Goal: Task Accomplishment & Management: Manage account settings

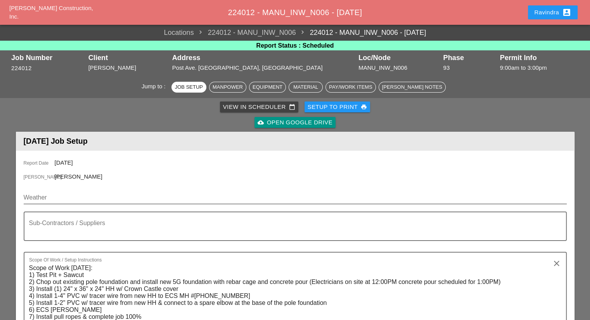
click at [85, 196] on input "Weather" at bounding box center [290, 198] width 532 height 12
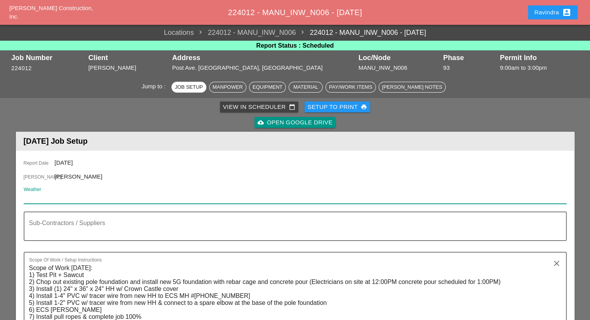
paste input "Thu 18 Day 82° 18% NW 6 mph Chance of a morning shower. Cloudy early with parti…"
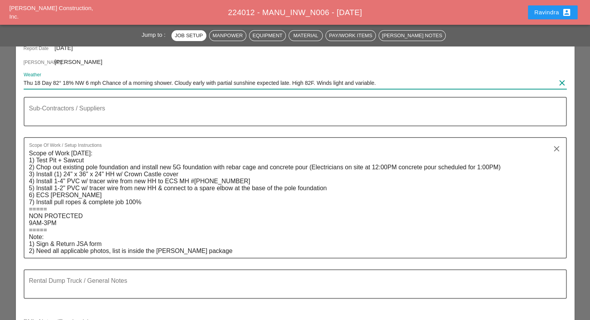
scroll to position [116, 0]
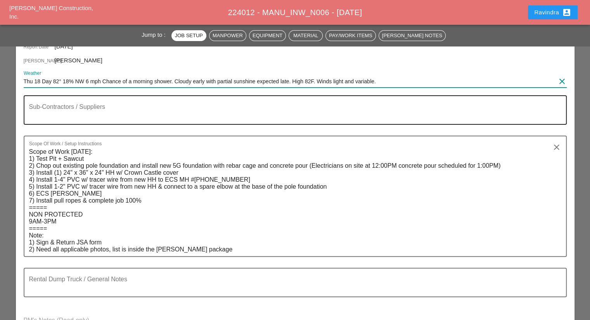
type input "Thu 18 Day 82° 18% NW 6 mph Chance of a morning shower. Cloudy early with parti…"
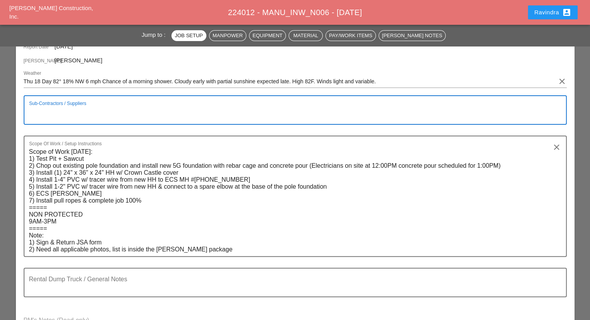
click at [95, 112] on textarea "Sub-Contractors / Suppliers" at bounding box center [292, 115] width 526 height 19
type textarea "=========================== DUTCHESS FULL LOAD & AIR 1:00PM"
click at [531, 16] on button "Ravindra account_box" at bounding box center [553, 12] width 50 height 14
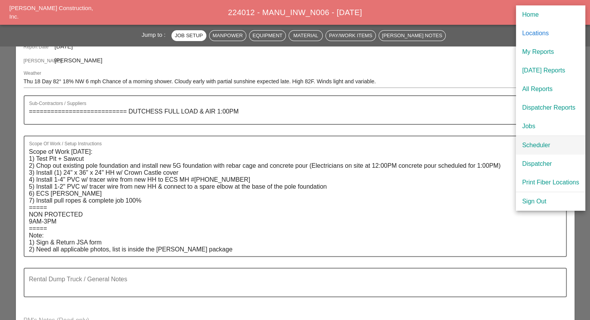
click at [529, 143] on div "Scheduler" at bounding box center [550, 145] width 57 height 9
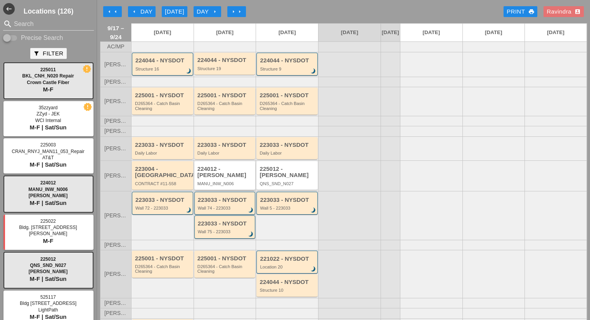
click at [231, 184] on div "MANU_INW_N006" at bounding box center [225, 184] width 56 height 5
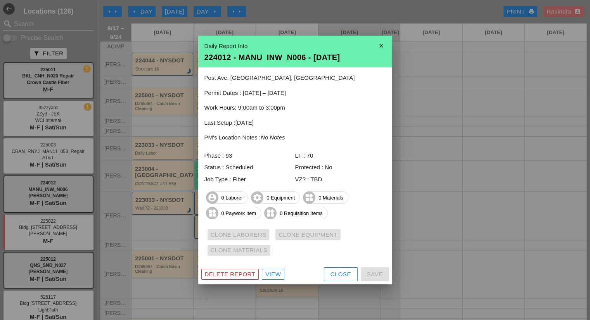
click at [335, 273] on div "Close" at bounding box center [341, 274] width 21 height 9
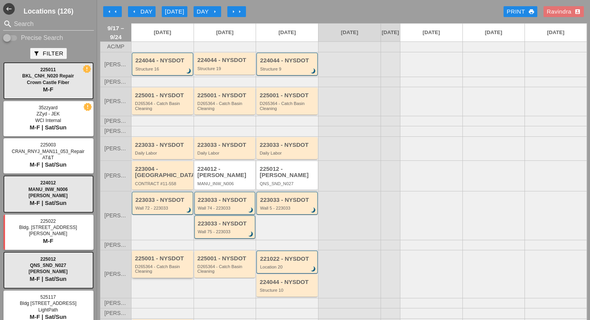
click at [174, 265] on div "D265364 - Catch Basin Cleaning" at bounding box center [163, 270] width 56 height 10
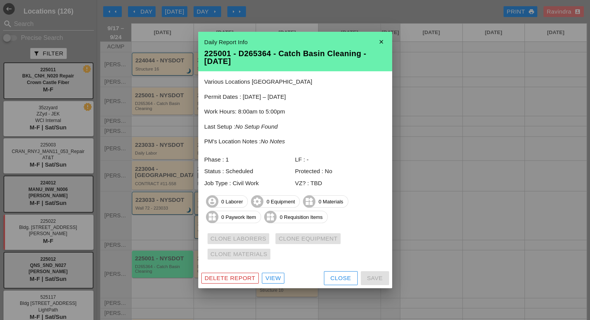
click at [341, 281] on div "Close" at bounding box center [341, 278] width 21 height 9
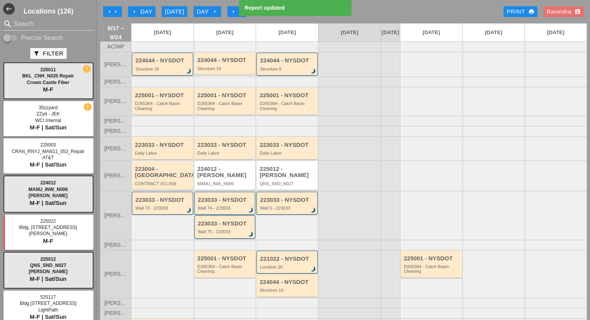
click at [143, 11] on div "arrow_left Day" at bounding box center [141, 11] width 21 height 9
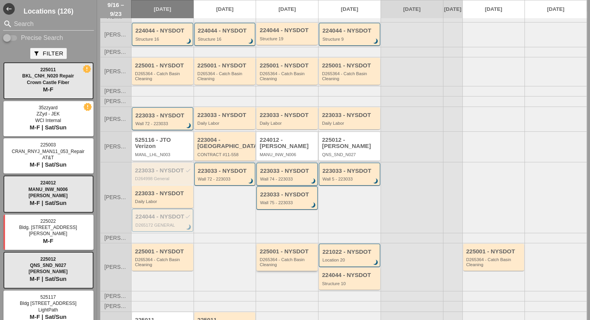
scroll to position [76, 0]
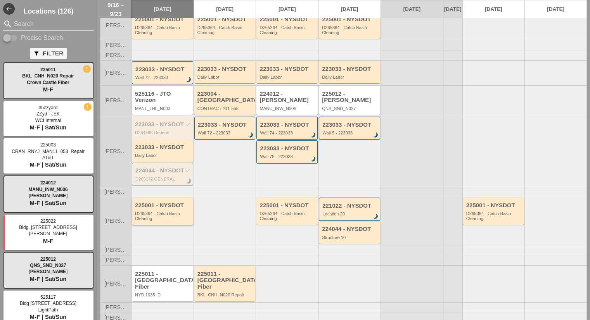
click at [170, 221] on div "D265364 - Catch Basin Cleaning" at bounding box center [163, 216] width 56 height 10
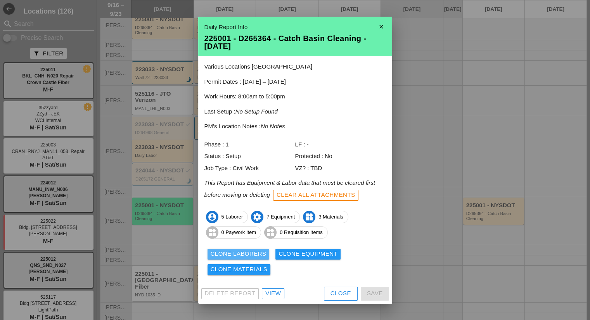
click at [261, 252] on div "Clone Laborers" at bounding box center [239, 254] width 56 height 9
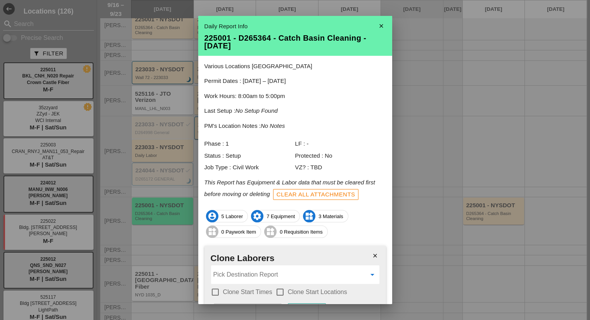
click at [263, 269] on input "Pick Destination Report" at bounding box center [289, 275] width 153 height 12
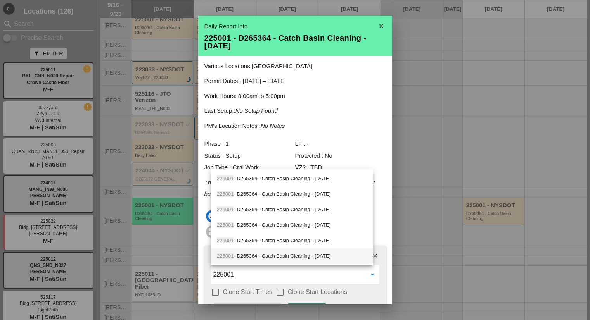
click at [288, 254] on div "225001 - D265364 - Catch Basin Cleaning - 09/22/2025" at bounding box center [292, 256] width 150 height 9
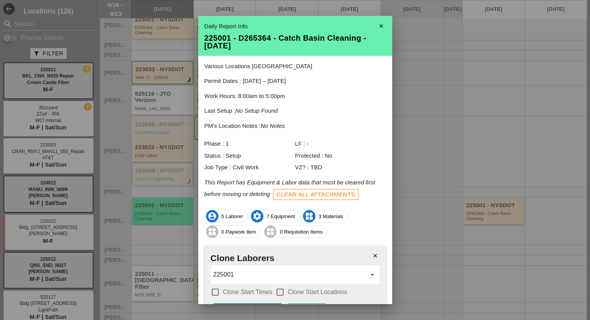
type input "225001 - D265364 - Catch Basin Cleaning - 09/22/2025"
click at [251, 289] on label "Clone Start Times" at bounding box center [247, 293] width 49 height 8
click at [306, 293] on label "Clone Start Locations" at bounding box center [317, 293] width 59 height 8
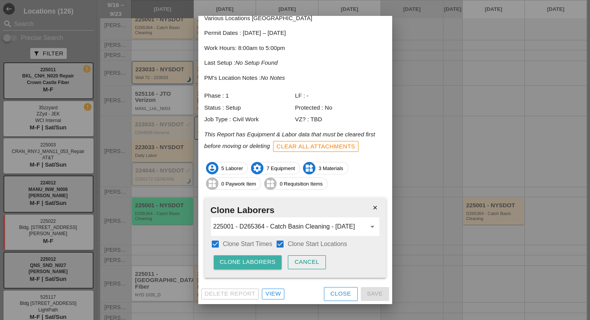
click at [259, 266] on div "Clone Laborers" at bounding box center [248, 262] width 56 height 9
click at [259, 266] on div "Are you sure?" at bounding box center [244, 262] width 49 height 9
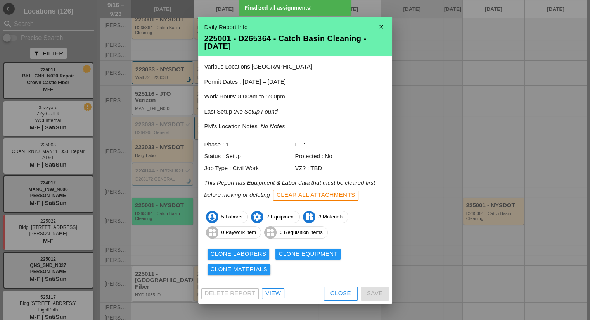
scroll to position [0, 0]
click at [292, 258] on div "Clone Equipment" at bounding box center [308, 254] width 59 height 9
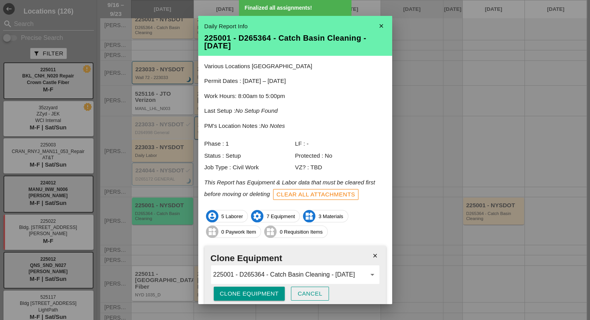
click at [264, 286] on div "close Clone Equipment 225001 - D265364 - Catch Basin Cleaning - 09/22/2025 arro…" at bounding box center [295, 278] width 182 height 64
click at [264, 290] on div "Clone Equipment" at bounding box center [249, 294] width 59 height 9
click at [264, 290] on div "Are you sure?" at bounding box center [244, 294] width 49 height 9
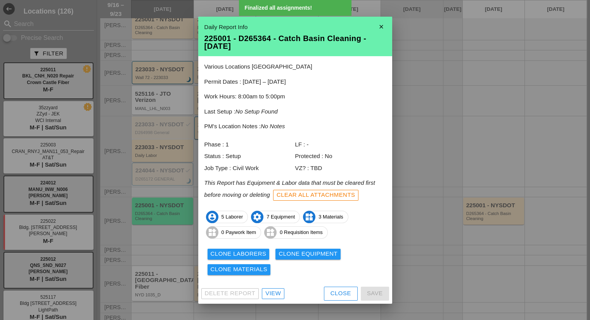
click at [260, 272] on div "Clone Materials" at bounding box center [239, 269] width 57 height 9
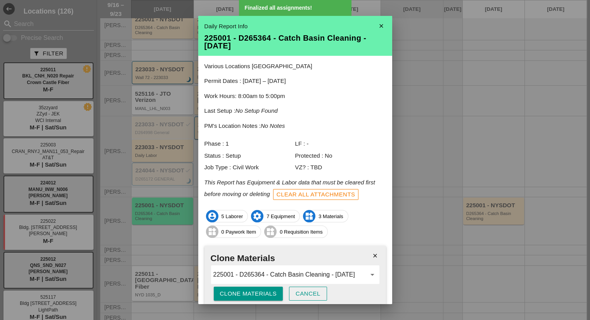
click at [249, 286] on div "close Clone Materials 225001 - D265364 - Catch Basin Cleaning - 09/22/2025 arro…" at bounding box center [295, 278] width 182 height 64
click at [251, 290] on div "Clone Materials" at bounding box center [248, 294] width 57 height 9
click at [251, 290] on div "Are you sure?" at bounding box center [244, 294] width 49 height 9
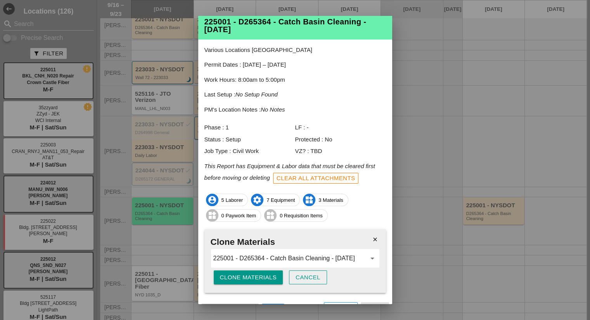
scroll to position [31, 0]
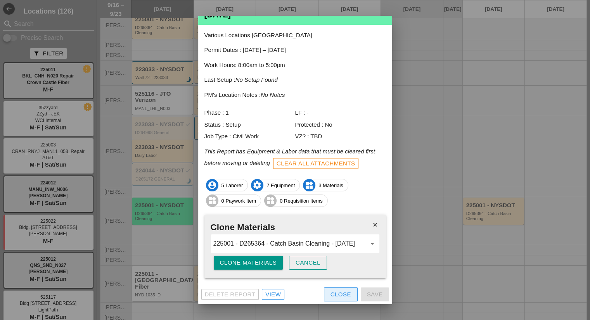
drag, startPoint x: 327, startPoint y: 292, endPoint x: 356, endPoint y: 280, distance: 30.9
click at [331, 292] on div "Close" at bounding box center [341, 295] width 21 height 9
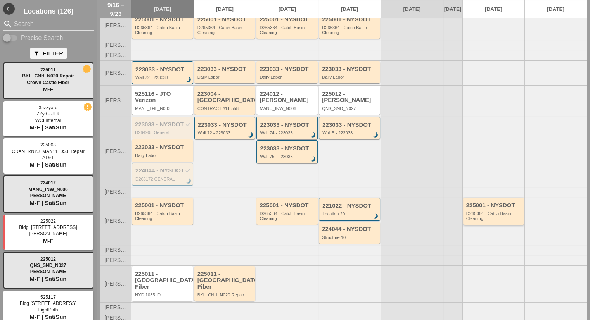
click at [466, 221] on div "D265364 - Catch Basin Cleaning" at bounding box center [494, 216] width 56 height 10
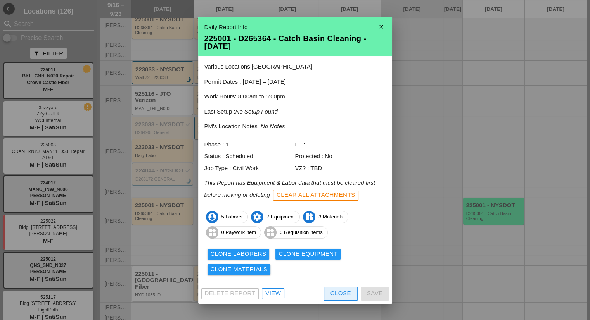
drag, startPoint x: 341, startPoint y: 293, endPoint x: 343, endPoint y: 287, distance: 5.9
click at [340, 293] on div "Close" at bounding box center [341, 293] width 21 height 9
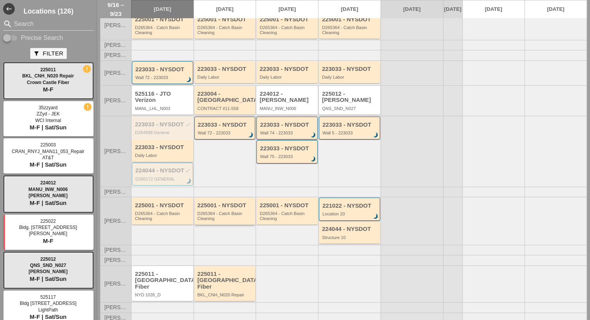
click at [220, 221] on div "D265364 - Catch Basin Cleaning" at bounding box center [225, 216] width 56 height 10
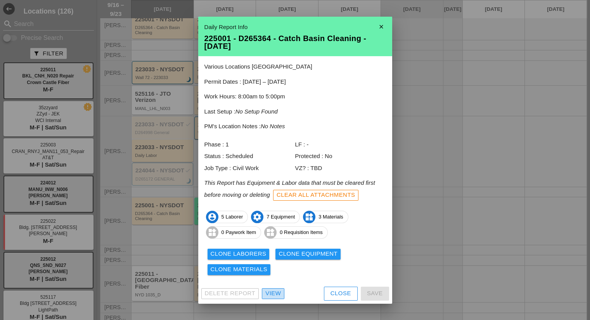
click at [276, 296] on div "View" at bounding box center [273, 293] width 16 height 9
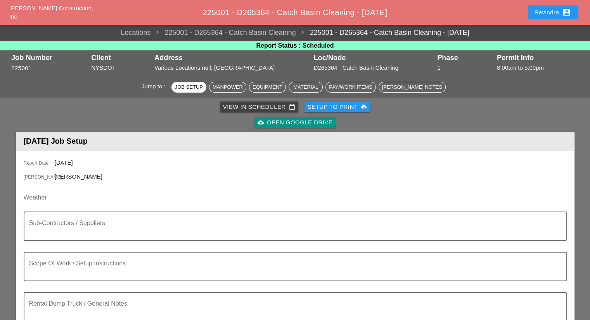
click at [104, 196] on input "Weather" at bounding box center [290, 198] width 532 height 12
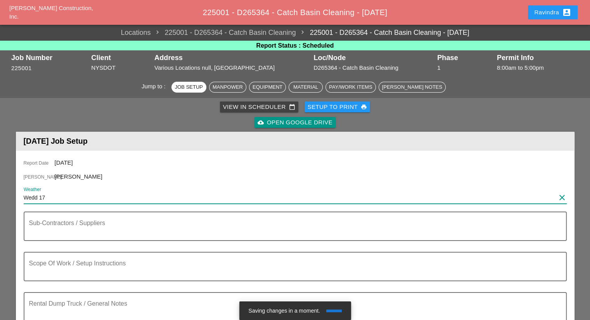
paste input "Night 66° 47% NNE 9 mph Rain showers this evening with overcast skies overnight…"
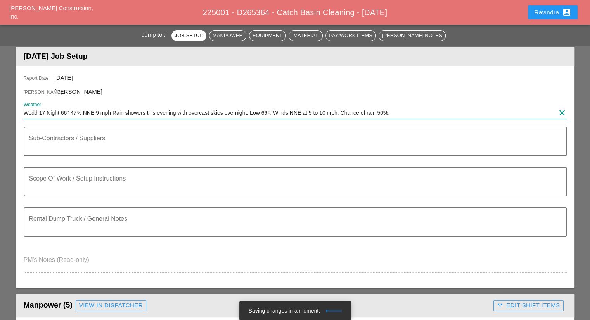
scroll to position [39, 0]
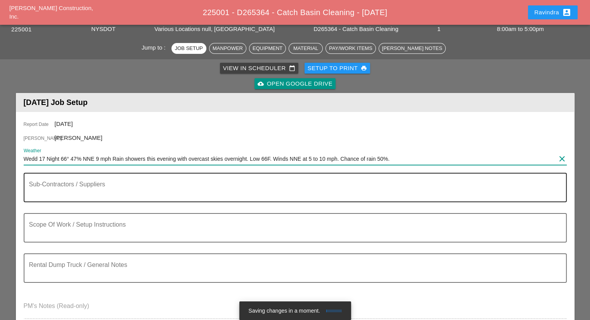
click at [98, 179] on div "Report Date 09/17/2025 Foreman Daniel Kavanaugh Weather Wedd 17 Night 66° 47% N…" at bounding box center [295, 223] width 559 height 222
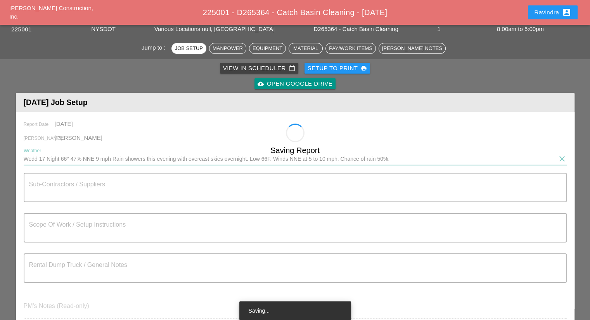
type input "Wedd 17 Night 66° 47% NNE 9 mph Rain showers this evening with overcast skies o…"
click at [96, 235] on div "Saving Report" at bounding box center [295, 235] width 559 height 222
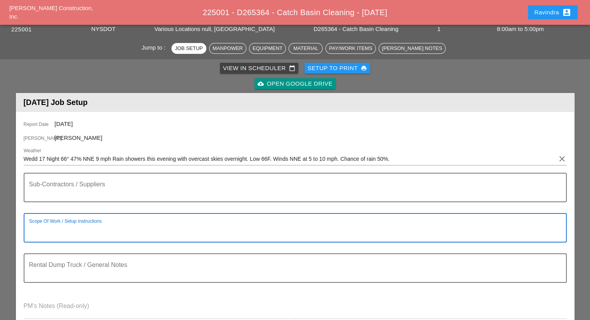
click at [95, 228] on textarea "Scope Of Work / Setup Instructions" at bounding box center [292, 232] width 526 height 19
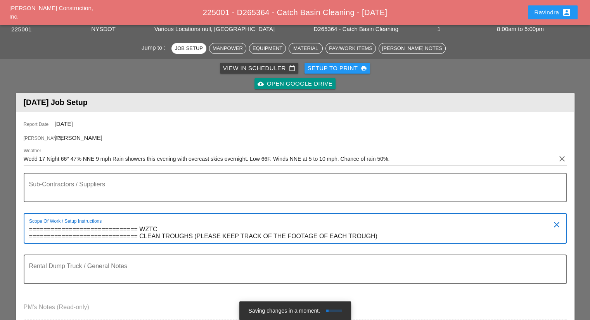
click at [172, 237] on textarea "============================== WZTC ============================== CLEAN TROUGH…" at bounding box center [292, 233] width 526 height 20
type textarea "============================== WZTC ============================== CLEAN TROUGH…"
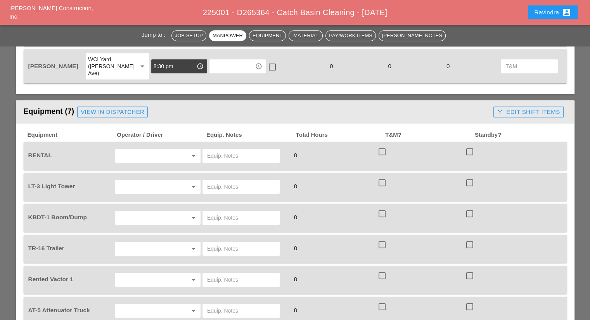
scroll to position [504, 0]
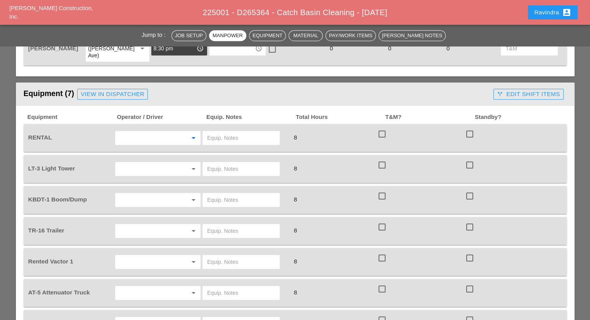
click at [169, 132] on input "text" at bounding box center [147, 138] width 59 height 12
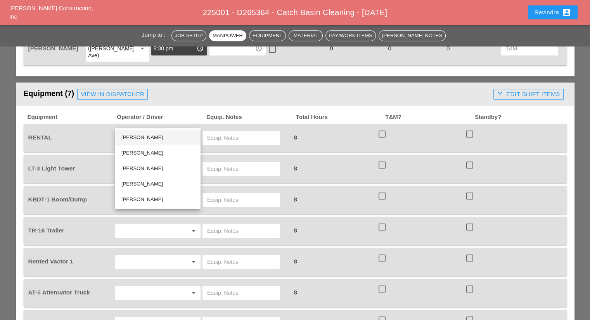
drag, startPoint x: 154, startPoint y: 142, endPoint x: 211, endPoint y: 120, distance: 61.3
click at [154, 142] on div "Joshua Baker" at bounding box center [157, 138] width 73 height 16
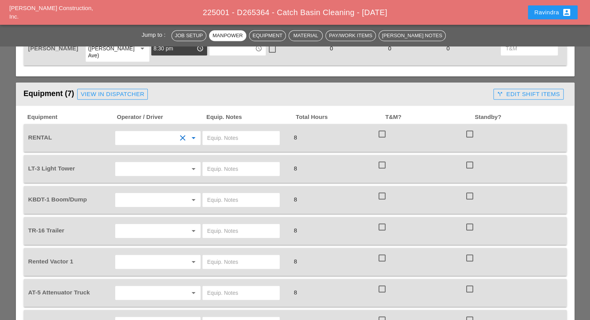
click at [219, 132] on input "text" at bounding box center [241, 138] width 68 height 12
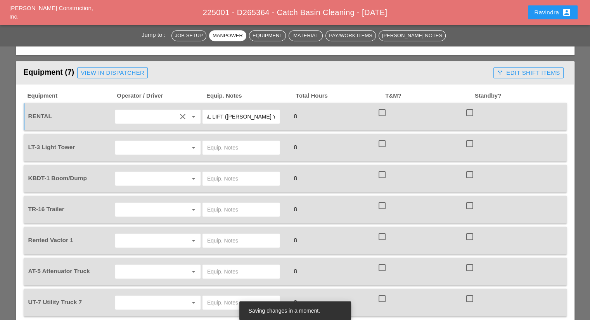
scroll to position [543, 0]
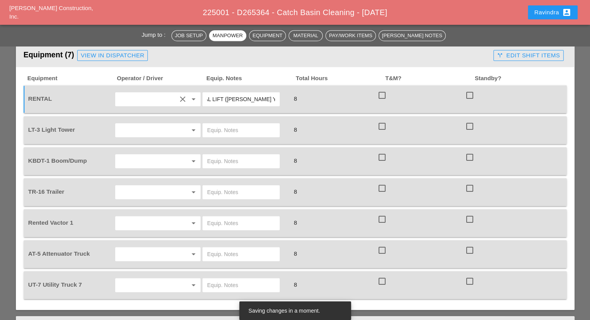
type input "RENTAL LIFT (BRUCKNER YARD)"
click at [163, 124] on input "text" at bounding box center [147, 130] width 59 height 12
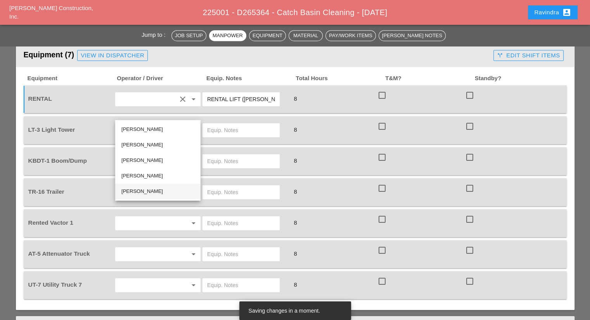
click at [140, 187] on div "Alex Miller" at bounding box center [157, 191] width 73 height 9
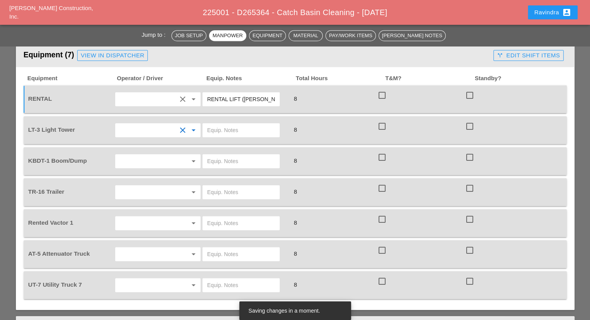
click at [222, 124] on input "text" at bounding box center [241, 130] width 68 height 12
type input "CITI FIELD"
click at [174, 155] on input "text" at bounding box center [147, 161] width 59 height 12
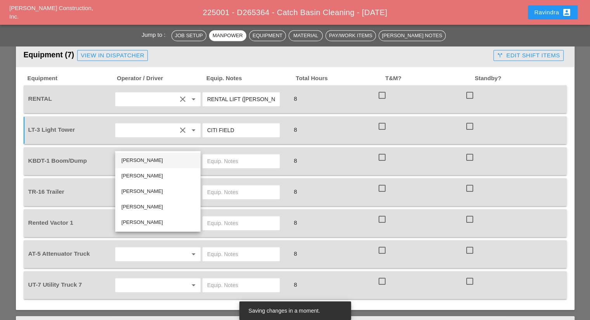
click at [159, 162] on div "Joshua Baker" at bounding box center [157, 160] width 73 height 9
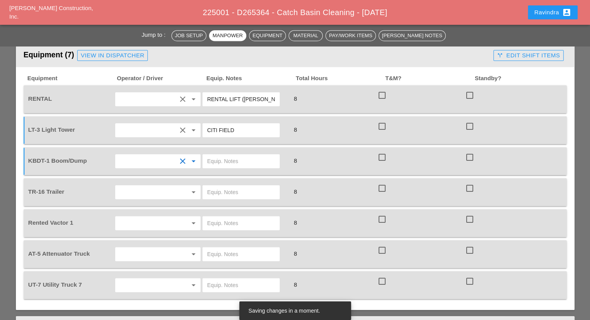
click at [214, 155] on input "text" at bounding box center [241, 161] width 68 height 12
type input "M"
type input "MAIN YARD"
click at [189, 188] on icon "arrow_drop_down" at bounding box center [193, 192] width 9 height 9
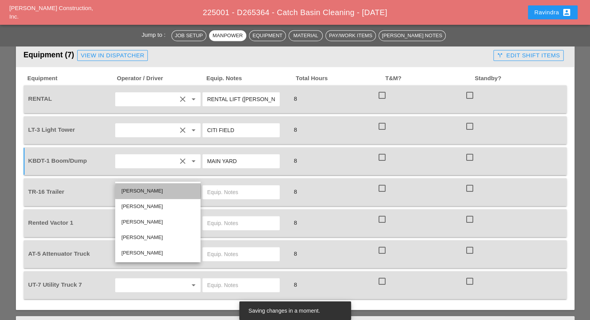
drag, startPoint x: 152, startPoint y: 193, endPoint x: 206, endPoint y: 180, distance: 55.0
click at [152, 192] on div "Joshua Baker" at bounding box center [157, 191] width 73 height 9
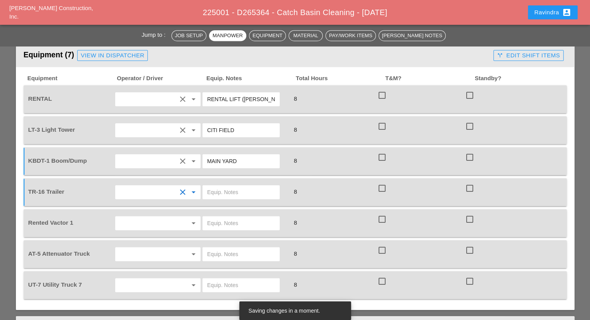
click at [218, 186] on input "text" at bounding box center [241, 192] width 68 height 12
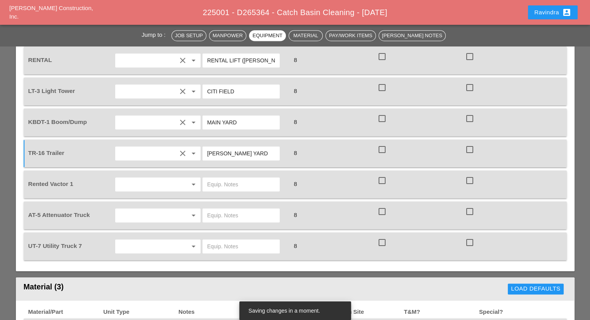
type input "BRUCKNER YARD"
click at [156, 178] on input "text" at bounding box center [147, 184] width 59 height 12
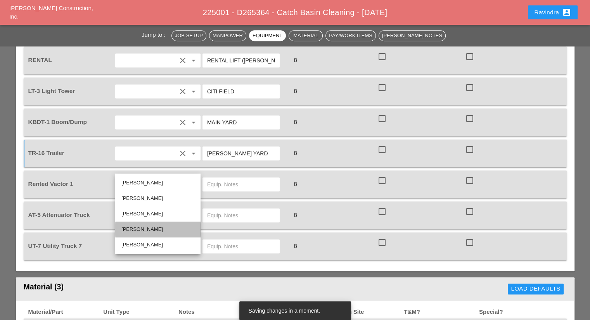
click at [150, 231] on div "Daniel Kavanaugh" at bounding box center [157, 229] width 73 height 9
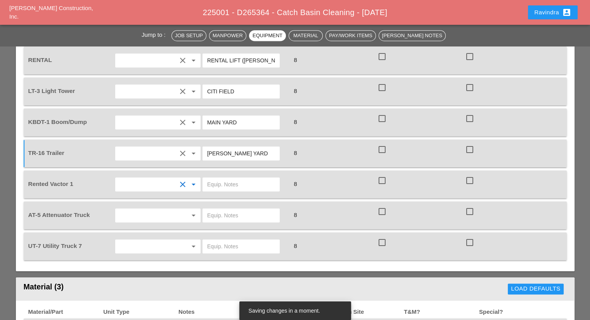
click at [230, 178] on input "text" at bounding box center [241, 184] width 68 height 12
type input "CITI FIELD"
click at [163, 209] on input "text" at bounding box center [147, 215] width 59 height 12
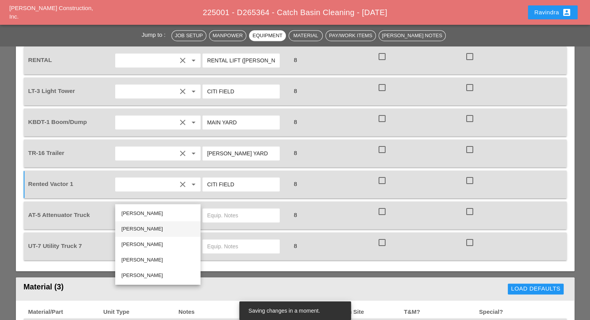
click at [151, 227] on div "Jessica Godoy" at bounding box center [157, 229] width 73 height 9
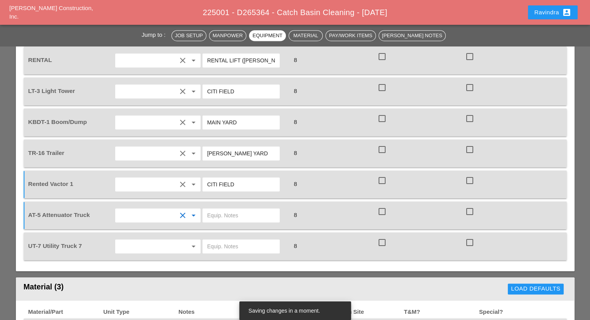
click at [208, 209] on input "text" at bounding box center [241, 215] width 68 height 12
type input "CITI FIELD"
click at [173, 241] on input "text" at bounding box center [147, 247] width 59 height 12
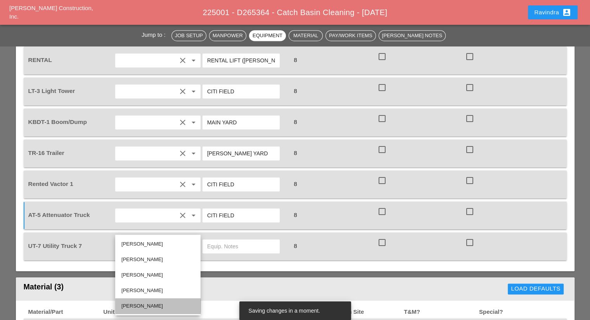
click at [149, 307] on div "Alex Miller" at bounding box center [157, 306] width 73 height 9
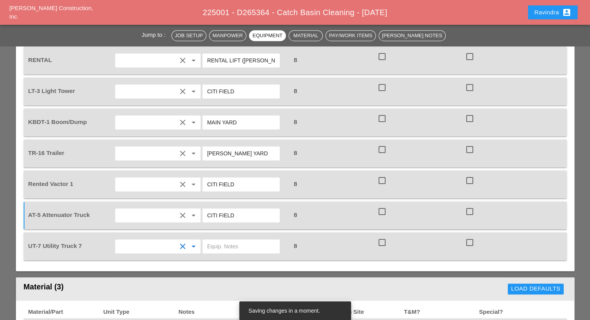
drag, startPoint x: 227, startPoint y: 239, endPoint x: 228, endPoint y: 230, distance: 8.2
click at [227, 236] on div "UT-7 Utility Truck 7 clear arrow_drop_down 8 check_box_outline_blank check_box_…" at bounding box center [295, 247] width 543 height 28
click at [228, 241] on input "text" at bounding box center [241, 247] width 68 height 12
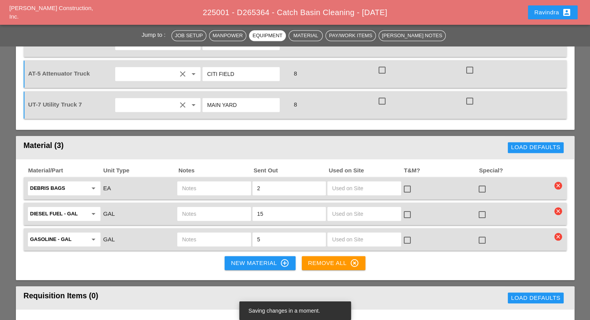
scroll to position [737, 0]
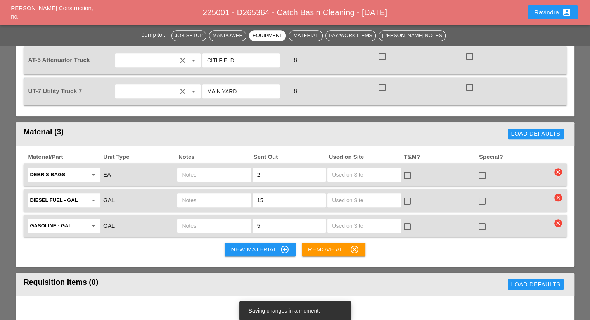
type input "MAIN YARD"
click at [484, 169] on div at bounding box center [482, 175] width 13 height 13
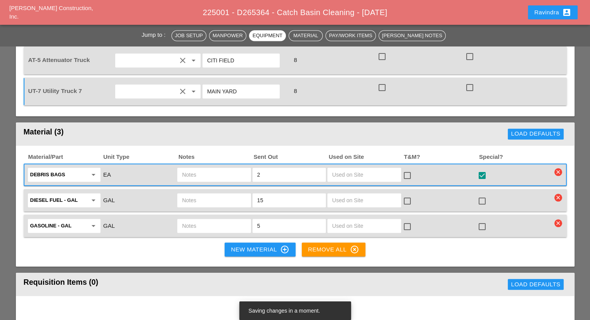
click at [486, 195] on div at bounding box center [482, 201] width 13 height 13
click at [482, 194] on div "Material/Part Unit Type Notes Sent Out Used on Site T&M? Special? Debris Bags a…" at bounding box center [295, 196] width 543 height 84
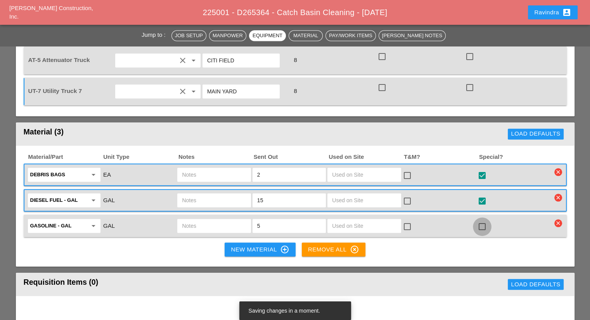
click at [480, 220] on div at bounding box center [482, 226] width 13 height 13
click at [206, 169] on input "text" at bounding box center [214, 175] width 64 height 12
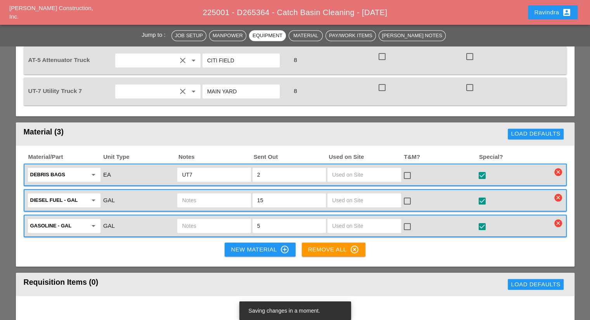
drag, startPoint x: 214, startPoint y: 160, endPoint x: 132, endPoint y: 159, distance: 81.9
click at [132, 167] on div "Debris Bags arrow_drop_down EA UT7 2 check_box_outline_blank check_box" at bounding box center [289, 175] width 525 height 16
type input "UT7"
click at [188, 194] on input "text" at bounding box center [214, 200] width 64 height 12
paste input "UT7"
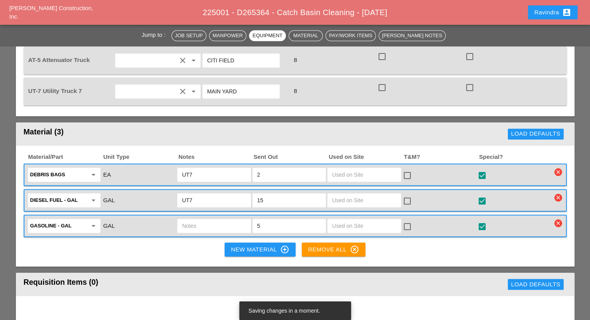
type input "UT7"
click at [199, 220] on input "text" at bounding box center [214, 226] width 64 height 12
paste input "UT7"
type input "UT7"
click at [119, 126] on div "Material (3)" at bounding box center [154, 134] width 261 height 16
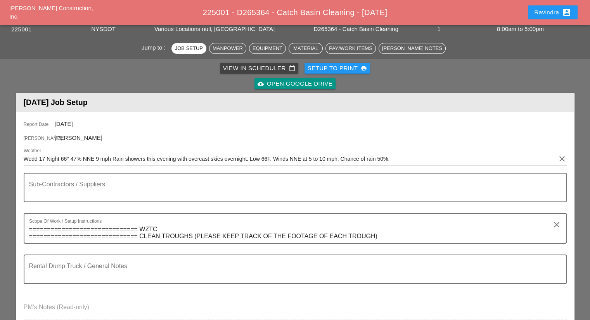
scroll to position [39, 0]
click at [544, 7] on button "Ravindra account_box" at bounding box center [553, 12] width 50 height 14
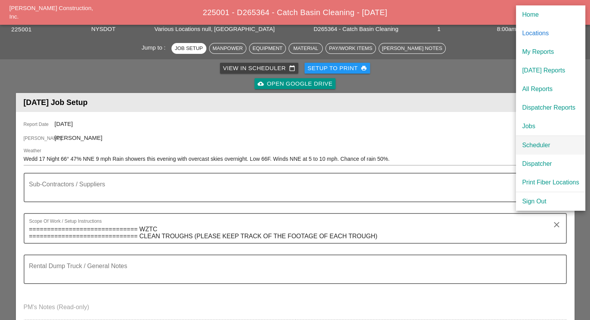
click at [533, 145] on div "Scheduler" at bounding box center [550, 145] width 57 height 9
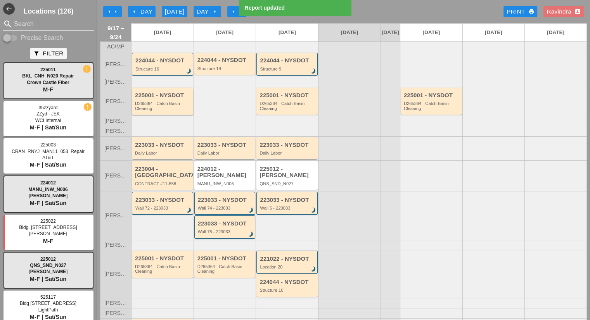
click at [164, 111] on div "D265364 - Catch Basin Cleaning" at bounding box center [163, 106] width 56 height 10
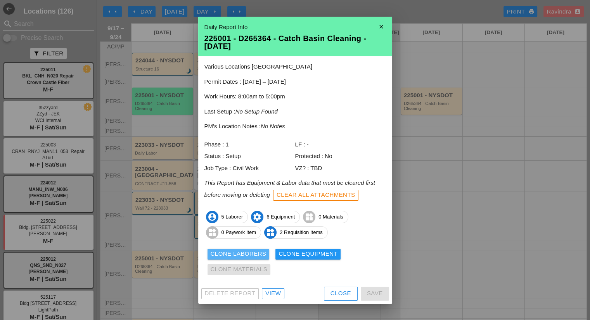
click at [246, 254] on div "Clone Laborers" at bounding box center [239, 254] width 56 height 9
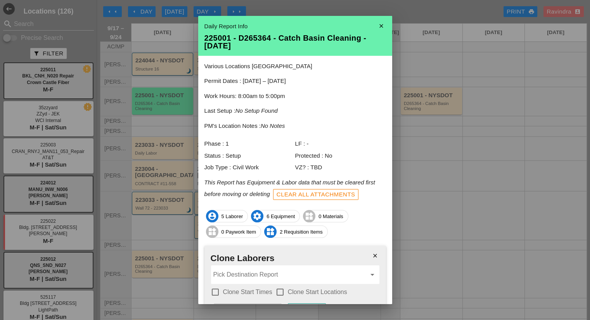
click at [242, 270] on input "Pick Destination Report" at bounding box center [289, 275] width 153 height 12
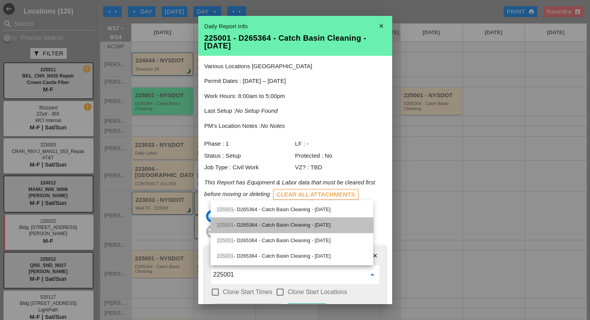
click at [337, 226] on div "225001 - D265364 - Catch Basin Cleaning - 09/22/2025" at bounding box center [292, 225] width 150 height 9
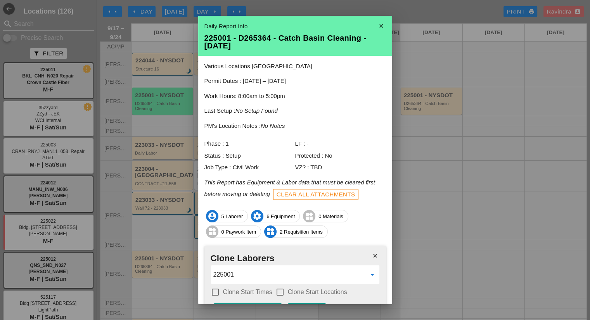
type input "225001 - D265364 - Catch Basin Cleaning - 09/22/2025"
click at [404, 34] on div at bounding box center [295, 160] width 590 height 320
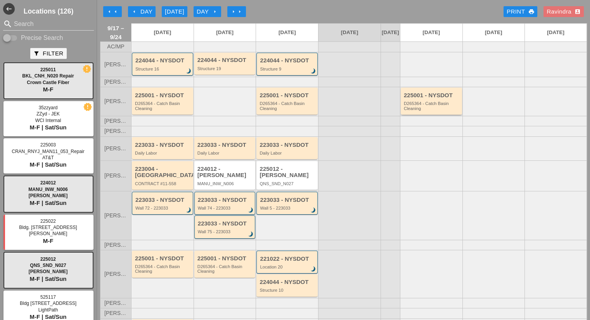
click at [422, 99] on div "225001 - NYSDOT" at bounding box center [432, 95] width 56 height 7
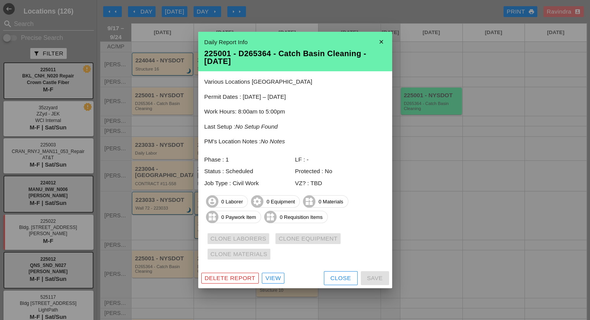
click at [420, 199] on div at bounding box center [295, 160] width 590 height 320
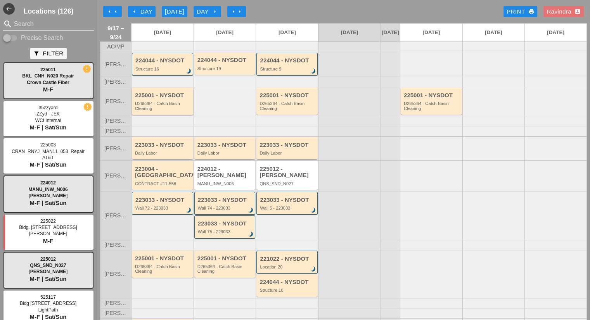
click at [164, 115] on div "225001 - NYSDOT D265364 - Catch Basin Cleaning" at bounding box center [162, 101] width 61 height 27
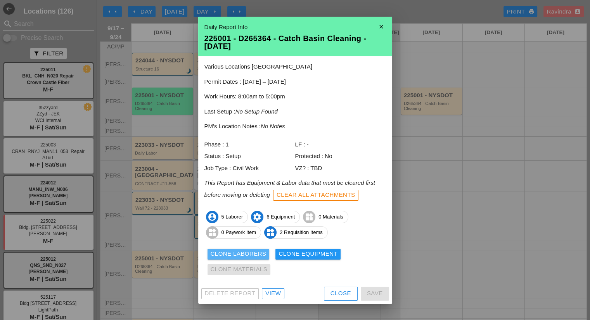
click at [259, 256] on div "Clone Laborers" at bounding box center [239, 254] width 56 height 9
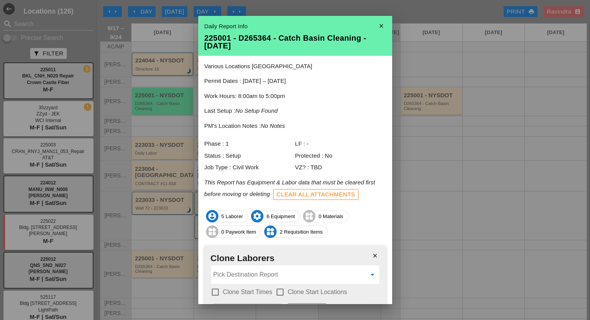
click at [239, 272] on input "Pick Destination Report" at bounding box center [289, 275] width 153 height 12
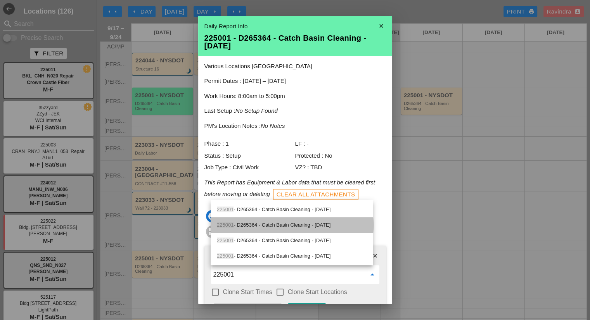
click at [299, 225] on div "225001 - D265364 - Catch Basin Cleaning - 09/22/2025" at bounding box center [292, 225] width 150 height 9
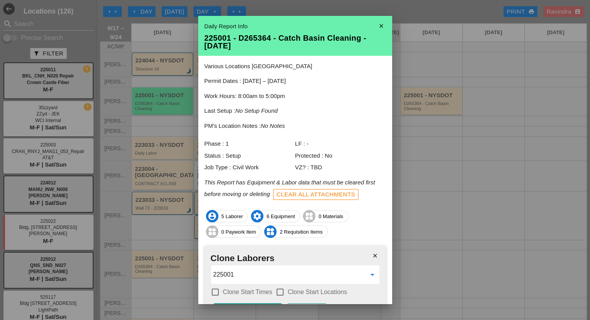
type input "225001 - D265364 - Catch Basin Cleaning - 09/22/2025"
click at [240, 292] on label "Clone Start Times" at bounding box center [247, 293] width 49 height 8
click at [291, 296] on div "check_box_outline_blank Clone Start Locations" at bounding box center [311, 292] width 72 height 9
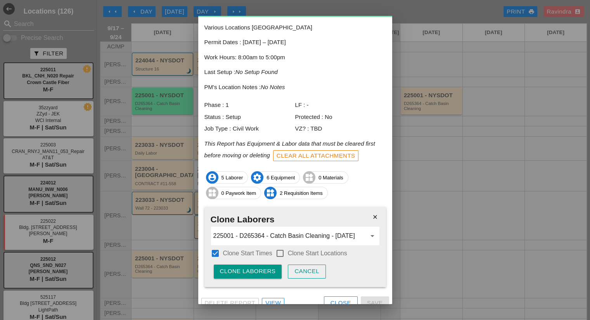
click at [289, 256] on label "Clone Start Locations" at bounding box center [317, 254] width 59 height 8
click at [263, 268] on div "Clone Laborers" at bounding box center [248, 271] width 56 height 9
click at [263, 268] on div "Are you sure?" at bounding box center [244, 271] width 49 height 9
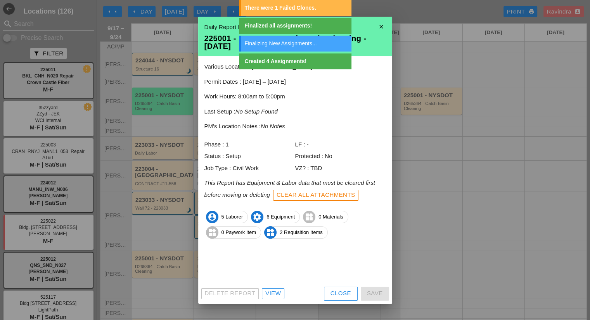
scroll to position [0, 0]
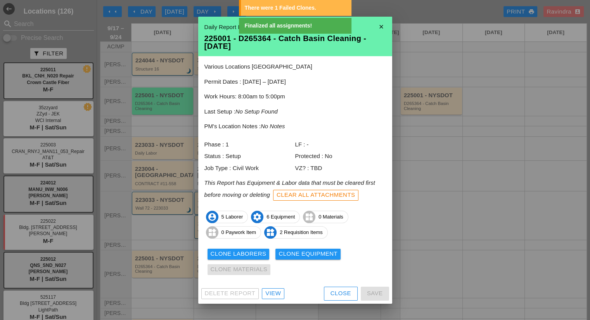
click at [319, 256] on div "Clone Equipment" at bounding box center [308, 254] width 59 height 9
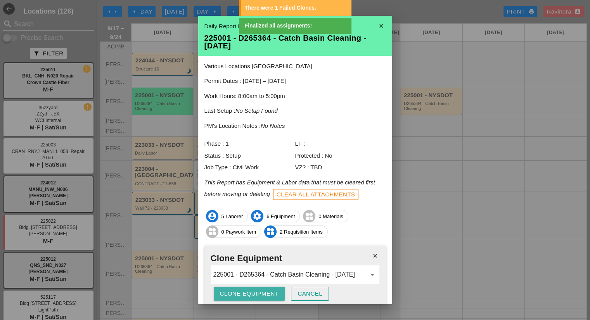
click at [271, 288] on button "Clone Equipment" at bounding box center [249, 294] width 71 height 14
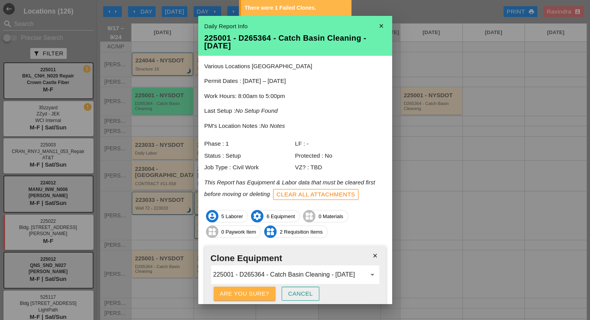
click at [271, 288] on button "Are you sure?" at bounding box center [245, 294] width 62 height 14
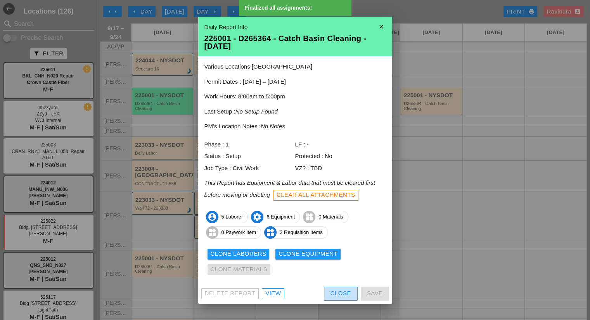
click at [329, 293] on button "Close" at bounding box center [341, 294] width 34 height 14
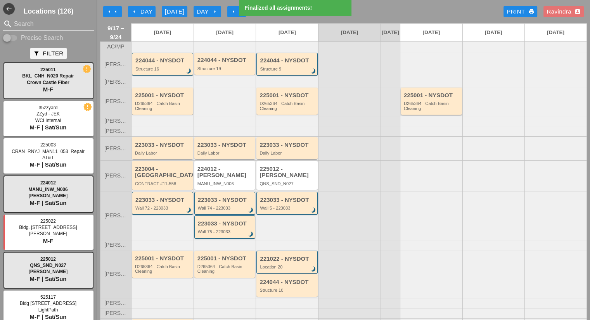
click at [435, 109] on div "D265364 - Catch Basin Cleaning" at bounding box center [432, 106] width 56 height 10
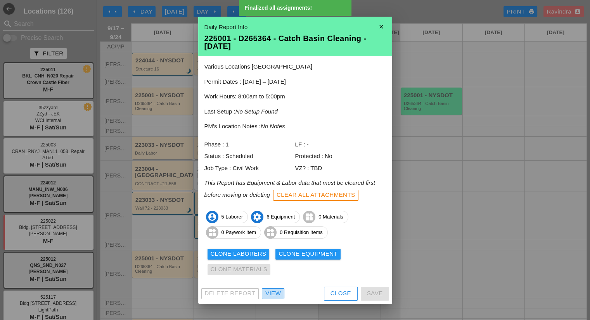
click at [277, 292] on div "View" at bounding box center [273, 293] width 16 height 9
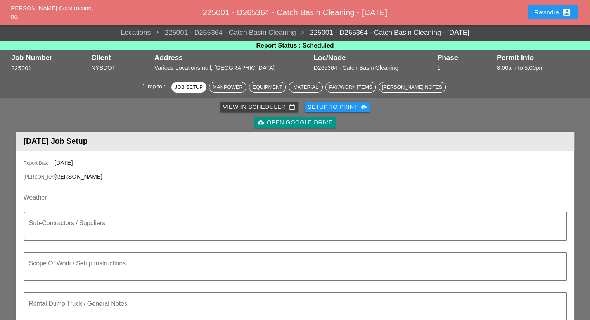
click at [531, 14] on button "Ravindra account_box" at bounding box center [553, 12] width 50 height 14
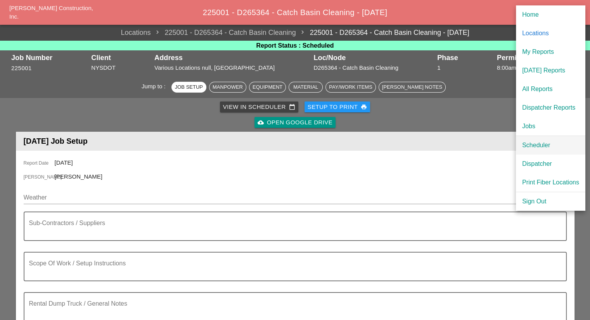
click at [527, 143] on div "Scheduler" at bounding box center [550, 145] width 57 height 9
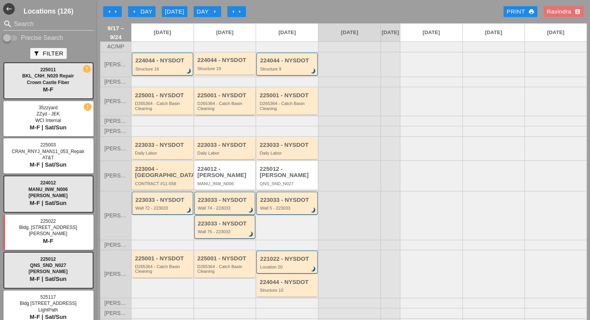
click at [222, 111] on div "D265364 - Catch Basin Cleaning" at bounding box center [225, 106] width 56 height 10
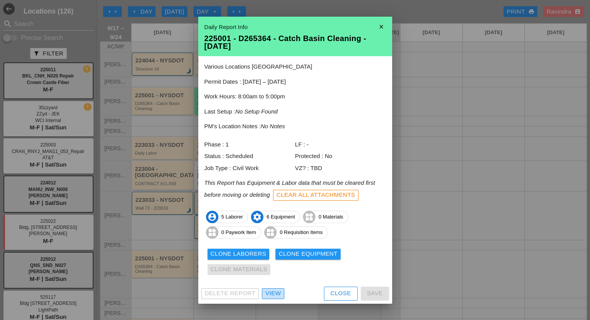
click at [278, 292] on div "View" at bounding box center [273, 293] width 16 height 9
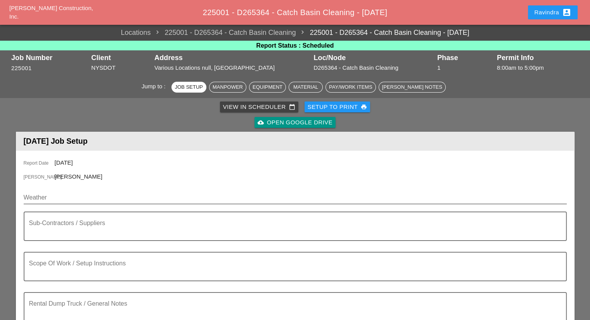
click at [68, 198] on input "Weather" at bounding box center [290, 198] width 532 height 12
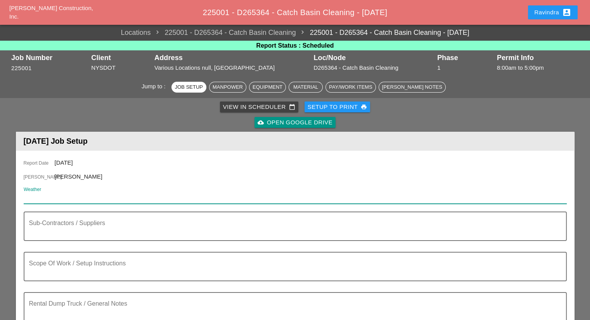
paste input "Thu 18 Day 82° 18% NW 6 mph Chance of a morning shower. Cloudy skies early, fol…"
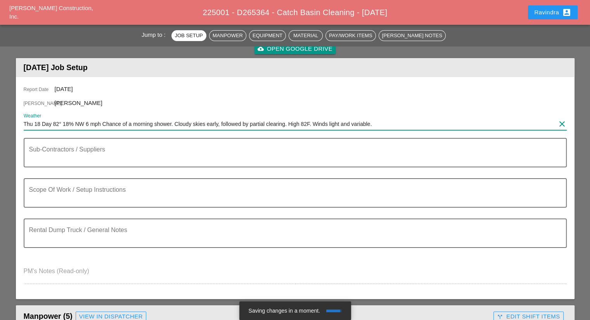
scroll to position [78, 0]
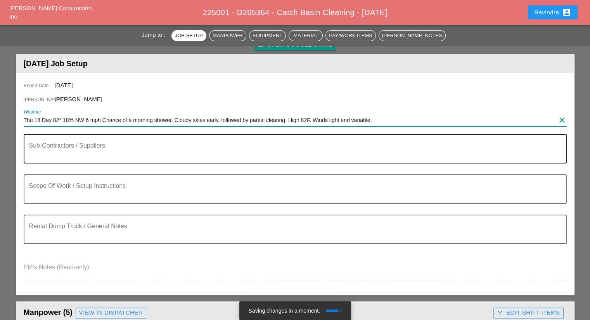
type input "Thu 18 Day 82° 18% NW 6 mph Chance of a morning shower. Cloudy skies early, fol…"
click at [91, 149] on textarea "Sub-Contractors / Suppliers" at bounding box center [292, 153] width 526 height 19
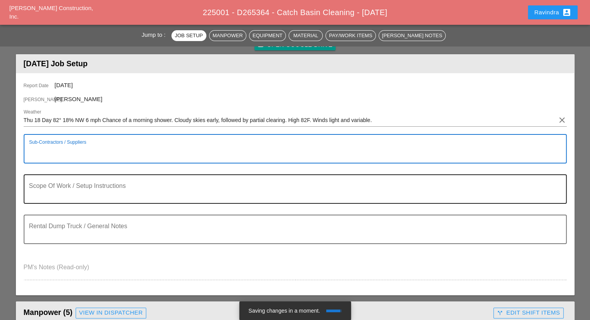
click at [88, 183] on div "Scope Of Work / Setup Instructions" at bounding box center [292, 189] width 526 height 28
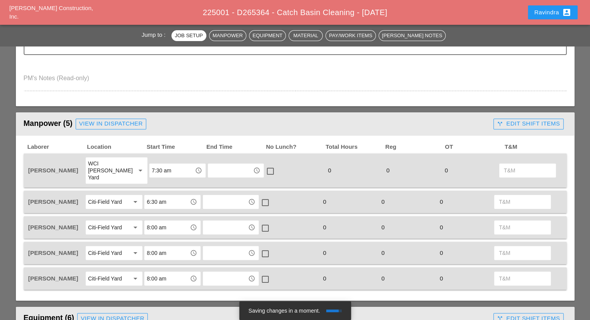
scroll to position [310, 0]
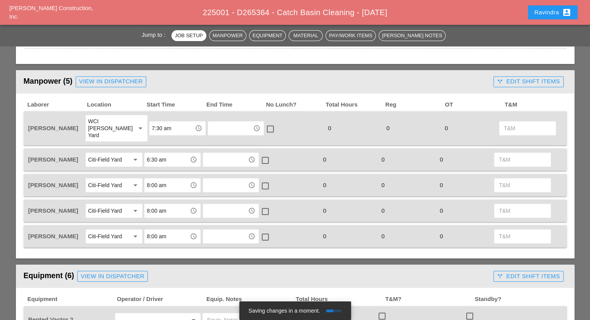
type textarea "============================ WZTC ============================ CB CLEANING"
click at [167, 154] on input "6:30 am" at bounding box center [167, 160] width 40 height 12
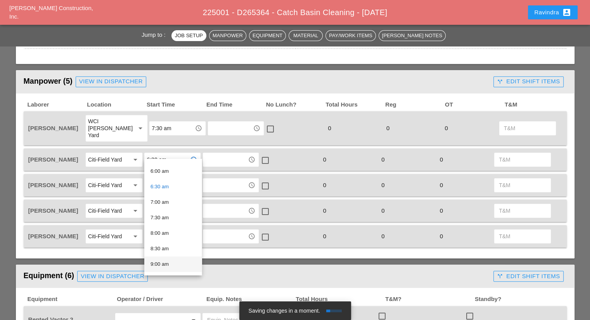
scroll to position [233, 0]
click at [168, 184] on div "8:00 am" at bounding box center [173, 183] width 45 height 9
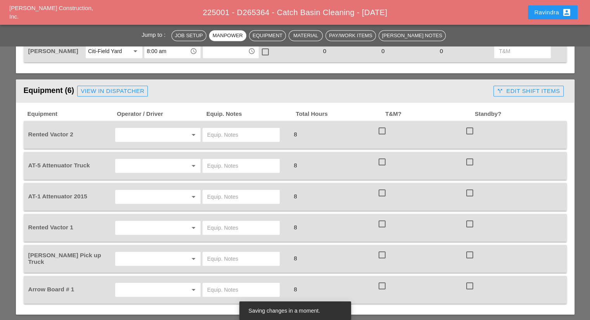
scroll to position [504, 0]
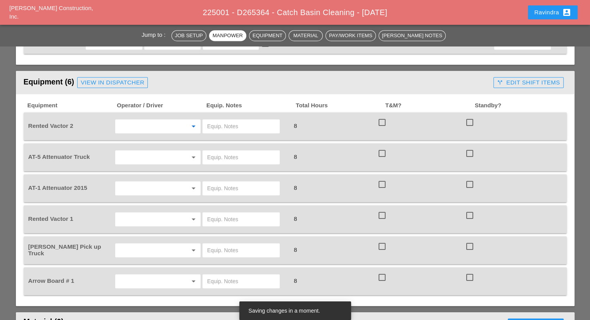
click at [147, 120] on input "text" at bounding box center [147, 126] width 59 height 12
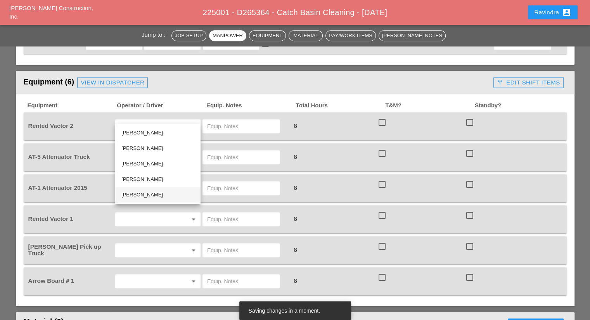
click at [141, 194] on div "Jose Ventura" at bounding box center [157, 194] width 73 height 9
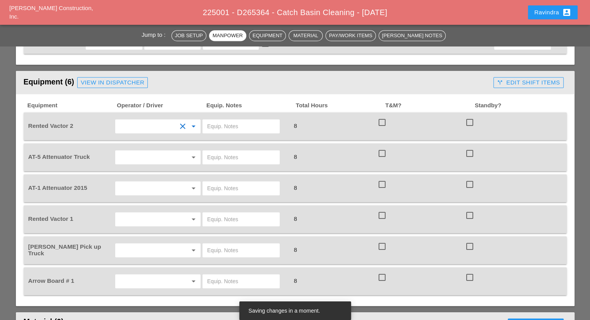
click at [237, 120] on input "text" at bounding box center [241, 126] width 68 height 12
type input "CITI YARD"
click at [192, 153] on icon "arrow_drop_down" at bounding box center [193, 157] width 9 height 9
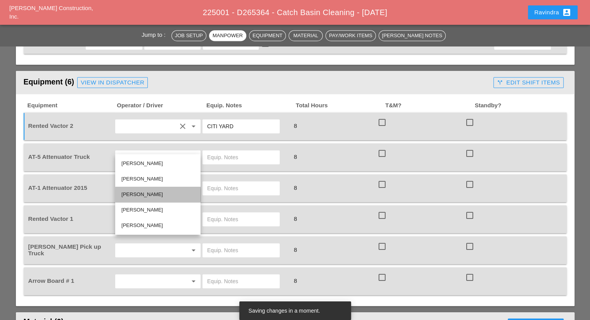
click at [151, 191] on div "Joseph Hill" at bounding box center [157, 194] width 73 height 9
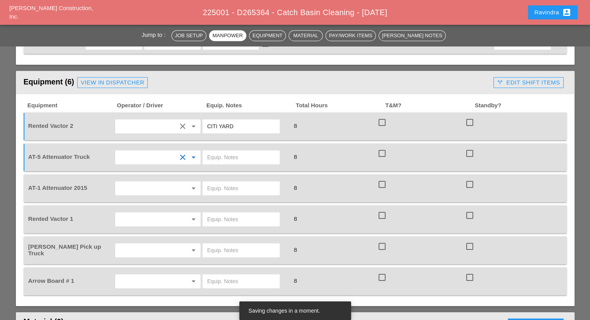
click at [224, 151] on input "text" at bounding box center [241, 157] width 68 height 12
type input "CITI FIELD"
click at [167, 182] on input "text" at bounding box center [147, 188] width 59 height 12
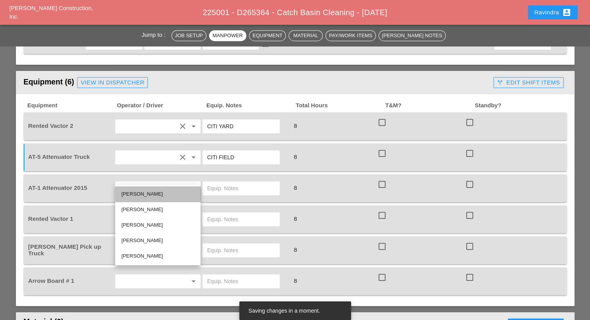
click at [146, 196] on div "Anthony DeGeorge" at bounding box center [157, 194] width 73 height 9
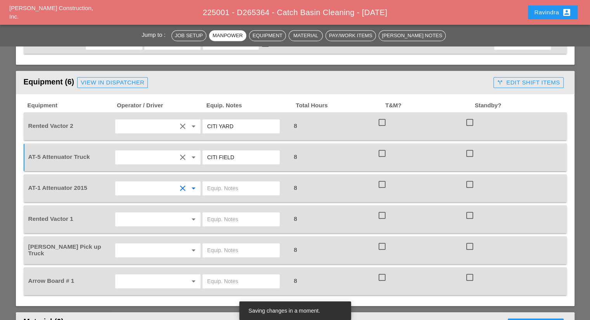
click at [222, 182] on input "text" at bounding box center [241, 188] width 68 height 12
type input "R"
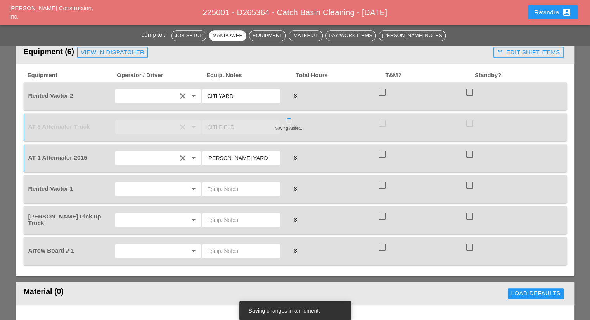
scroll to position [543, 0]
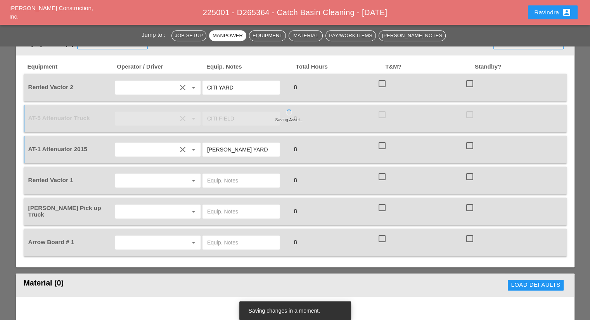
type input "BRUCKNER YARD"
click at [160, 175] on input "text" at bounding box center [147, 181] width 59 height 12
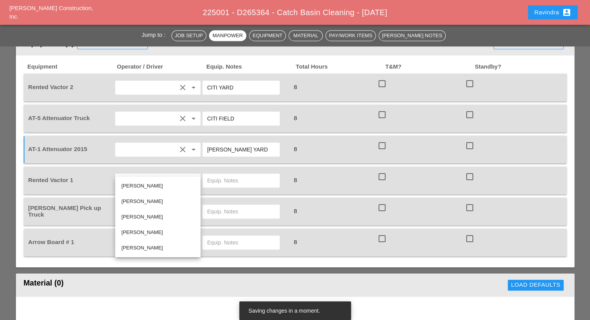
click at [140, 235] on div "Nick Mattheos" at bounding box center [157, 232] width 73 height 9
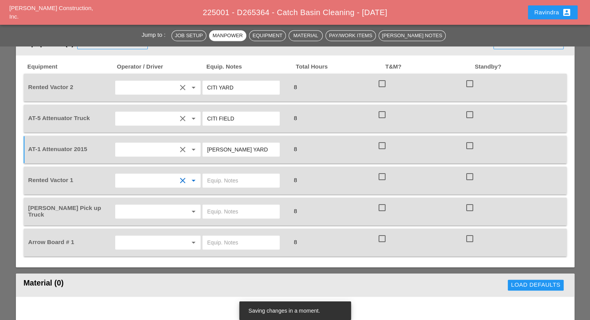
click at [228, 175] on input "text" at bounding box center [241, 181] width 68 height 12
type input "CITI FIELD"
click at [171, 206] on input "text" at bounding box center [147, 212] width 59 height 12
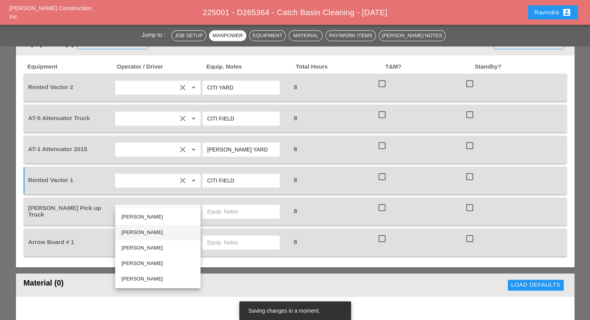
click at [156, 229] on div "Miguel Fernandes" at bounding box center [157, 232] width 73 height 9
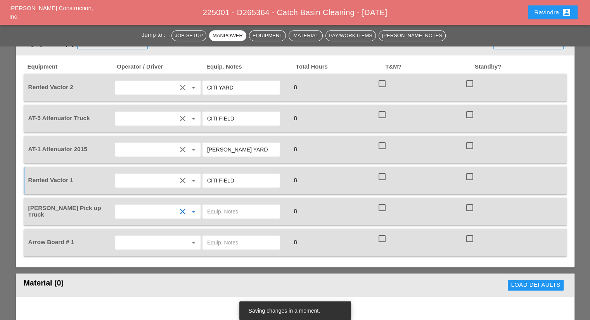
click at [217, 206] on input "text" at bounding box center [241, 212] width 68 height 12
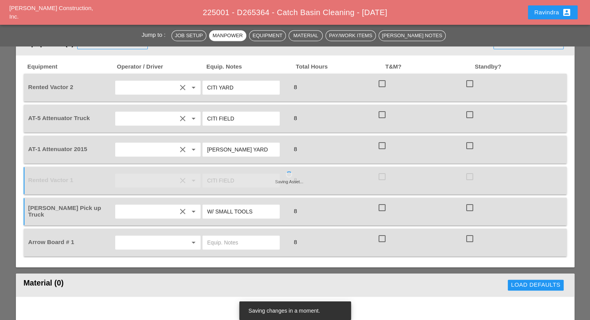
type input "W/ SMALL TOOLS"
click at [220, 237] on input "text" at bounding box center [241, 243] width 68 height 12
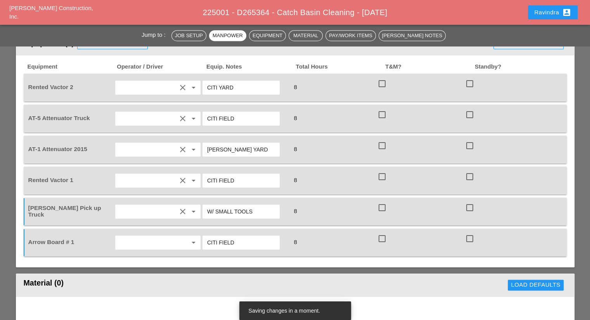
type input "CITI FIELD"
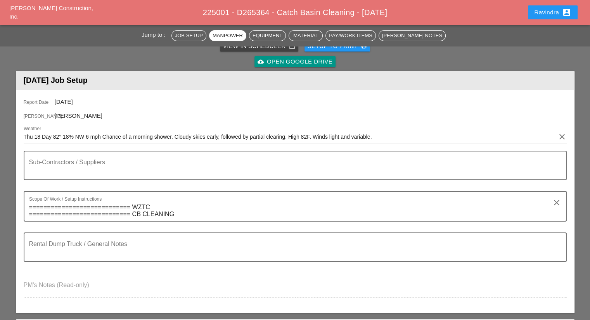
scroll to position [61, 0]
click at [531, 12] on button "Ravindra account_box" at bounding box center [553, 12] width 50 height 14
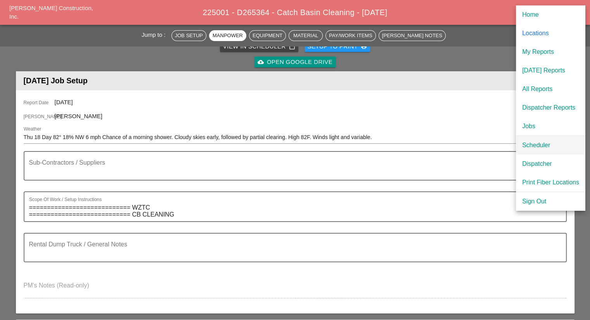
click at [535, 150] on link "Scheduler" at bounding box center [550, 145] width 69 height 19
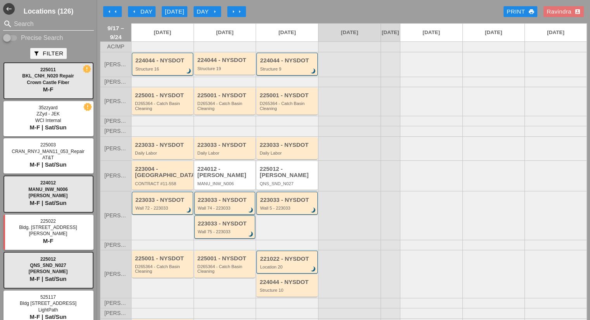
click at [52, 23] on input "Search" at bounding box center [48, 24] width 69 height 12
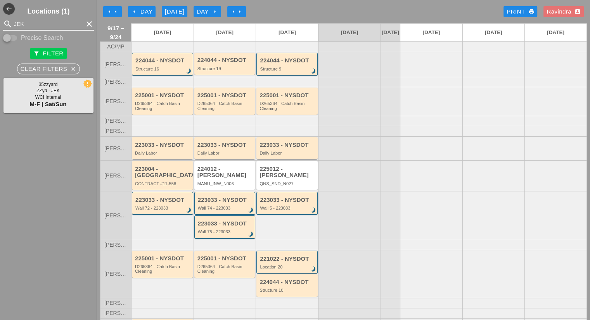
type input "JEK"
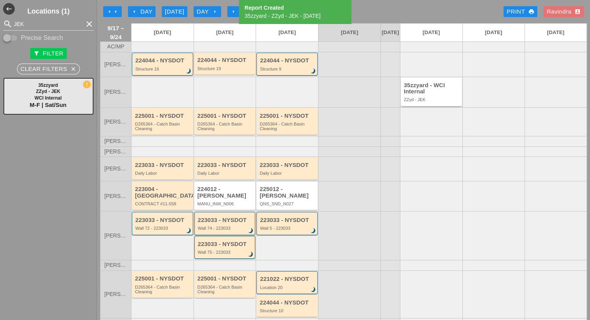
click at [430, 93] on div "35zzyard - WCI Internal" at bounding box center [432, 88] width 56 height 13
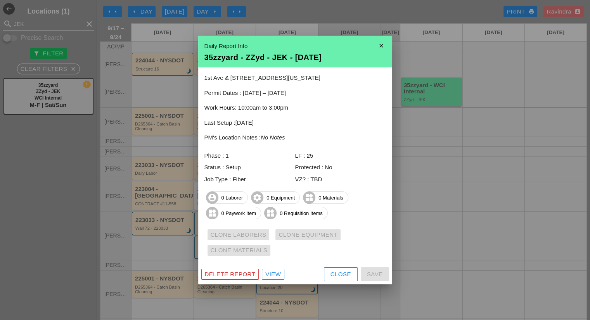
click at [274, 270] on div "View" at bounding box center [273, 274] width 16 height 9
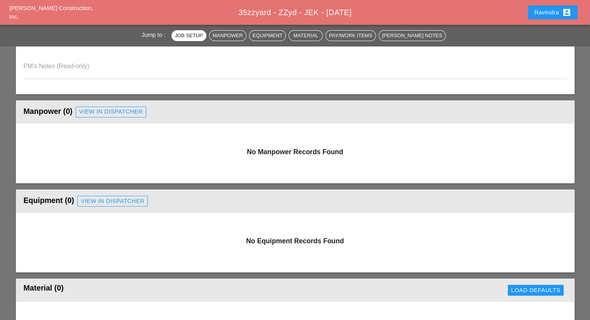
scroll to position [233, 0]
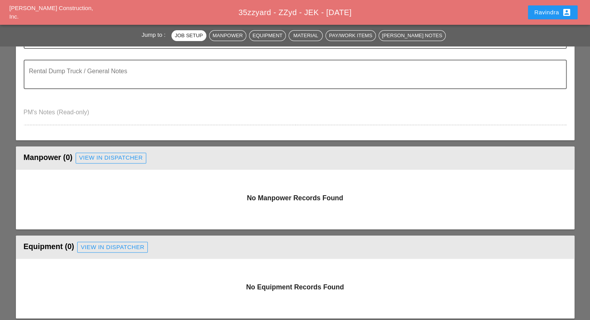
click at [111, 155] on div "View in Dispatcher" at bounding box center [111, 158] width 64 height 9
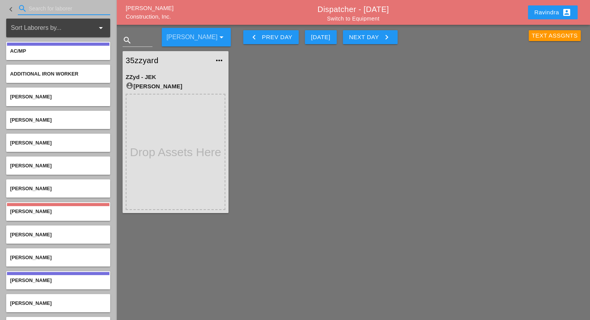
click at [47, 14] on input "Search for laborer" at bounding box center [64, 8] width 71 height 12
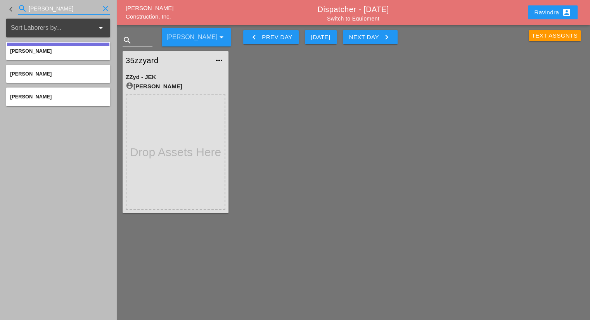
type input "JORGE"
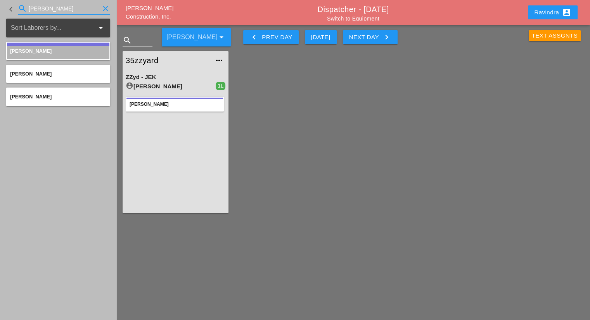
drag, startPoint x: 58, startPoint y: 7, endPoint x: 0, endPoint y: 3, distance: 57.9
click at [0, 2] on div "keyboard_arrow_left search JORGE clear" at bounding box center [58, 9] width 116 height 19
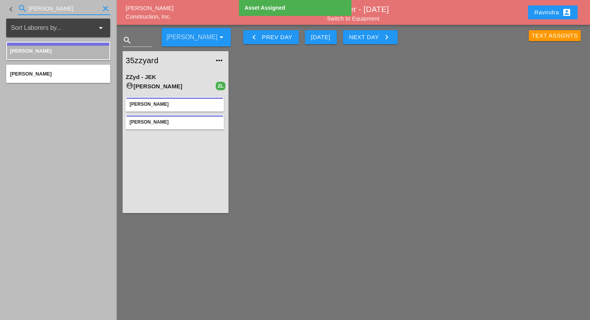
drag, startPoint x: 52, startPoint y: 10, endPoint x: 0, endPoint y: 7, distance: 52.1
click at [0, 7] on div "keyboard_arrow_left search GILL clear" at bounding box center [58, 9] width 116 height 19
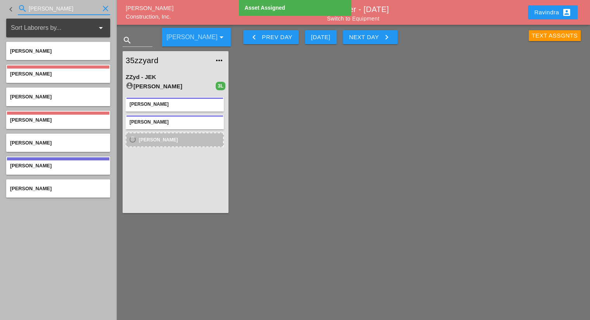
drag, startPoint x: 55, startPoint y: 8, endPoint x: 0, endPoint y: 9, distance: 55.1
click at [0, 9] on div "keyboard_arrow_left search SAL clear" at bounding box center [58, 9] width 116 height 19
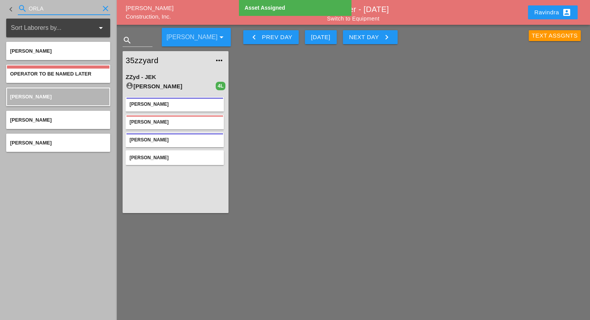
drag, startPoint x: 50, startPoint y: 13, endPoint x: 0, endPoint y: 7, distance: 50.3
click at [0, 8] on div "keyboard_arrow_left search ORLA clear" at bounding box center [58, 9] width 116 height 19
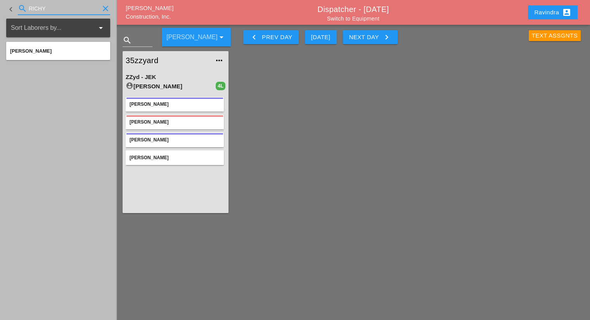
type input "RICHY"
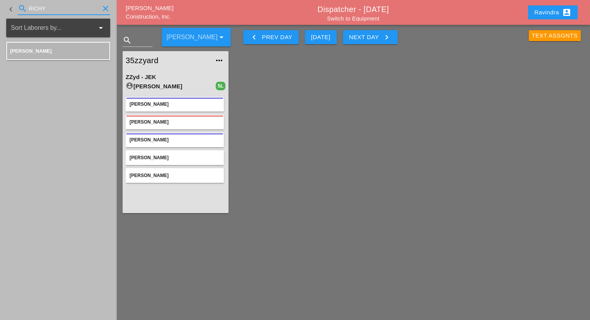
drag, startPoint x: 59, startPoint y: 9, endPoint x: 0, endPoint y: 2, distance: 59.0
click at [0, 2] on div "keyboard_arrow_left search RICHY clear" at bounding box center [58, 9] width 116 height 19
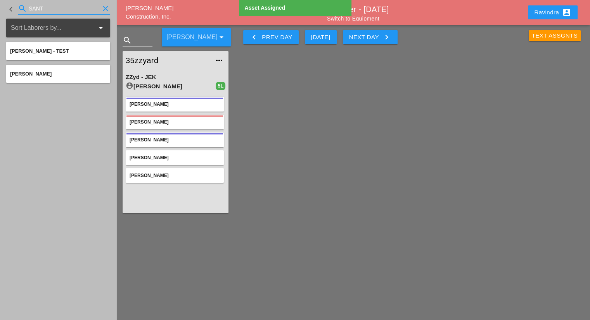
type input "SANT"
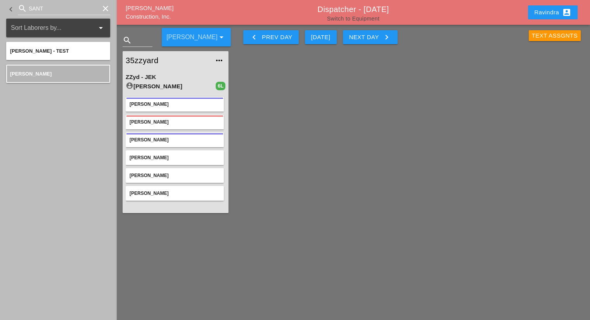
click at [353, 18] on link "Switch to Equipment" at bounding box center [353, 19] width 52 height 6
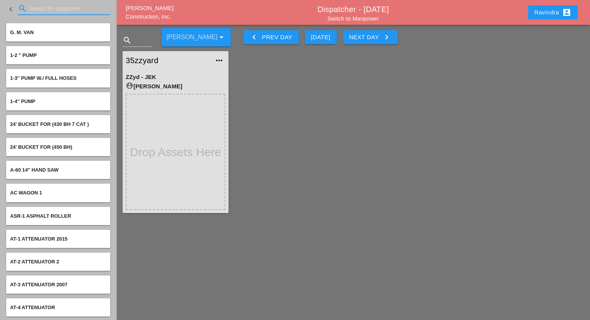
click at [50, 8] on input "Search for equipment" at bounding box center [64, 8] width 71 height 12
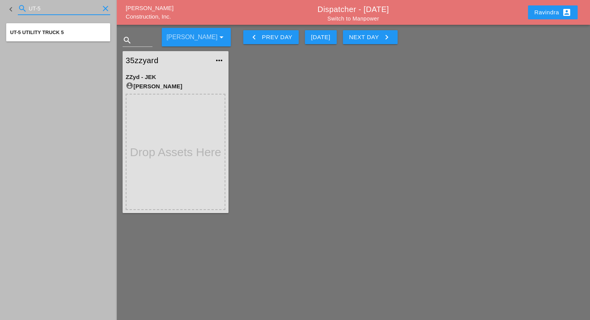
type input "UT-5"
drag, startPoint x: 36, startPoint y: 5, endPoint x: 0, endPoint y: 5, distance: 35.7
click at [0, 5] on div "keyboard_arrow_left search UT-5 clear" at bounding box center [58, 9] width 116 height 19
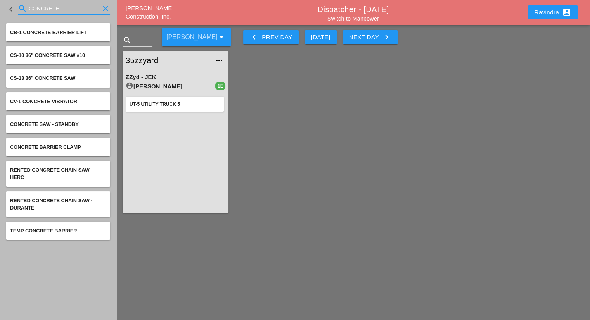
drag, startPoint x: 59, startPoint y: 8, endPoint x: 0, endPoint y: 7, distance: 59.0
click at [0, 7] on div "keyboard_arrow_left search CONCRETE clear" at bounding box center [58, 9] width 116 height 19
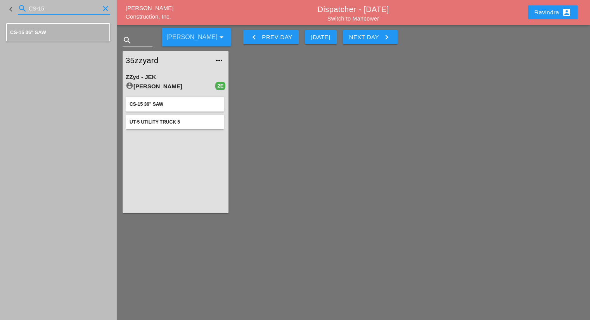
drag, startPoint x: 67, startPoint y: 5, endPoint x: 0, endPoint y: 8, distance: 66.8
click at [0, 8] on div "keyboard_arrow_left search CS-15 clear" at bounding box center [58, 9] width 116 height 19
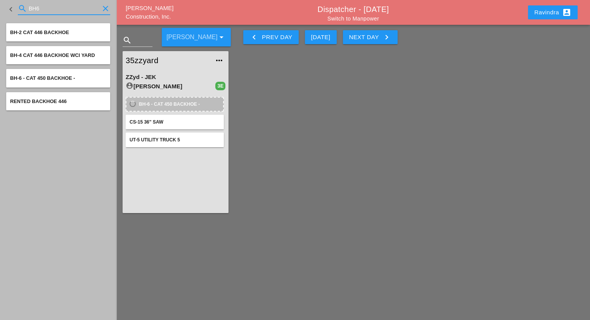
drag, startPoint x: 48, startPoint y: 8, endPoint x: 2, endPoint y: 10, distance: 45.8
click at [2, 10] on div "keyboard_arrow_left search BH6 clear" at bounding box center [58, 9] width 116 height 19
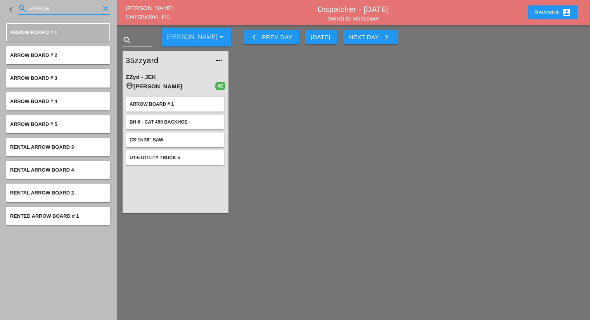
drag, startPoint x: 67, startPoint y: 8, endPoint x: 0, endPoint y: -3, distance: 68.0
click at [0, 0] on html "Select All Select Default Crew Remove All More Location Details... Gillie Etnel…" at bounding box center [295, 191] width 590 height 382
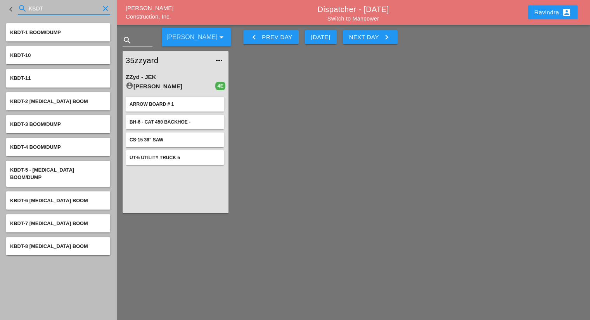
type input "KBDT"
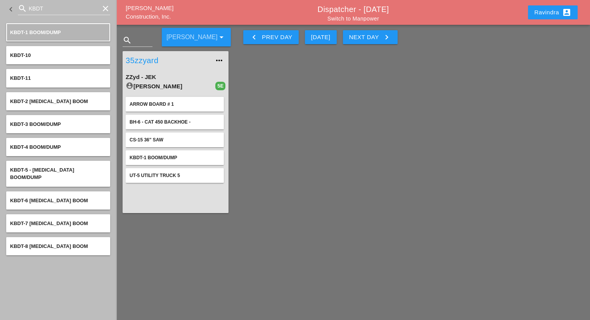
click at [150, 59] on link "35zzyard" at bounding box center [168, 61] width 84 height 12
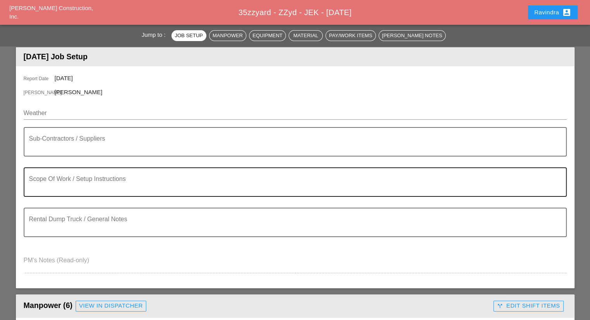
scroll to position [39, 0]
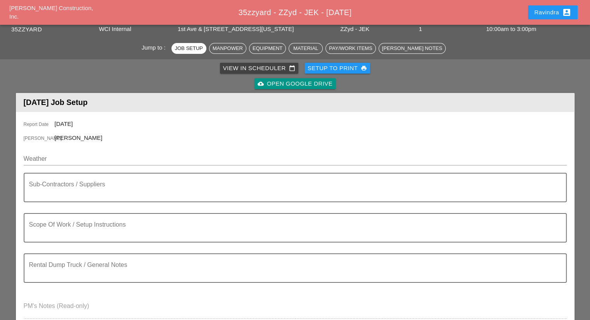
click at [76, 151] on div "Weather" at bounding box center [295, 160] width 543 height 25
click at [71, 158] on input "Weather" at bounding box center [290, 159] width 532 height 12
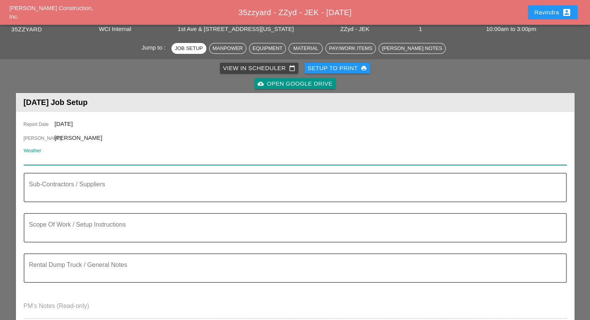
paste input "Mon 22 Day 77° 6% SSE 9 mph Partly cloudy. High 77F. Winds SSE at 5 to 10 mph."
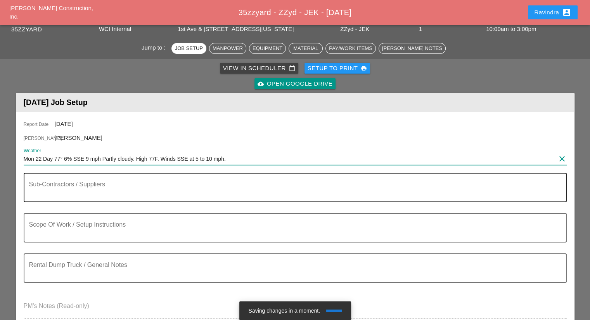
type input "Mon 22 Day 77° 6% SSE 9 mph Partly cloudy. High 77F. Winds SSE at 5 to 10 mph."
click at [83, 182] on div "Sub-Contractors / Suppliers" at bounding box center [292, 188] width 526 height 28
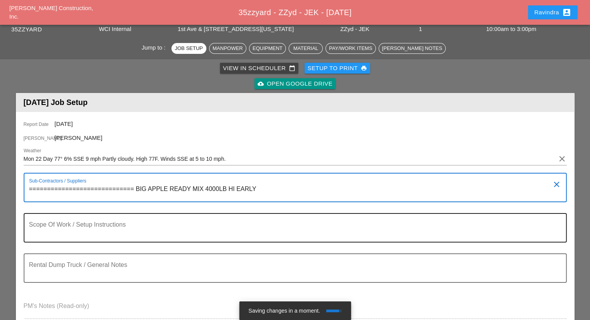
scroll to position [78, 0]
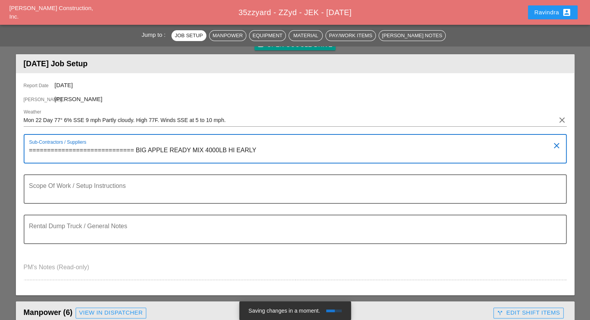
drag, startPoint x: 133, startPoint y: 150, endPoint x: 17, endPoint y: 152, distance: 116.4
click at [17, 152] on div "Report Date 09/22/2025 Foreman Jorge Barajas Weather Mon 22 Day 77° 6% SSE 9 mp…" at bounding box center [295, 184] width 559 height 222
click at [305, 147] on textarea "============================= BIG APPLE READY MIX 4000LB HI EARLY" at bounding box center [292, 153] width 526 height 19
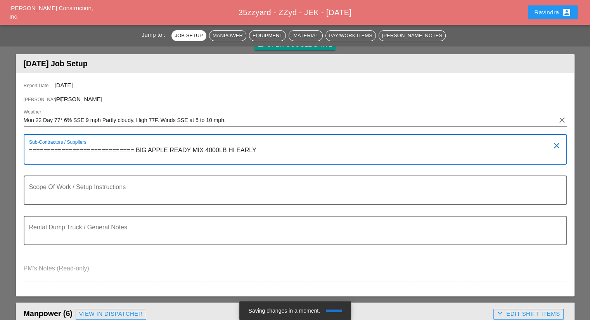
paste textarea "============================="
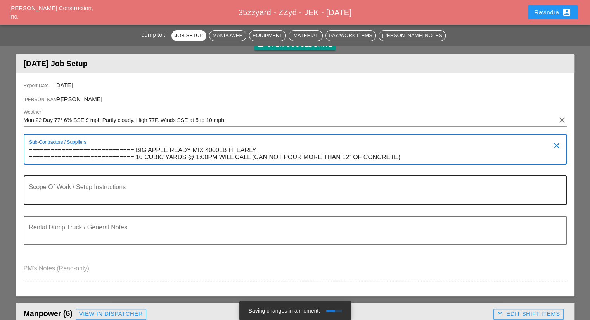
type textarea "============================= BIG APPLE READY MIX 4000LB HI EARLY =============…"
click at [225, 194] on textarea "Scope Of Work / Setup Instructions" at bounding box center [292, 195] width 526 height 19
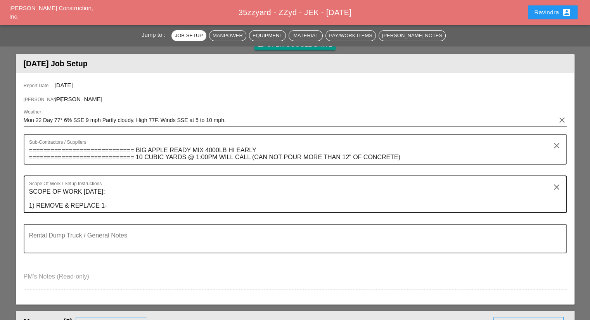
click at [150, 211] on textarea "SCOPE OF WORK MONDAY 9/22: 1) REMOVE & REPLACE 1-" at bounding box center [292, 199] width 526 height 27
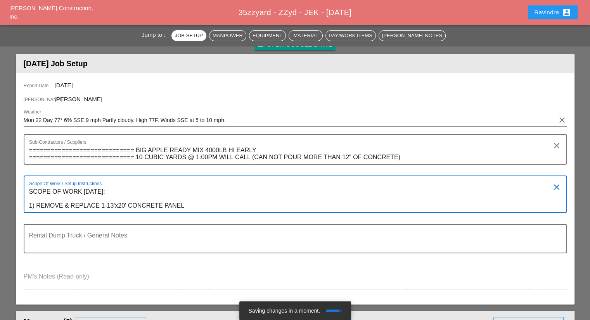
click at [106, 206] on textarea "SCOPE OF WORK MONDAY 9/22: 1) REMOVE & REPLACE 1-13'x20' CONCRETE PANEL" at bounding box center [292, 199] width 526 height 27
click at [214, 205] on textarea "SCOPE OF WORK MONDAY 9/22: 1) REMOVE & REPLACE ONE 13'x20' CONCRETE PANEL" at bounding box center [292, 199] width 526 height 27
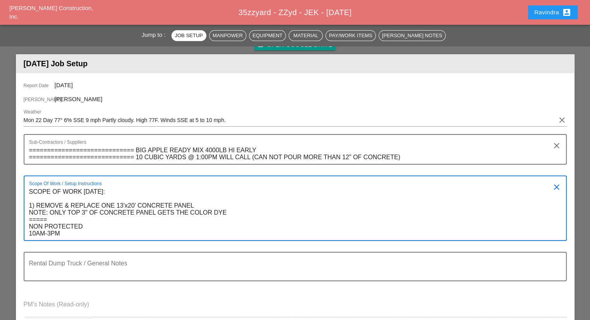
click at [123, 236] on textarea "SCOPE OF WORK MONDAY 9/22: 1) REMOVE & REPLACE ONE 13'x20' CONCRETE PANEL NOTE:…" at bounding box center [292, 213] width 526 height 55
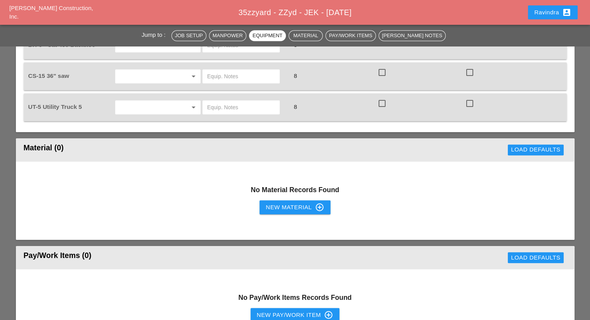
scroll to position [698, 0]
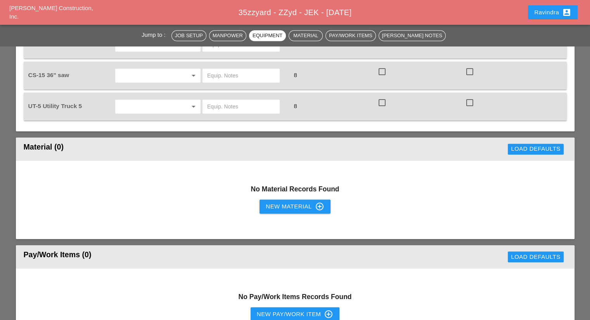
type textarea "SCOPE OF WORK MONDAY 9/22: 1) REMOVE & REPLACE ONE 13'x20' CONCRETE PANEL NOTE:…"
click at [284, 203] on div "New Material control_point" at bounding box center [295, 206] width 58 height 9
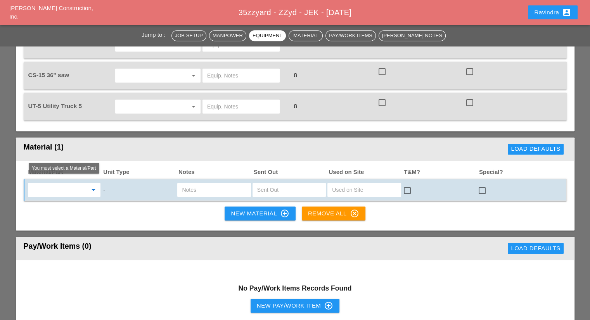
click at [84, 184] on input "text" at bounding box center [58, 190] width 57 height 12
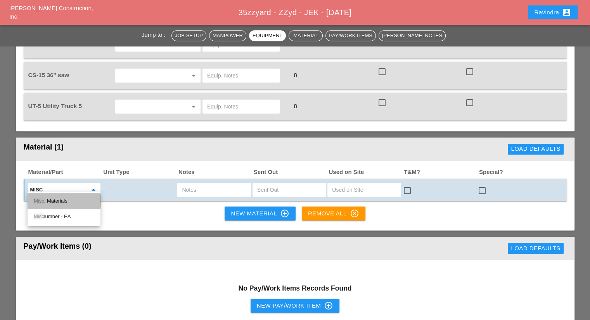
click at [74, 199] on div "Misc . Materials" at bounding box center [64, 201] width 61 height 9
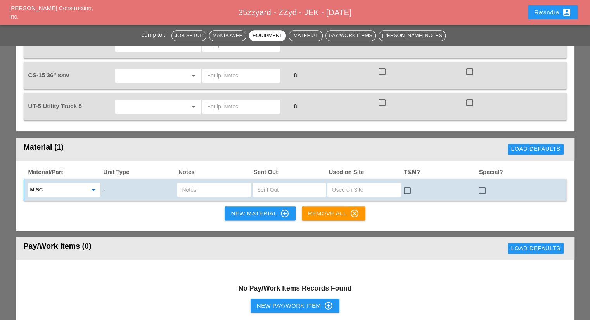
type input "Misc. Materials"
click at [186, 184] on input "text" at bounding box center [214, 190] width 64 height 12
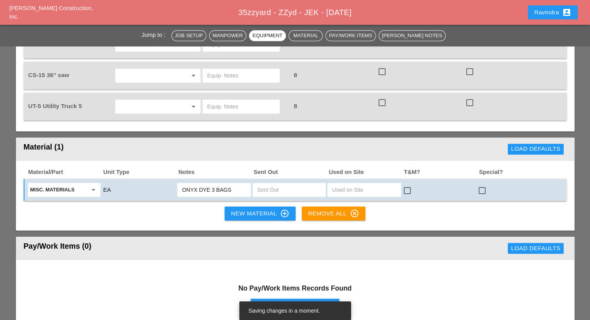
type input "ONYX DYE 3 BAGS"
click at [255, 185] on div at bounding box center [289, 190] width 73 height 14
type input "3"
click at [480, 187] on div at bounding box center [482, 190] width 13 height 13
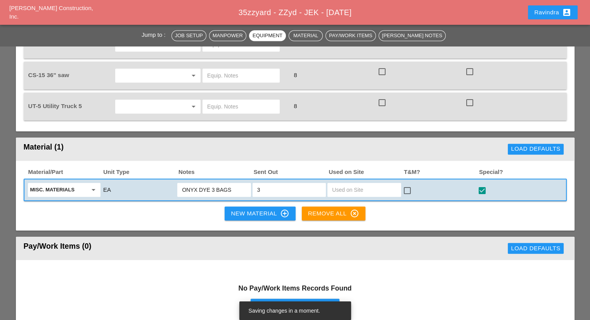
click at [253, 209] on div "New Material control_point" at bounding box center [260, 213] width 58 height 9
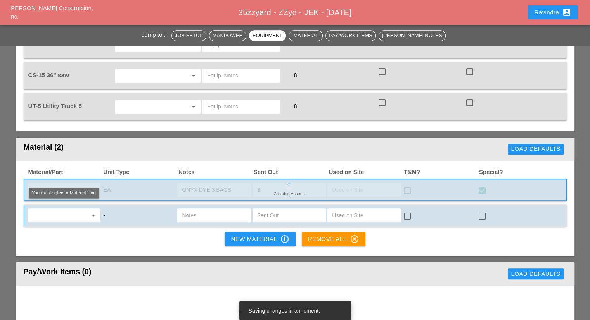
click at [52, 213] on input "text" at bounding box center [58, 215] width 57 height 12
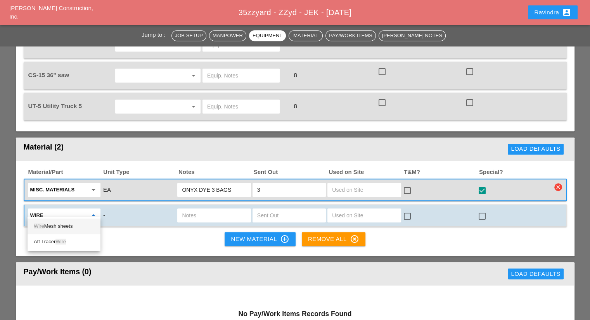
click at [63, 224] on div "Wire Mesh sheets" at bounding box center [64, 226] width 61 height 9
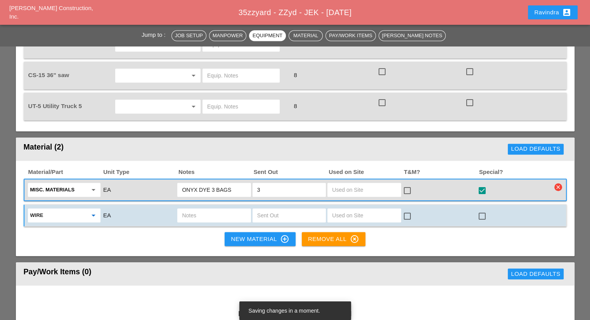
type input "Wire Mesh sheets"
click at [206, 209] on input "text" at bounding box center [214, 215] width 64 height 12
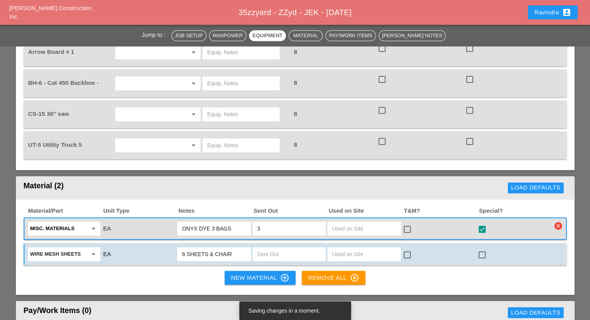
type input "6 SHEETS & CHAIR"
click at [294, 248] on input "text" at bounding box center [289, 254] width 64 height 12
type input "6"
click at [487, 249] on div at bounding box center [482, 255] width 13 height 13
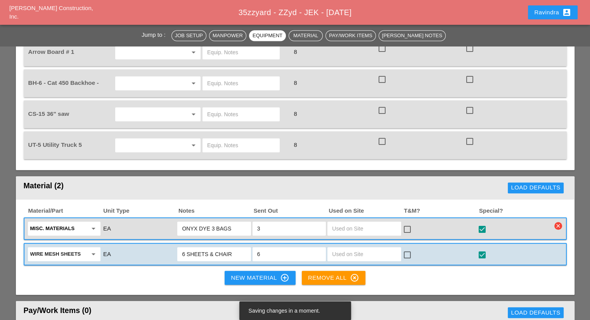
click at [235, 277] on button "New Material control_point" at bounding box center [260, 278] width 71 height 14
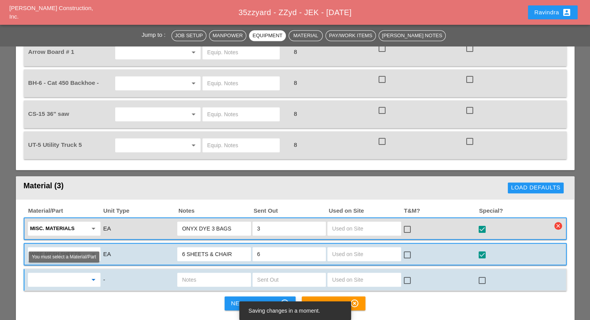
click at [61, 274] on input "text" at bounding box center [58, 280] width 57 height 12
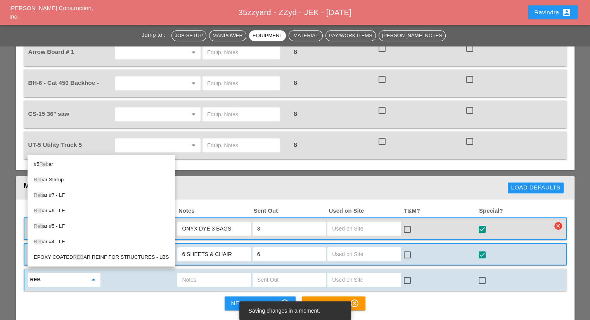
type input "REBA"
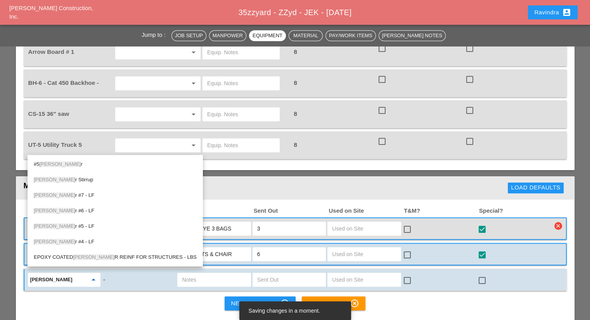
drag, startPoint x: 58, startPoint y: 275, endPoint x: 18, endPoint y: 275, distance: 40.0
click at [18, 275] on div "Material/Part Unit Type Notes Sent Out Used on Site T&M? Special? Misc. Materia…" at bounding box center [295, 260] width 559 height 121
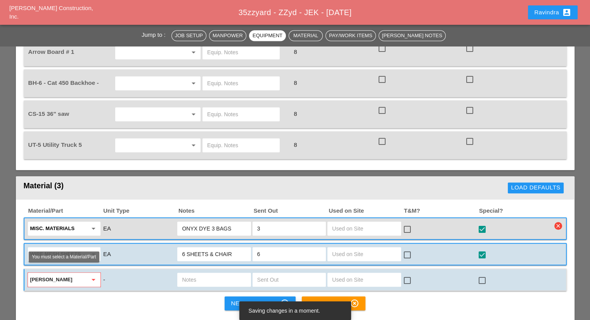
scroll to position [737, 0]
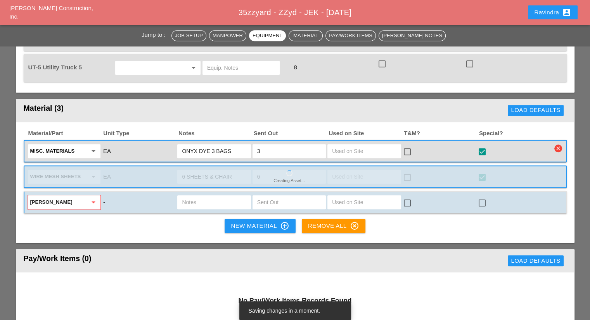
click at [54, 223] on div "Material/Part Unit Type Notes Sent Out Used on Site T&M? Special? Misc. Materia…" at bounding box center [295, 182] width 559 height 121
click at [61, 199] on input "REBA" at bounding box center [58, 202] width 57 height 12
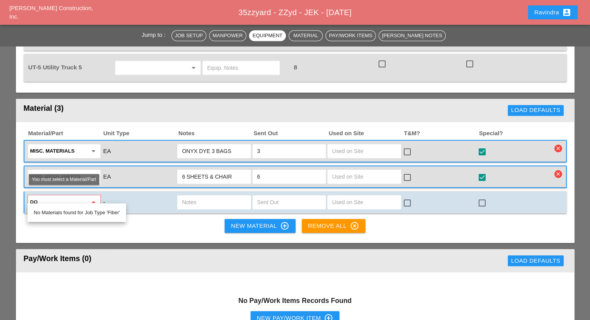
type input "D"
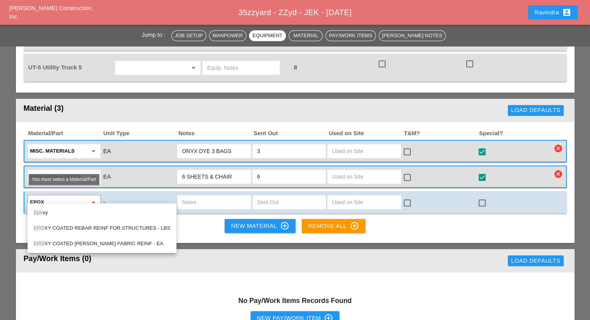
type input "EPOXY"
drag, startPoint x: 66, startPoint y: 196, endPoint x: 23, endPoint y: 193, distance: 42.4
click at [24, 194] on div "EPOXY arrow_drop_down - check_box_outline_blank check_box_outline_blank" at bounding box center [295, 202] width 543 height 23
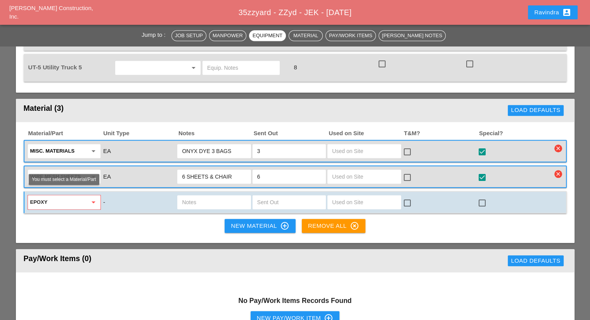
click at [58, 197] on input "EPOXY" at bounding box center [58, 202] width 57 height 12
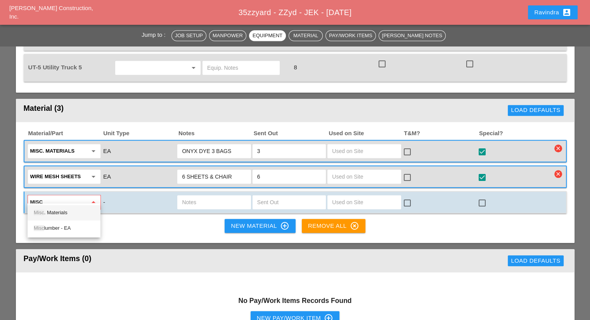
click at [73, 215] on div "Misc . Materials" at bounding box center [64, 212] width 61 height 9
type input "Misc. Materials"
click at [205, 196] on input "text" at bounding box center [214, 202] width 64 height 12
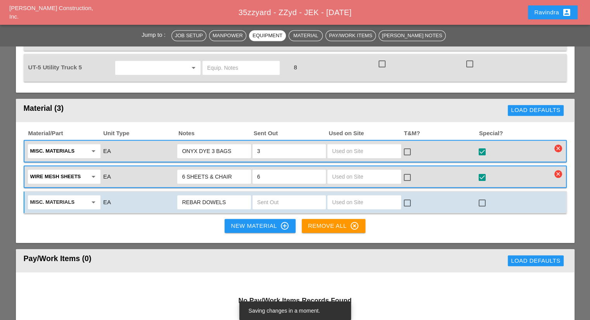
type input "REBAR DOWELS"
click at [493, 194] on div "check_box_outline_blank" at bounding box center [514, 202] width 75 height 16
click at [484, 197] on div at bounding box center [482, 203] width 13 height 13
click at [268, 222] on div "New Material control_point" at bounding box center [260, 226] width 58 height 9
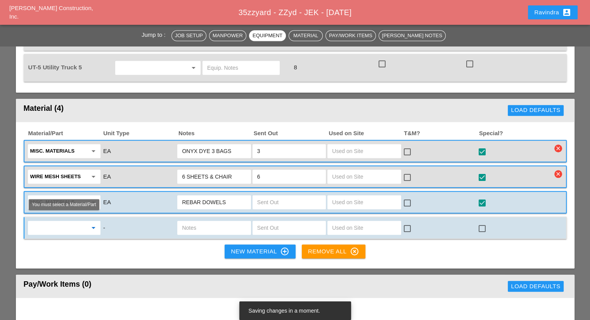
click at [66, 222] on input "text" at bounding box center [58, 228] width 57 height 12
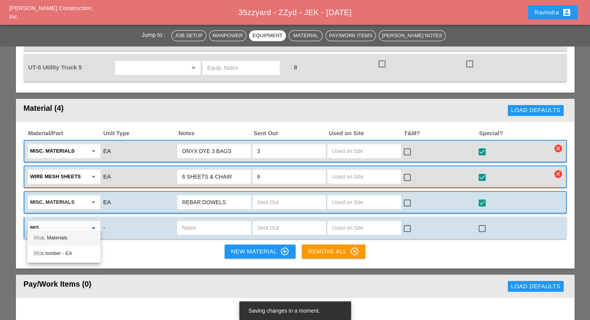
click at [66, 235] on div "Mis c. Materials" at bounding box center [64, 238] width 61 height 9
type input "Misc. Materials"
click at [200, 222] on input "text" at bounding box center [214, 228] width 64 height 12
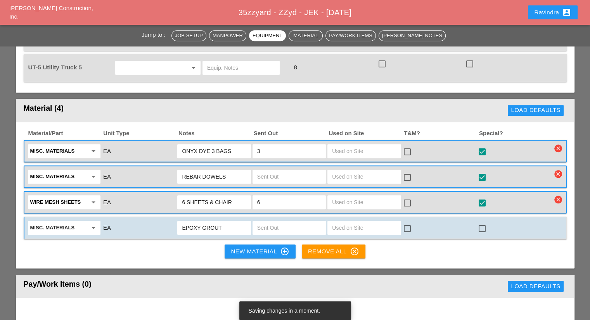
type input "EPOXY GROUT"
click at [481, 222] on div at bounding box center [482, 228] width 13 height 13
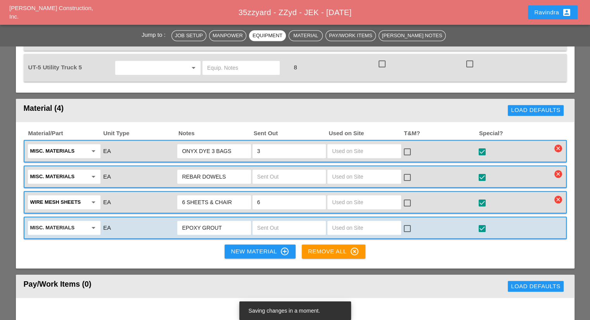
click at [249, 247] on div "New Material control_point" at bounding box center [260, 251] width 58 height 9
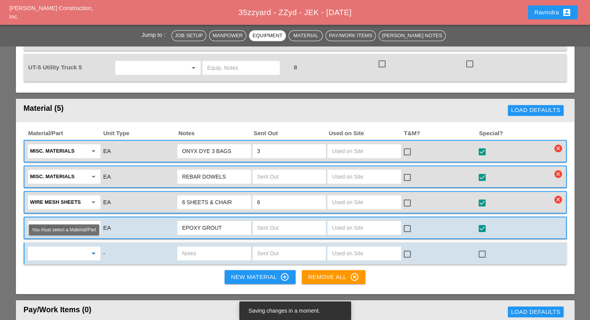
click at [72, 248] on input "text" at bounding box center [58, 254] width 57 height 12
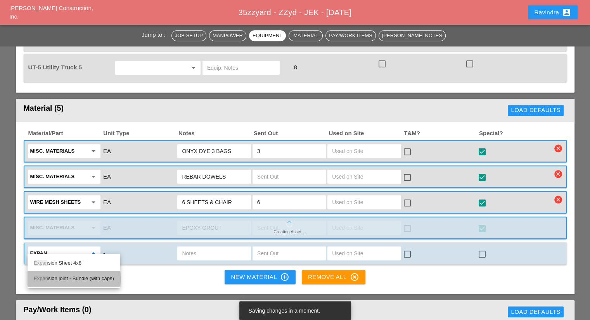
click at [87, 275] on div "Expan sion joint - Bundle (with caps)" at bounding box center [74, 278] width 80 height 9
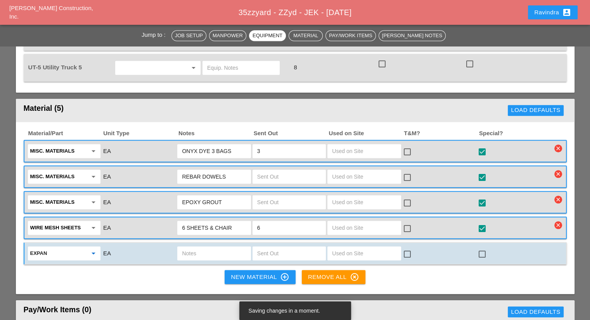
type input "Expansion joint - Bundle (with caps)"
click at [482, 248] on div at bounding box center [482, 254] width 13 height 13
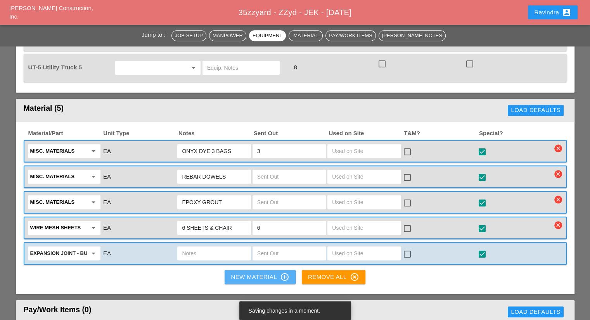
click at [258, 273] on div "New Material control_point" at bounding box center [260, 277] width 58 height 9
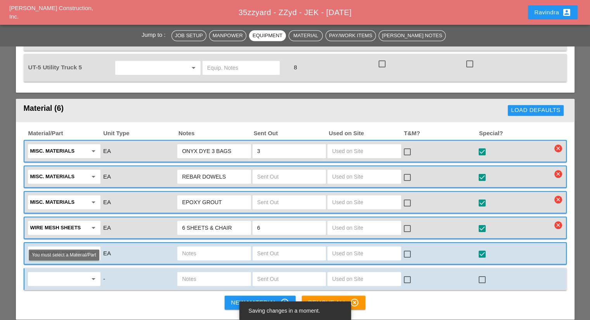
click at [66, 273] on input "text" at bounding box center [58, 279] width 57 height 12
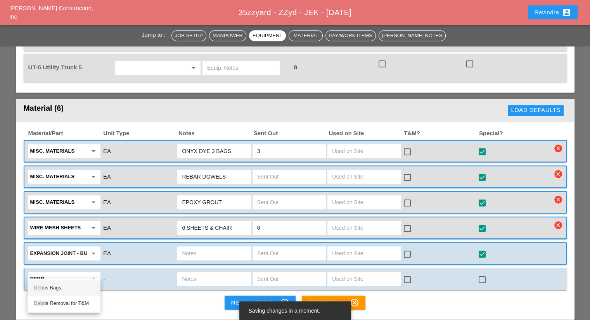
click at [71, 286] on div "Debr is Bags" at bounding box center [64, 288] width 61 height 9
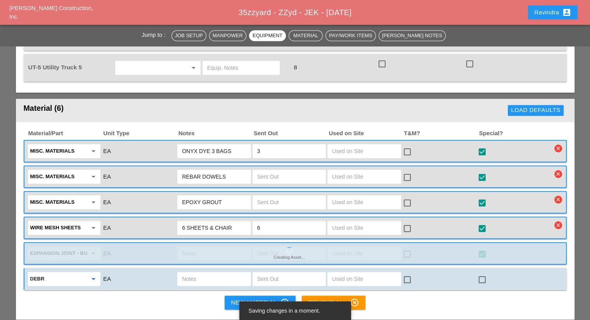
click at [93, 275] on icon "arrow_drop_down" at bounding box center [93, 279] width 9 height 9
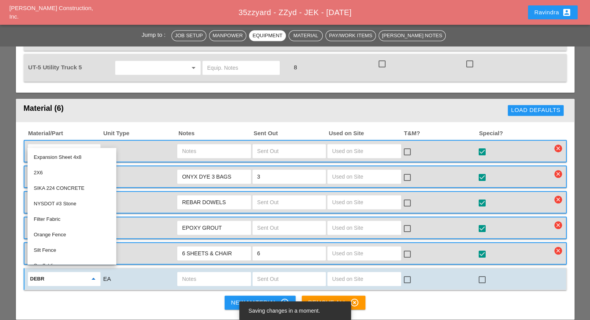
drag, startPoint x: 77, startPoint y: 272, endPoint x: 24, endPoint y: 270, distance: 52.4
click at [24, 270] on div "DEBR arrow_drop_down EA check_box_outline_blank check_box_outline_blank" at bounding box center [295, 279] width 543 height 23
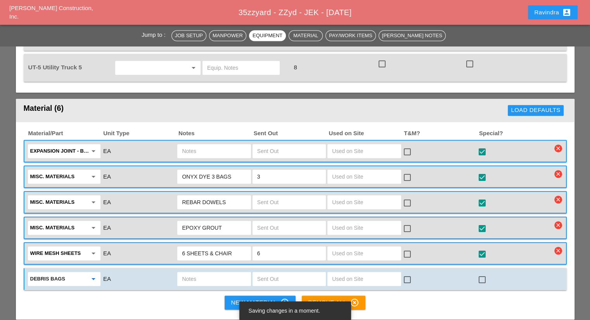
click at [51, 273] on input "Debris Bags" at bounding box center [58, 279] width 57 height 12
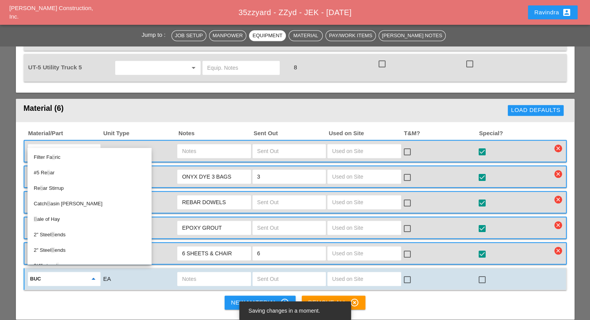
type input "BUCK"
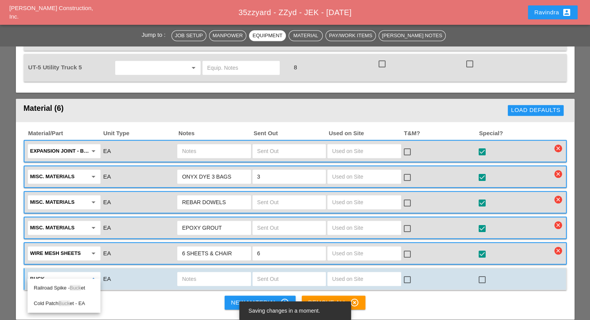
drag, startPoint x: 55, startPoint y: 269, endPoint x: 23, endPoint y: 267, distance: 31.9
click at [24, 268] on div "BUCK arrow_drop_down EA check_box_outline_blank check_box_outline_blank" at bounding box center [295, 279] width 543 height 23
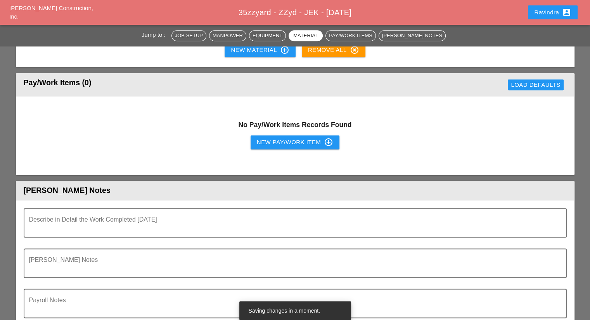
scroll to position [862, 0]
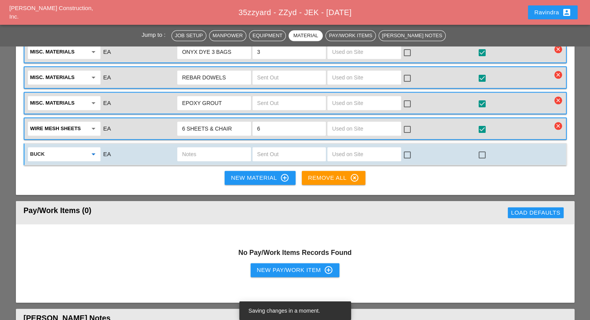
click at [267, 148] on input "text" at bounding box center [289, 154] width 64 height 12
type input "2"
click at [482, 149] on div at bounding box center [482, 155] width 13 height 13
click at [206, 148] on input "text" at bounding box center [214, 154] width 64 height 12
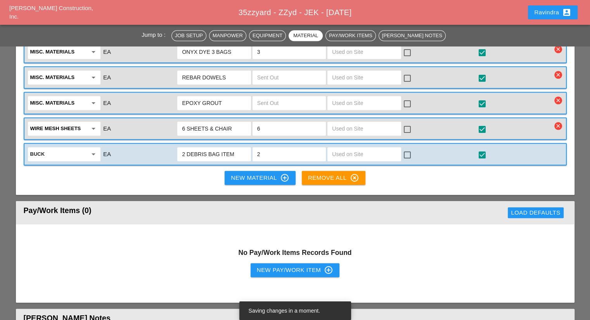
type input "2 DEBRIS BAG ITEM 4"
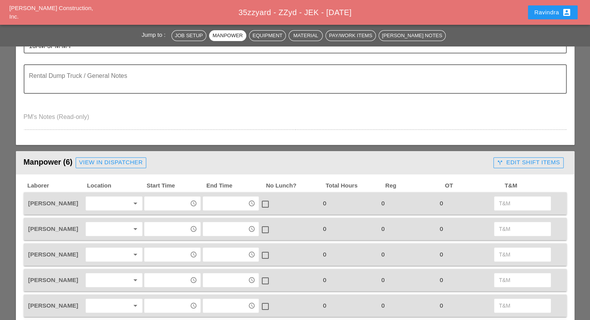
scroll to position [164, 0]
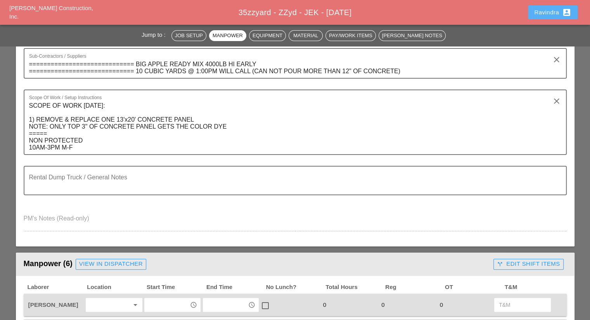
click at [542, 17] on button "Ravindra account_box" at bounding box center [553, 12] width 50 height 14
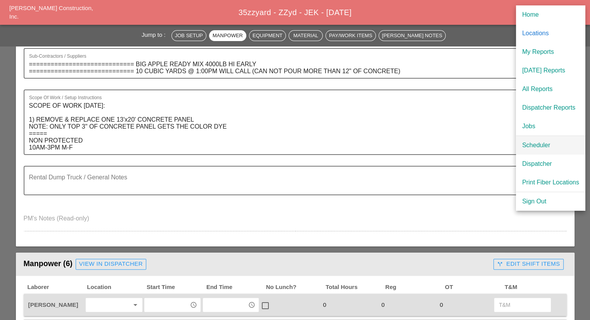
click at [535, 146] on div "Scheduler" at bounding box center [550, 145] width 57 height 9
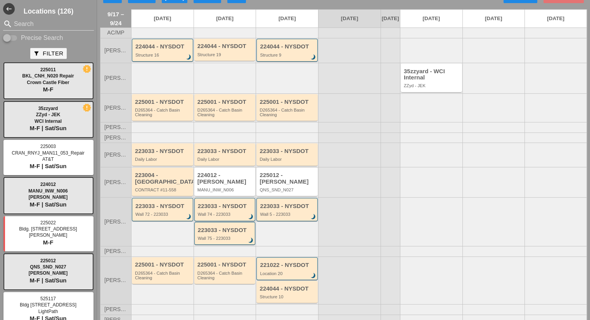
scroll to position [39, 0]
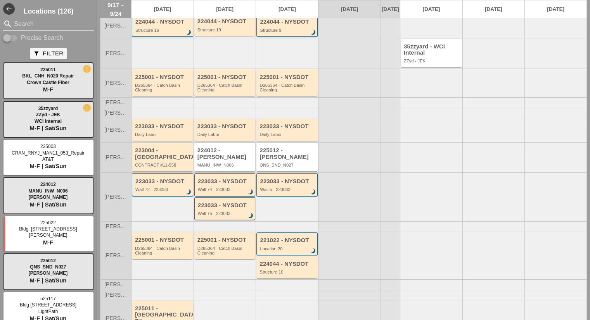
click at [240, 164] on div "MANU_INW_N006" at bounding box center [225, 165] width 56 height 5
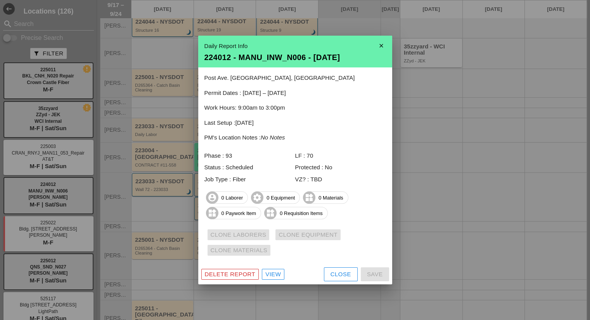
click at [333, 278] on div "Close" at bounding box center [341, 274] width 21 height 9
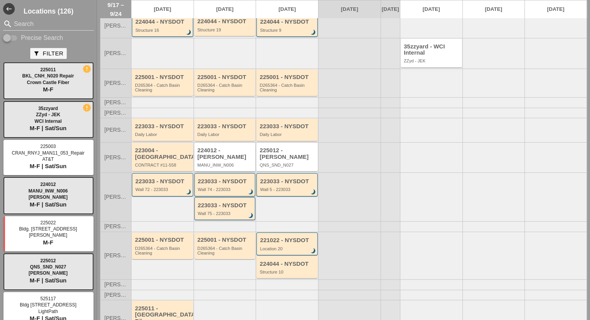
click at [211, 154] on div "224012 - [PERSON_NAME]" at bounding box center [225, 153] width 56 height 13
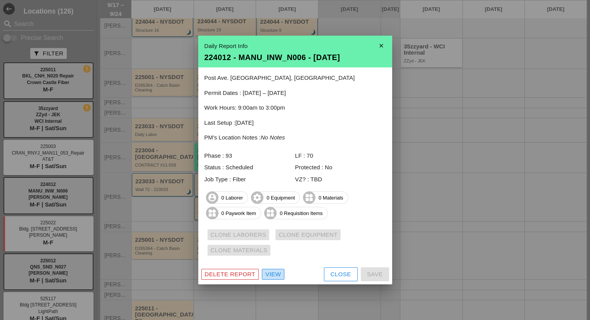
click at [268, 277] on div "View" at bounding box center [273, 274] width 16 height 9
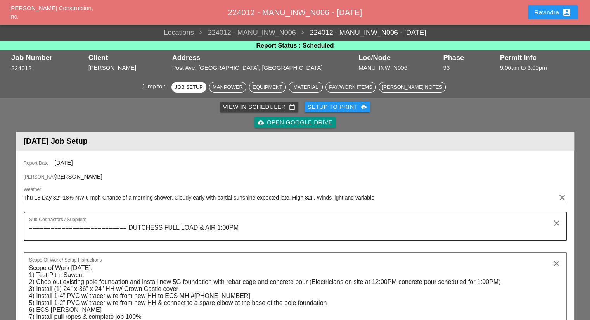
click at [162, 227] on textarea "=========================== DUTCHESS FULL LOAD & AIR 1:00PM" at bounding box center [292, 231] width 526 height 19
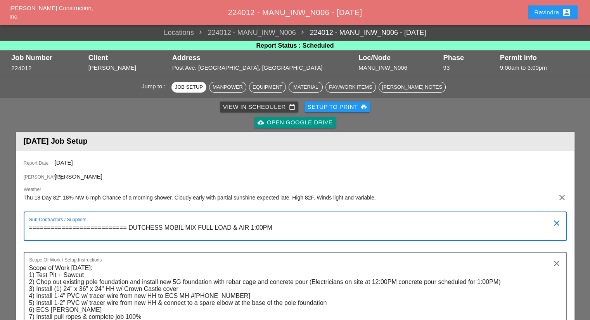
type textarea "=========================== DUTCHESS MOBIL MIX FULL LOAD & AIR 1:00PM"
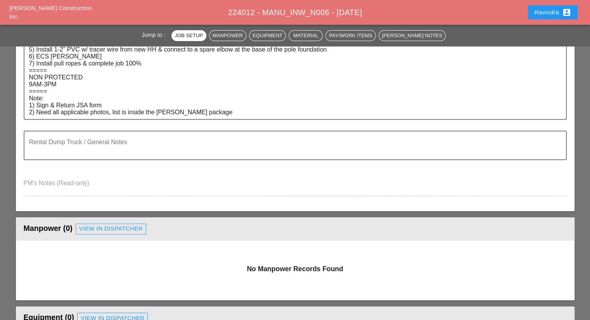
scroll to position [272, 0]
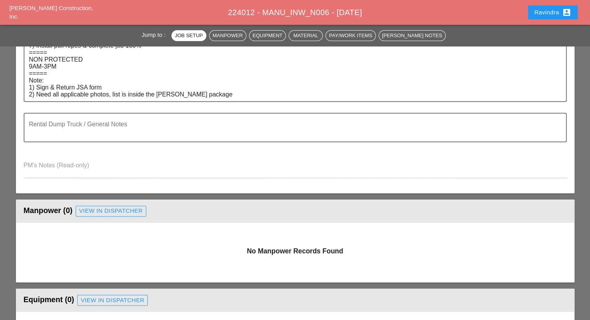
click at [101, 206] on link "View in Dispatcher" at bounding box center [111, 211] width 71 height 11
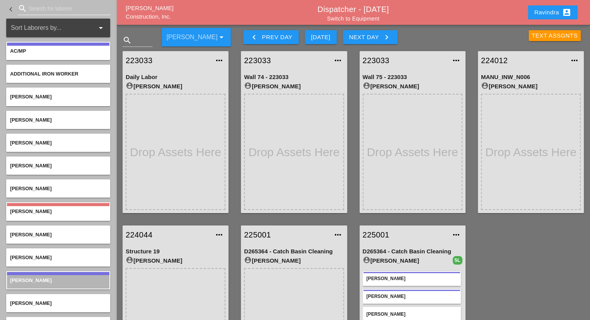
click at [79, 9] on input "Search for laborer" at bounding box center [64, 8] width 71 height 12
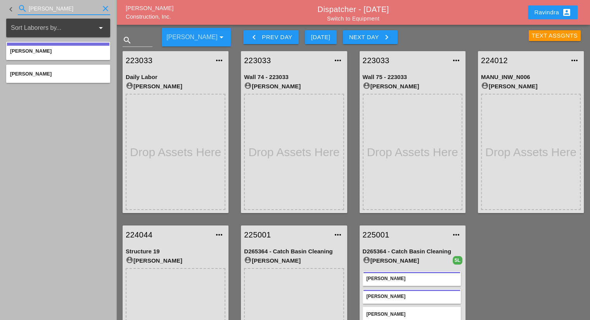
type input "GILL"
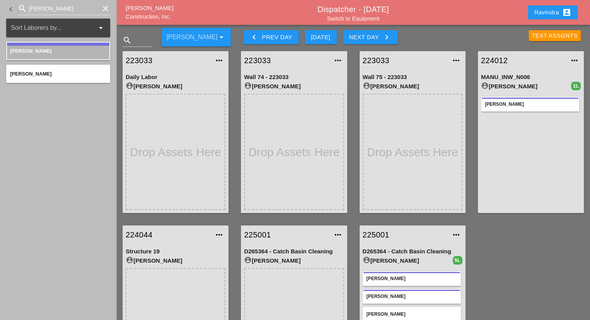
click at [512, 106] on div "Gillie Etnel" at bounding box center [530, 104] width 90 height 7
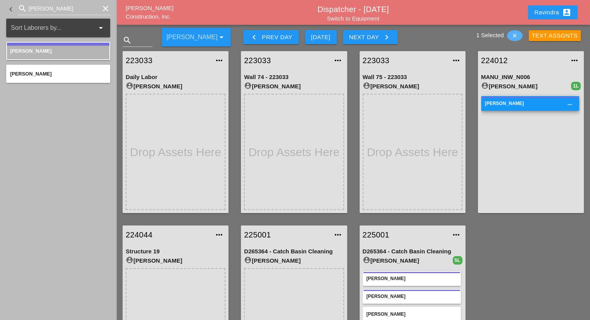
click at [514, 39] on button "clear" at bounding box center [515, 35] width 16 height 11
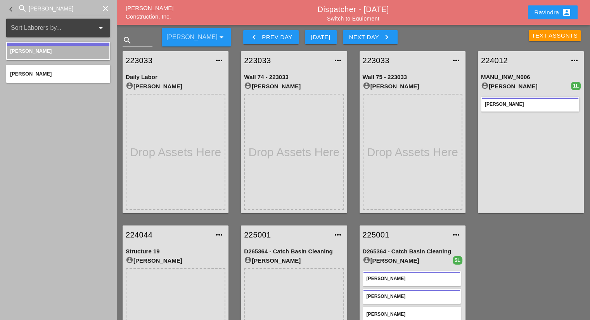
click at [531, 109] on div "Gillie Etnel" at bounding box center [530, 104] width 98 height 15
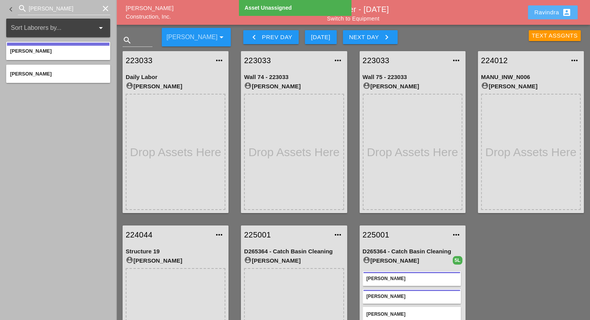
click at [541, 14] on div "Ravindra account_box" at bounding box center [552, 12] width 37 height 9
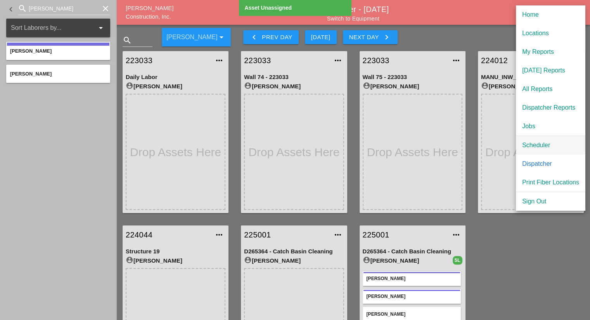
click at [534, 143] on div "Scheduler" at bounding box center [550, 145] width 57 height 9
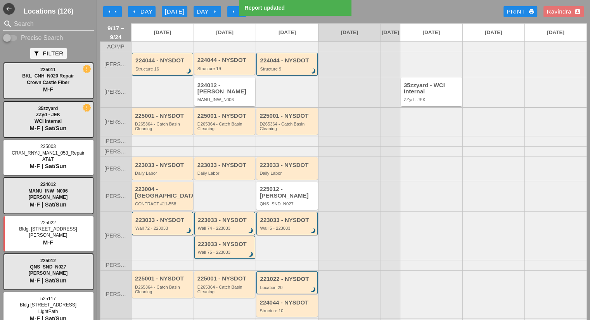
click at [229, 97] on div "MANU_INW_N006" at bounding box center [225, 99] width 56 height 5
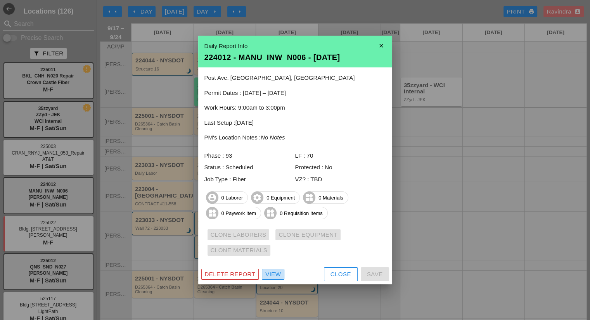
click at [275, 274] on div "View" at bounding box center [273, 274] width 16 height 9
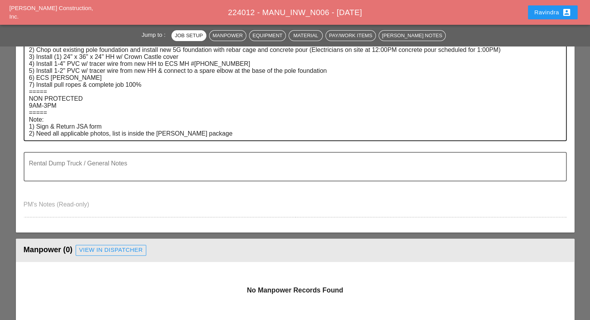
scroll to position [233, 0]
click at [92, 246] on div "View in Dispatcher" at bounding box center [111, 250] width 64 height 9
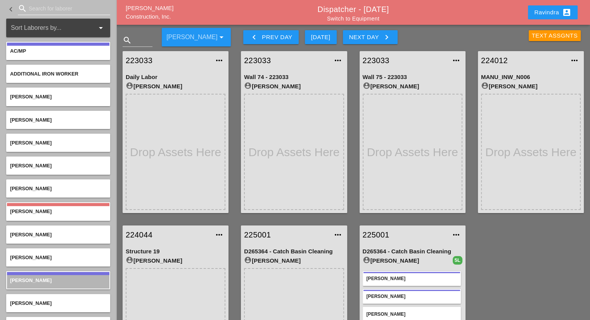
click at [72, 11] on input "Search for laborer" at bounding box center [64, 8] width 71 height 12
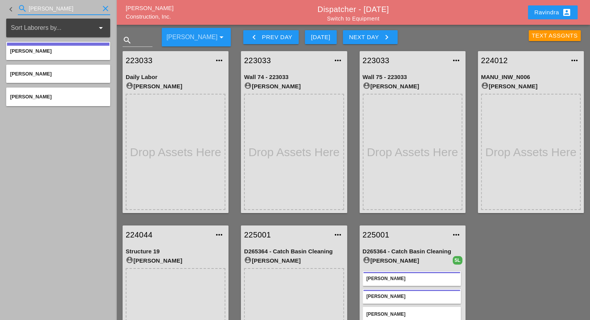
type input "JORGE"
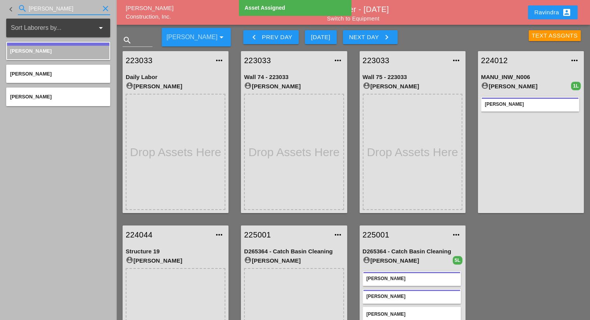
drag, startPoint x: 59, startPoint y: 5, endPoint x: 0, endPoint y: -5, distance: 59.8
click at [0, 0] on html "Select All Select Default Crew Remove All More Location Details... Select All S…" at bounding box center [295, 227] width 590 height 455
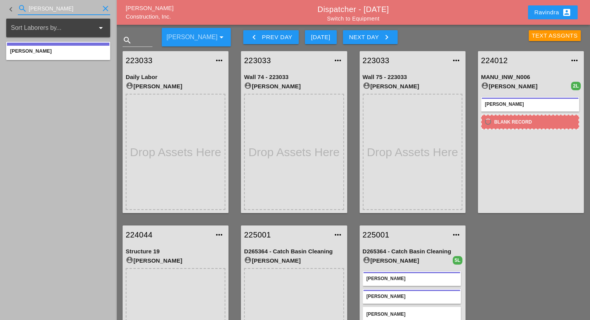
drag, startPoint x: 73, startPoint y: 12, endPoint x: 0, endPoint y: 4, distance: 73.7
click at [0, 4] on div "keyboard_arrow_left search YANCY clear" at bounding box center [58, 9] width 116 height 19
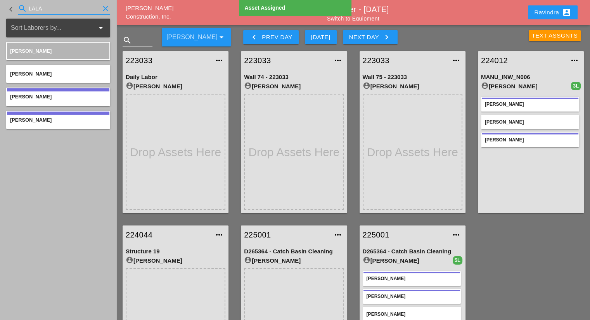
drag, startPoint x: 71, startPoint y: 8, endPoint x: 0, endPoint y: -3, distance: 72.3
click at [0, 0] on html "Select All Select Default Crew Remove All More Location Details... Select All S…" at bounding box center [295, 227] width 590 height 455
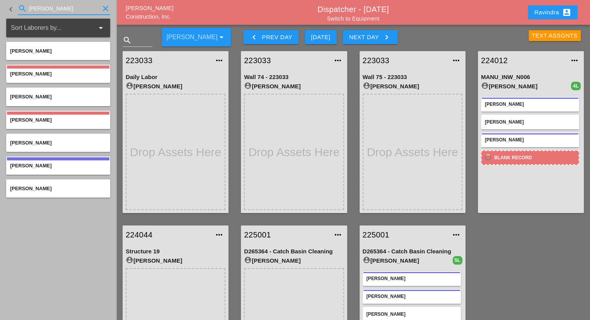
drag, startPoint x: 51, startPoint y: 7, endPoint x: 0, endPoint y: 0, distance: 51.6
click at [0, 0] on div "keyboard_arrow_left search SAL clear" at bounding box center [58, 9] width 116 height 19
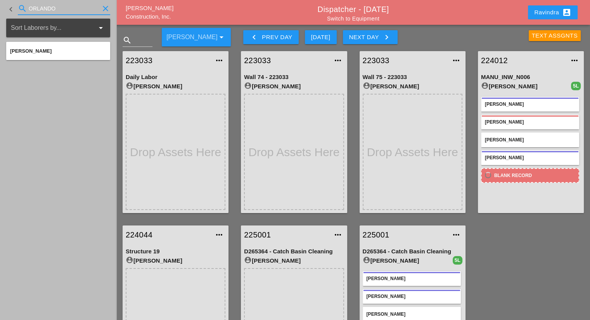
drag, startPoint x: 65, startPoint y: 10, endPoint x: 0, endPoint y: 15, distance: 65.0
click at [0, 15] on div "keyboard_arrow_left search ORLANDO clear" at bounding box center [58, 9] width 116 height 19
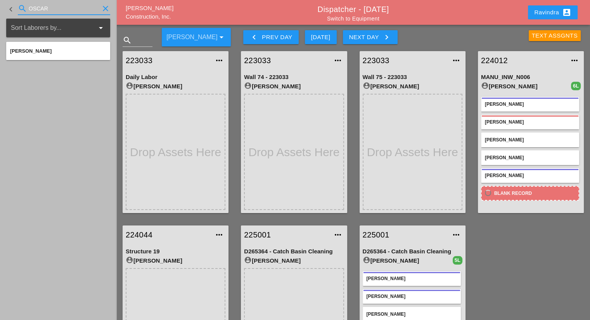
drag, startPoint x: 59, startPoint y: 9, endPoint x: 0, endPoint y: 7, distance: 58.6
click at [0, 7] on div "keyboard_arrow_left search OSCAR clear" at bounding box center [58, 9] width 116 height 19
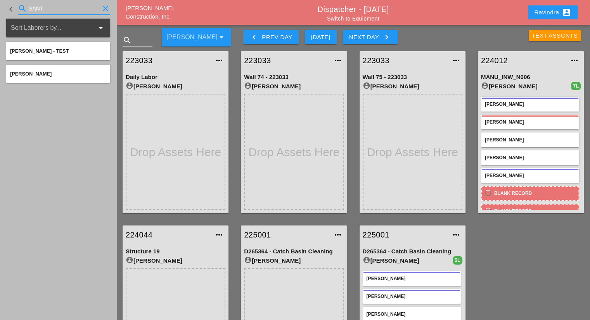
drag, startPoint x: 59, startPoint y: 11, endPoint x: 0, endPoint y: 12, distance: 59.4
click at [0, 12] on div "keyboard_arrow_left search SANT clear" at bounding box center [58, 9] width 116 height 19
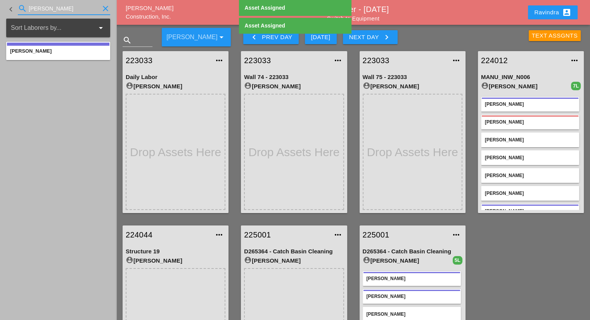
type input "DENIS"
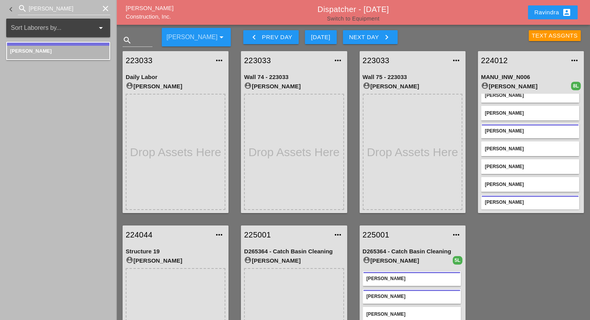
click at [359, 19] on link "Switch to Equipment" at bounding box center [353, 19] width 52 height 6
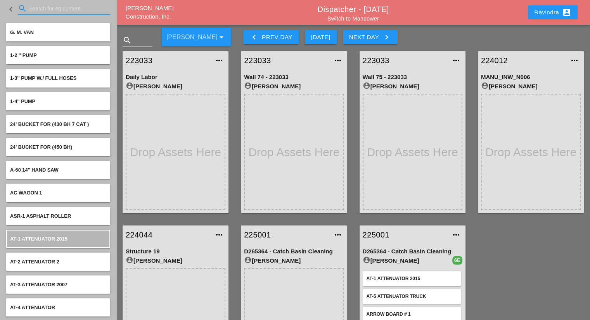
click at [40, 9] on input "Search for equipment" at bounding box center [64, 8] width 71 height 12
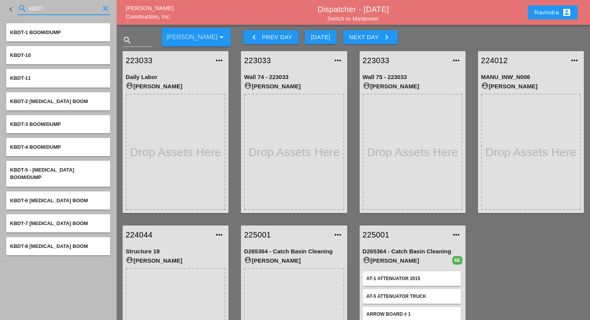
type input "KBDT"
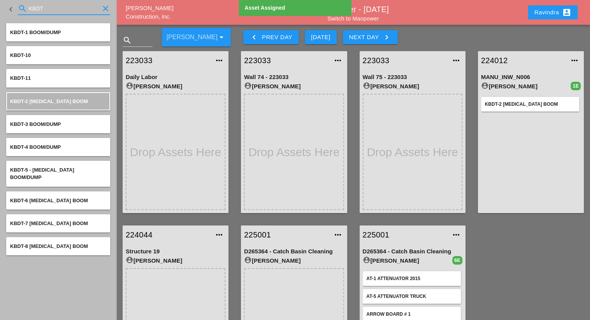
drag, startPoint x: 22, startPoint y: 8, endPoint x: 0, endPoint y: 9, distance: 21.8
click at [0, 9] on div "keyboard_arrow_left search KBDT clear" at bounding box center [58, 9] width 116 height 19
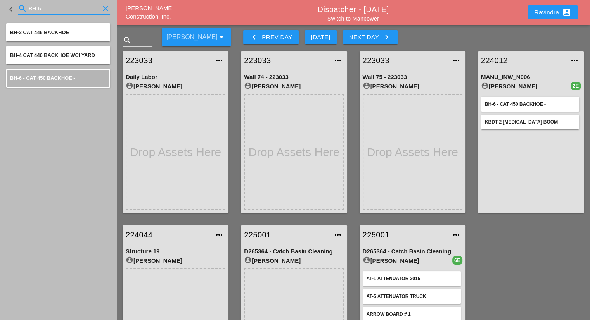
drag, startPoint x: 76, startPoint y: 8, endPoint x: 0, endPoint y: 4, distance: 76.1
click at [0, 4] on div "keyboard_arrow_left search BH-6 clear" at bounding box center [58, 9] width 116 height 19
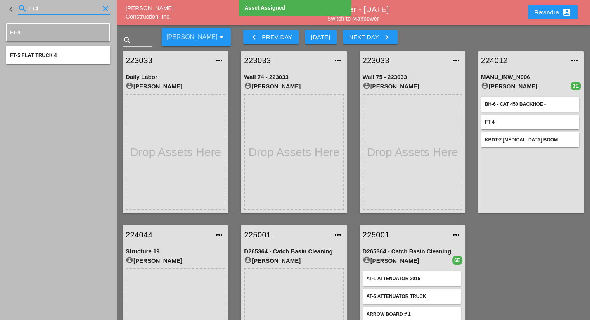
drag, startPoint x: 50, startPoint y: 9, endPoint x: 0, endPoint y: 9, distance: 50.4
click at [0, 9] on div "keyboard_arrow_left search FT4 clear" at bounding box center [58, 9] width 116 height 19
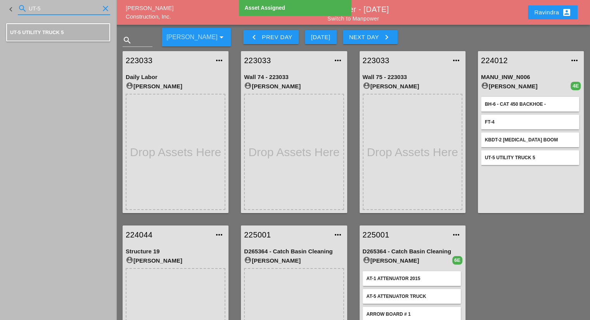
drag, startPoint x: 51, startPoint y: 9, endPoint x: 0, endPoint y: 16, distance: 51.3
click at [0, 16] on div "keyboard_arrow_left search UT-5 clear" at bounding box center [58, 9] width 116 height 19
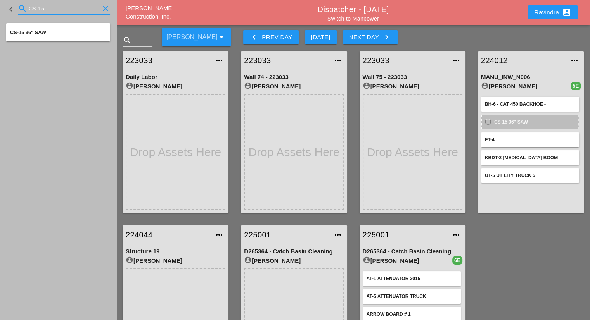
drag, startPoint x: 51, startPoint y: 7, endPoint x: 0, endPoint y: 7, distance: 51.2
click at [0, 7] on div "keyboard_arrow_left search CS-15 clear" at bounding box center [58, 9] width 116 height 19
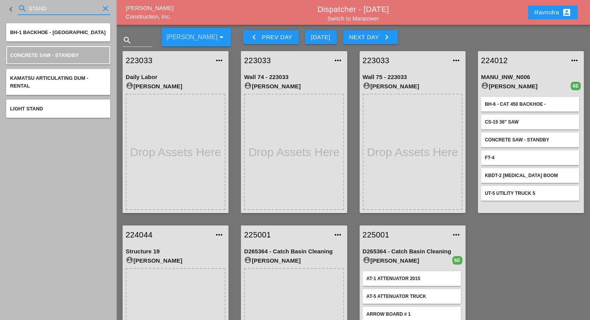
drag, startPoint x: 57, startPoint y: 9, endPoint x: 1, endPoint y: 11, distance: 56.3
click at [0, 11] on div "keyboard_arrow_left search STAND clear" at bounding box center [58, 9] width 116 height 19
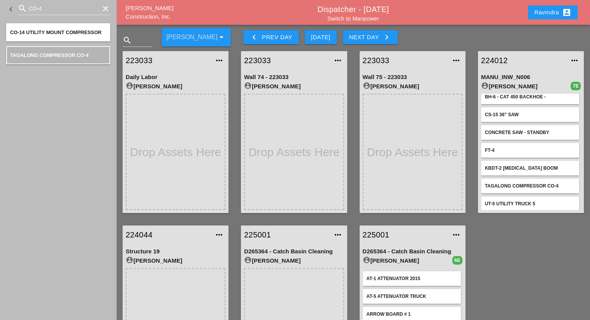
scroll to position [9, 0]
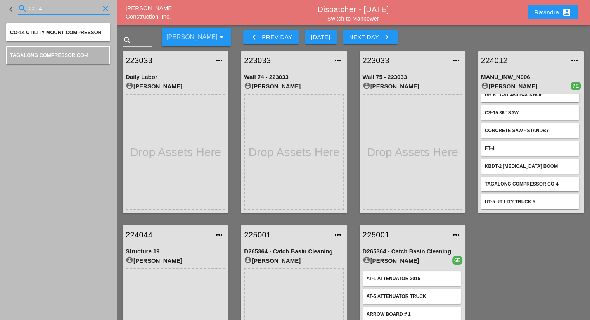
drag, startPoint x: 65, startPoint y: 10, endPoint x: 0, endPoint y: 11, distance: 64.8
click at [0, 11] on div "keyboard_arrow_left search CO-4 clear" at bounding box center [58, 9] width 116 height 19
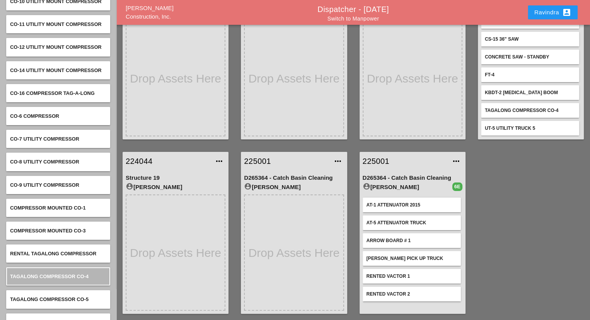
scroll to position [0, 0]
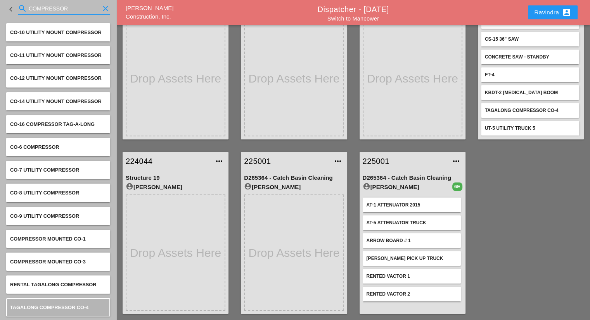
drag, startPoint x: 74, startPoint y: 10, endPoint x: 0, endPoint y: 7, distance: 74.6
click at [0, 7] on div "keyboard_arrow_left search COMPRESSOR clear" at bounding box center [58, 9] width 116 height 19
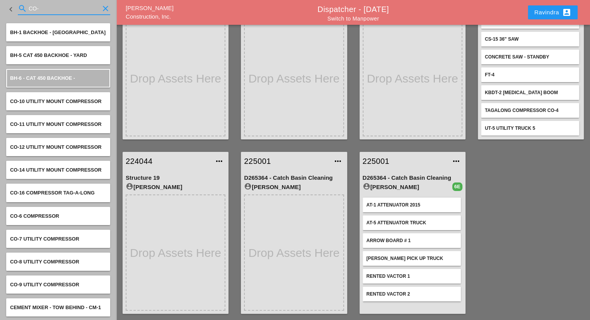
type input "CO-4"
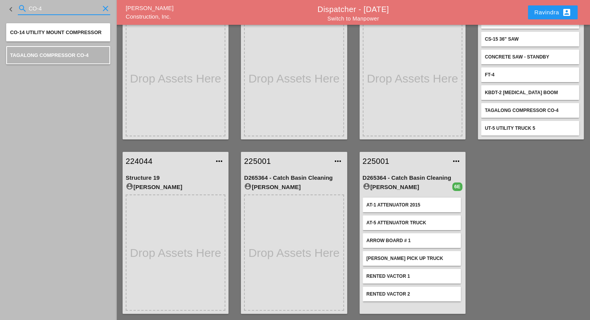
click at [106, 5] on icon "clear" at bounding box center [105, 8] width 9 height 9
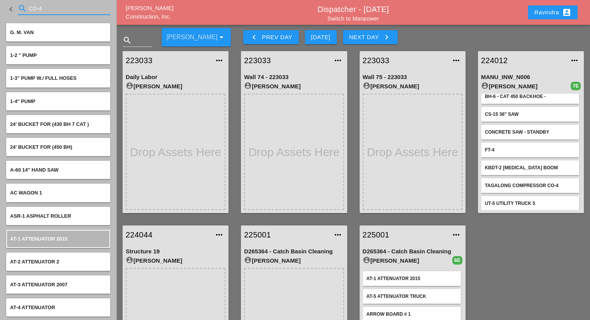
scroll to position [9, 0]
click at [48, 10] on input "CO-4" at bounding box center [64, 8] width 71 height 12
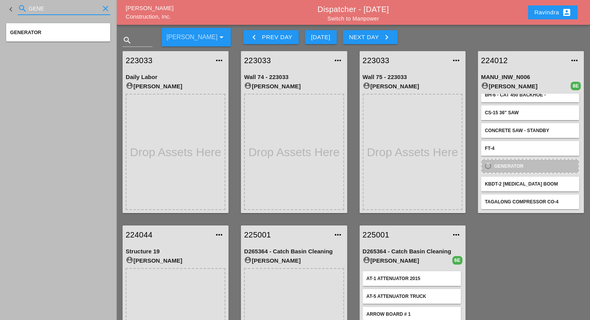
drag, startPoint x: 77, startPoint y: 8, endPoint x: 0, endPoint y: 3, distance: 76.9
click at [0, 3] on div "keyboard_arrow_left search GENE clear" at bounding box center [58, 9] width 116 height 19
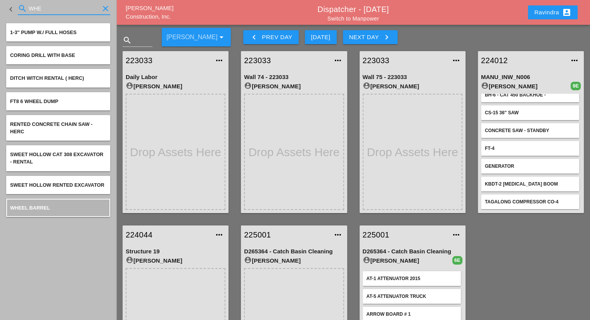
drag, startPoint x: 59, startPoint y: 8, endPoint x: 4, endPoint y: 2, distance: 55.4
click at [4, 2] on div "keyboard_arrow_left search WHE clear" at bounding box center [58, 9] width 116 height 19
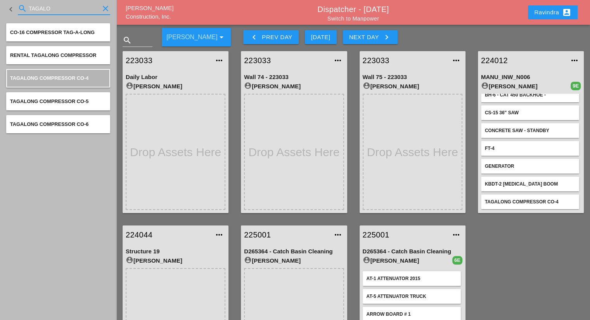
type input "TAGALO"
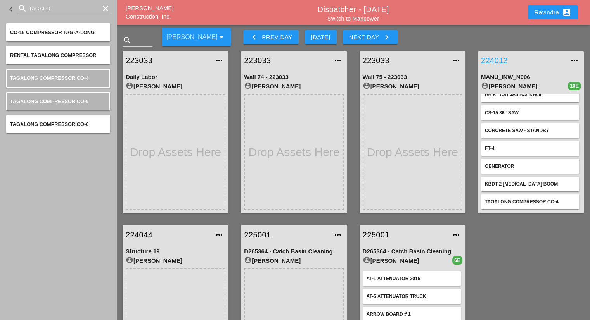
click at [495, 61] on link "224012" at bounding box center [523, 61] width 84 height 12
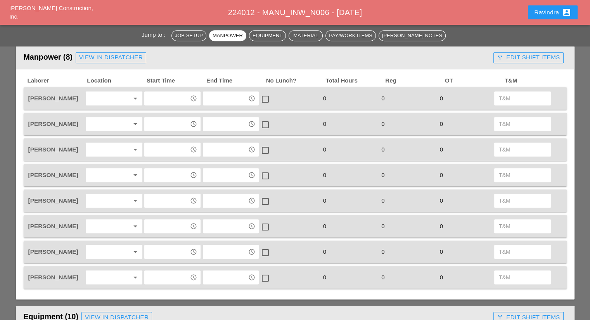
scroll to position [427, 0]
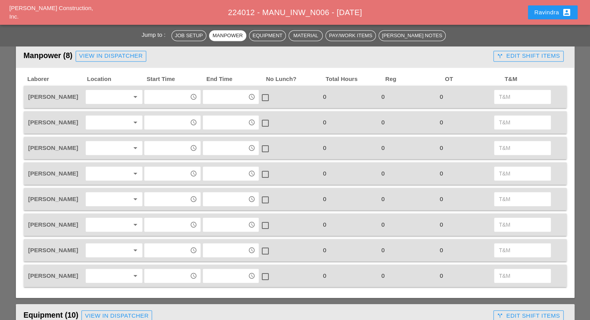
click at [99, 97] on div at bounding box center [108, 97] width 41 height 12
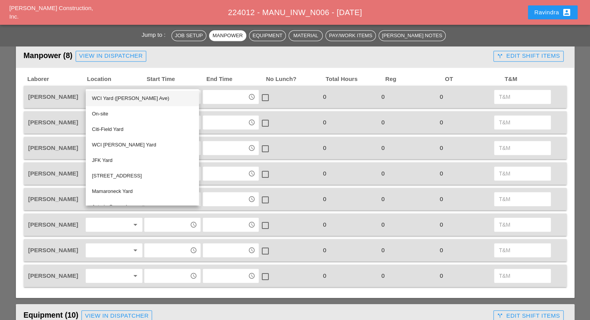
click at [104, 103] on div "WCI Yard (Provost Ave)" at bounding box center [142, 99] width 101 height 16
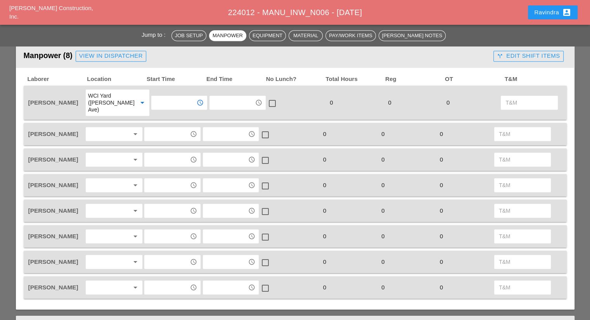
click at [172, 98] on input "text" at bounding box center [174, 103] width 40 height 12
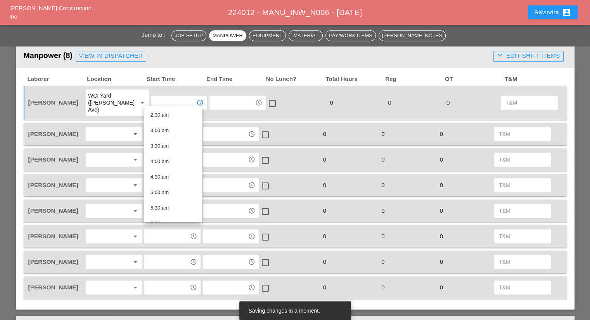
scroll to position [155, 0]
click at [170, 160] on div "6:30 am" at bounding box center [173, 161] width 45 height 9
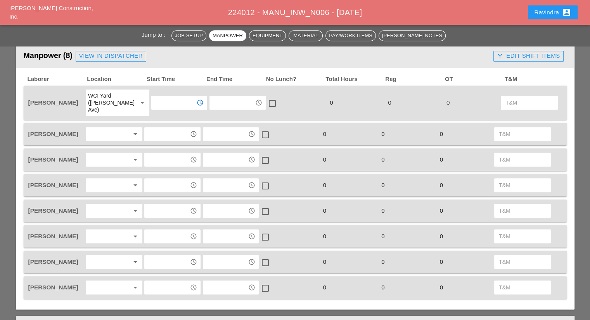
click at [110, 230] on div at bounding box center [108, 236] width 41 height 12
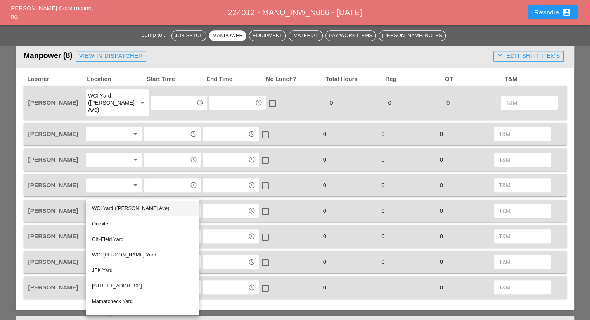
click at [110, 212] on div "WCI Yard (Provost Ave)" at bounding box center [142, 208] width 101 height 9
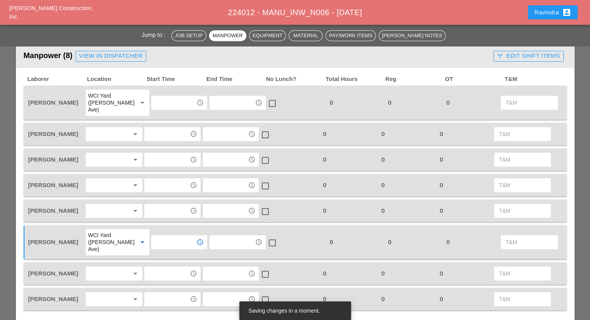
click at [156, 236] on input "text" at bounding box center [174, 242] width 40 height 12
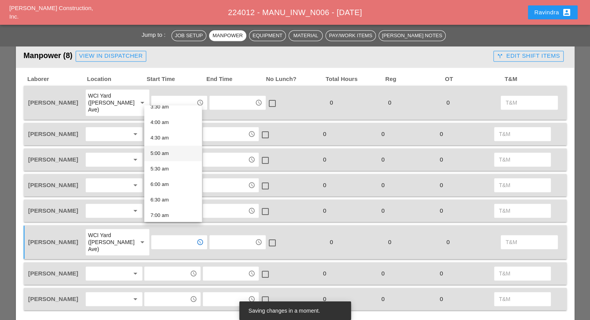
scroll to position [194, 0]
click at [164, 122] on div "6:30 am" at bounding box center [173, 122] width 45 height 9
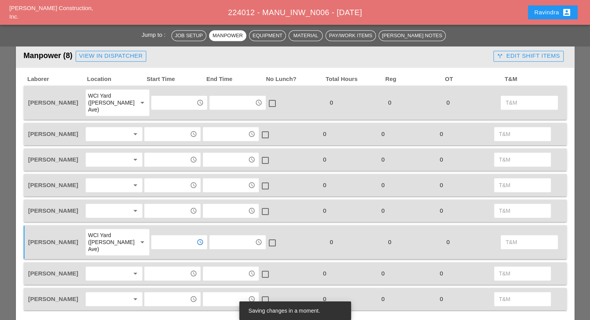
click at [107, 268] on div at bounding box center [108, 274] width 41 height 12
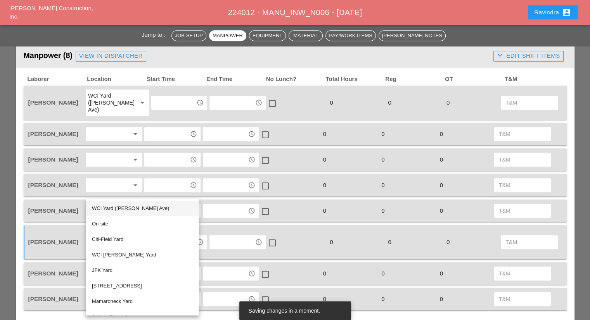
click at [105, 209] on div "WCI Yard (Provost Ave)" at bounding box center [142, 208] width 101 height 9
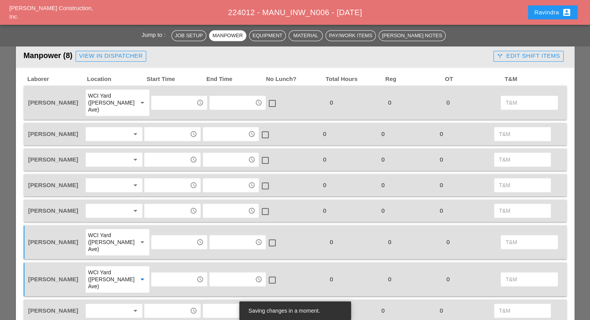
click at [154, 274] on input "text" at bounding box center [174, 280] width 40 height 12
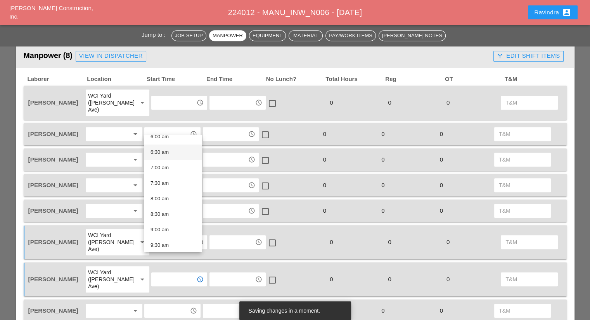
click at [165, 155] on div "6:30 am" at bounding box center [173, 152] width 45 height 9
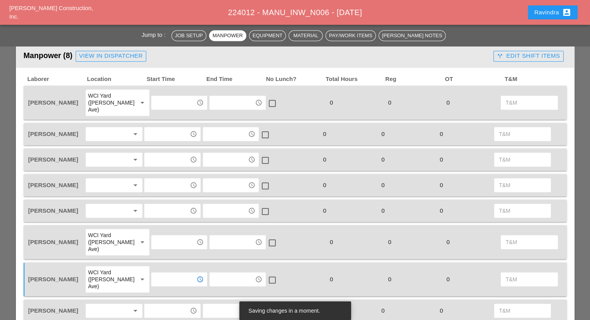
click at [106, 133] on div "arrow_drop_down" at bounding box center [114, 134] width 57 height 14
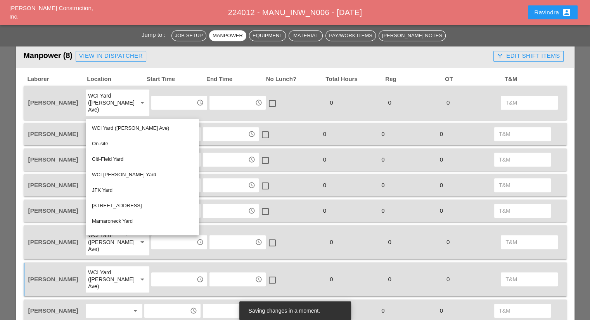
drag, startPoint x: 104, startPoint y: 141, endPoint x: 116, endPoint y: 138, distance: 12.7
click at [104, 142] on div "On-site" at bounding box center [142, 143] width 101 height 9
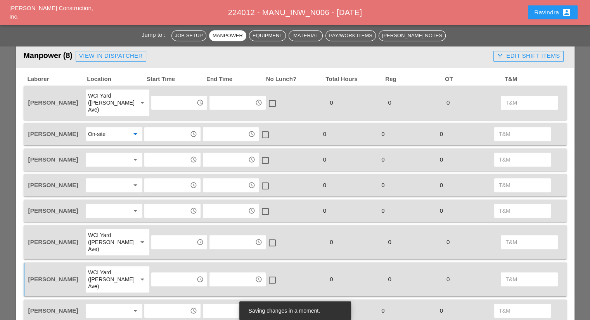
click at [151, 128] on input "text" at bounding box center [167, 134] width 40 height 12
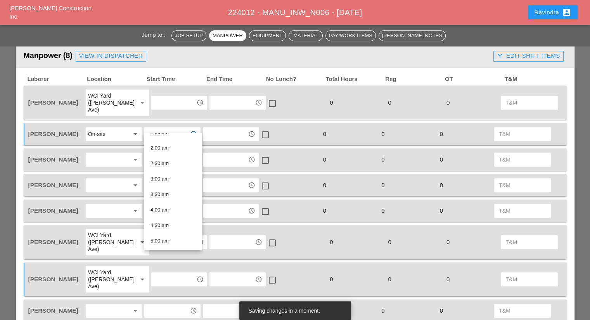
scroll to position [155, 0]
click at [158, 235] on div "8:00 am" at bounding box center [173, 235] width 45 height 9
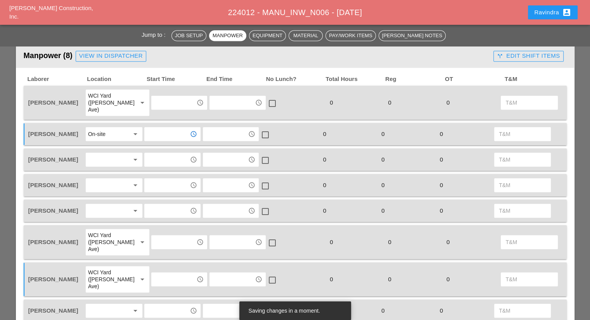
click at [107, 156] on div at bounding box center [108, 160] width 41 height 12
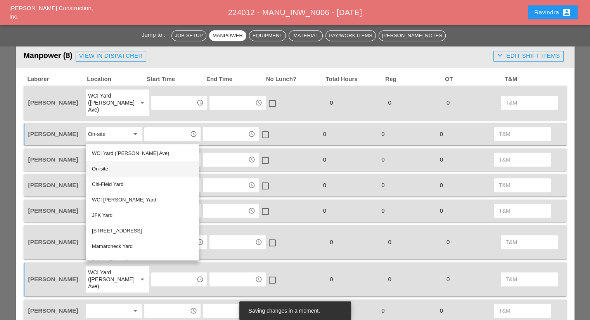
click at [109, 171] on div "On-site" at bounding box center [142, 168] width 101 height 9
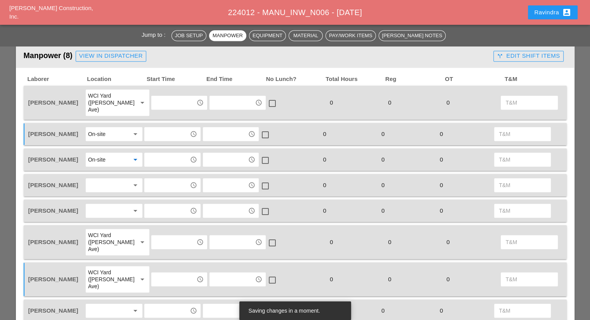
click at [159, 154] on input "text" at bounding box center [167, 160] width 40 height 12
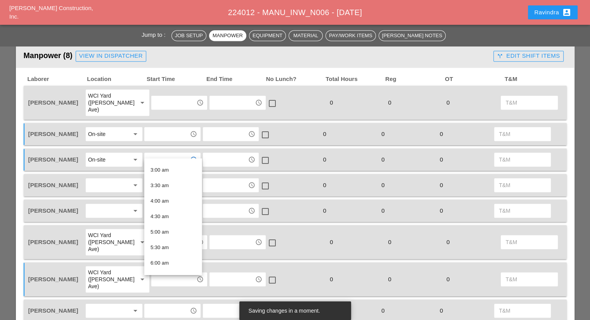
scroll to position [197, 0]
click at [161, 222] on div "8:00 am" at bounding box center [173, 219] width 45 height 9
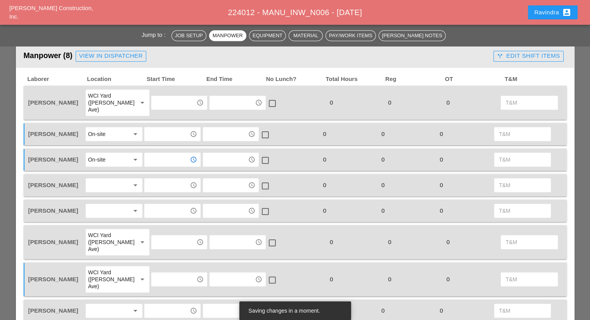
click at [114, 180] on div at bounding box center [108, 185] width 41 height 12
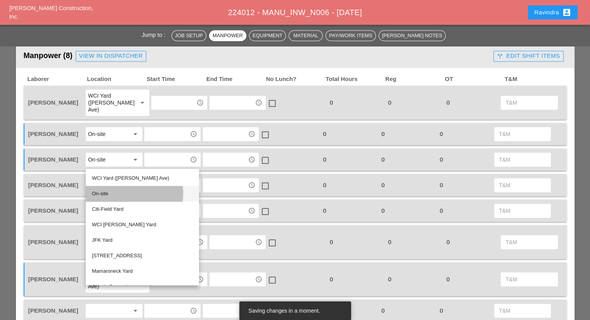
click at [116, 194] on div "On-site" at bounding box center [142, 193] width 101 height 9
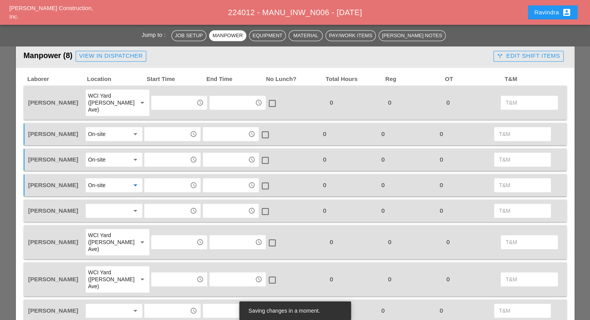
click at [114, 179] on div "On-site" at bounding box center [108, 185] width 41 height 12
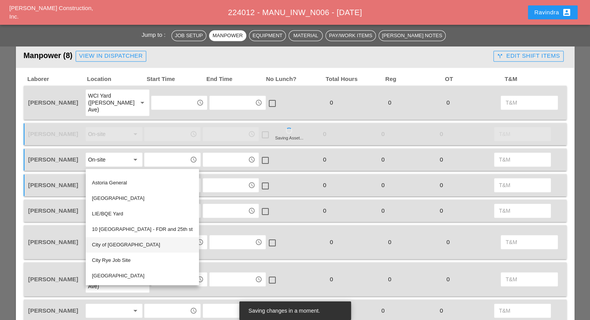
scroll to position [466, 0]
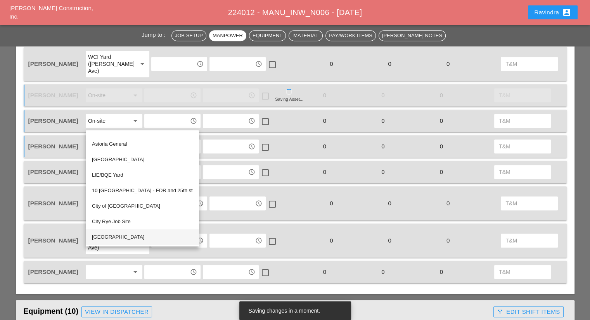
click at [133, 236] on div "59th street and West Side Highway" at bounding box center [142, 237] width 101 height 9
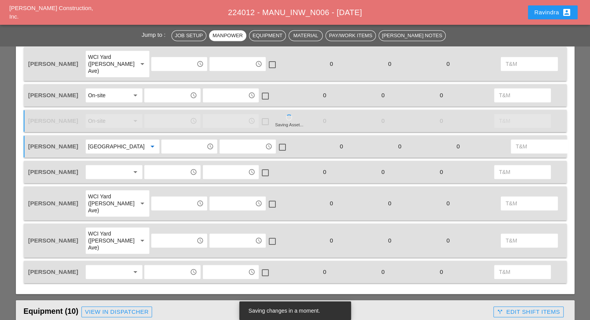
scroll to position [427, 0]
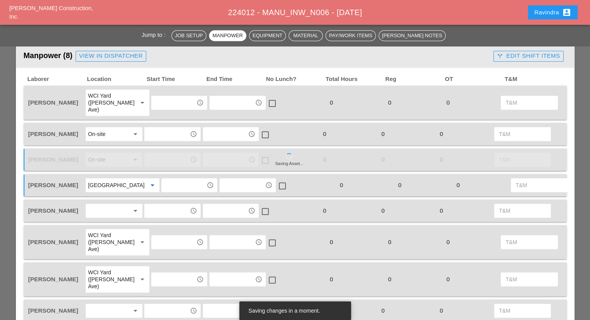
click at [164, 184] on input "text" at bounding box center [184, 185] width 40 height 12
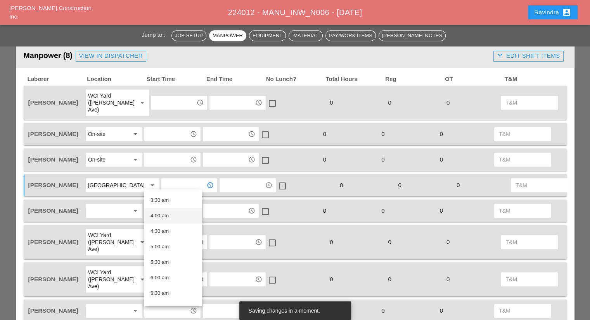
scroll to position [155, 0]
click at [168, 275] on div "7:30 am" at bounding box center [173, 276] width 45 height 9
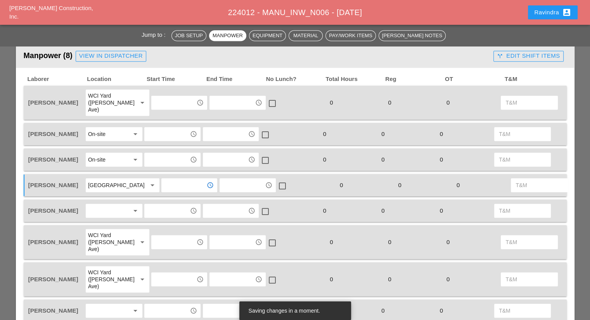
click at [106, 215] on div at bounding box center [108, 211] width 41 height 12
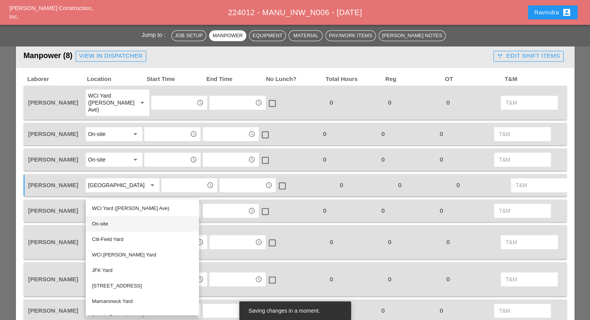
click at [106, 227] on div "On-site" at bounding box center [142, 224] width 101 height 9
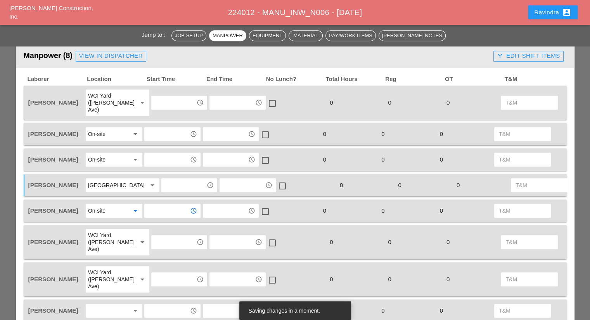
click at [163, 216] on input "text" at bounding box center [167, 211] width 40 height 12
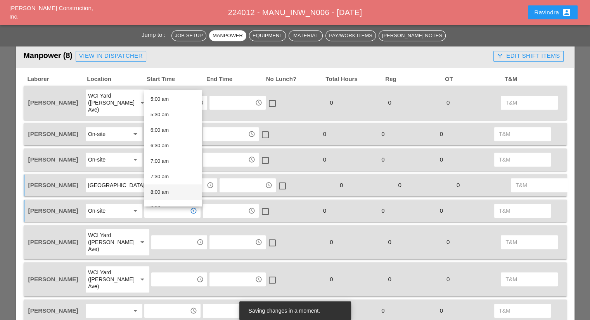
click at [165, 190] on div "8:00 am" at bounding box center [173, 192] width 45 height 9
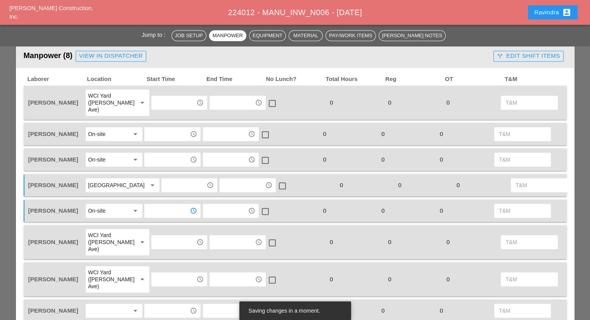
drag, startPoint x: 109, startPoint y: 293, endPoint x: 106, endPoint y: 274, distance: 19.3
click at [109, 305] on div at bounding box center [108, 311] width 41 height 12
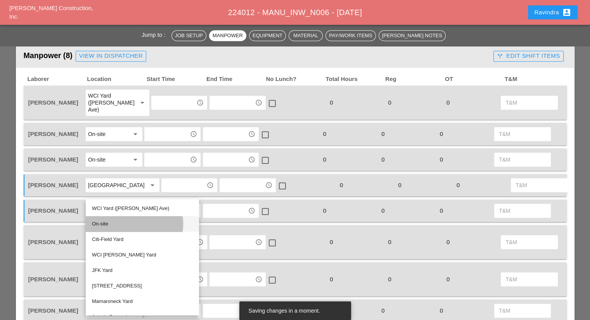
click at [104, 228] on div "On-site" at bounding box center [142, 224] width 101 height 9
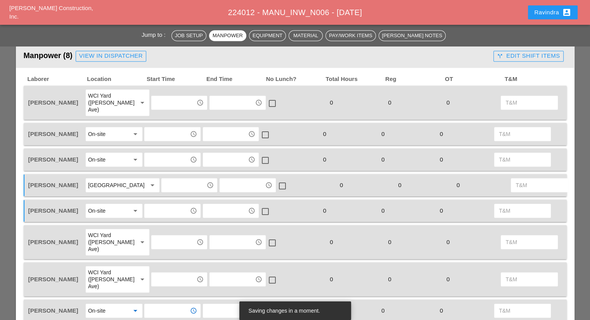
click at [169, 305] on input "text" at bounding box center [167, 311] width 40 height 12
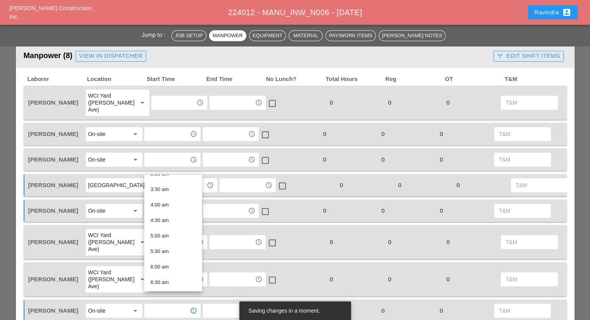
scroll to position [197, 0]
click at [161, 239] on div "8:00 am" at bounding box center [173, 235] width 45 height 9
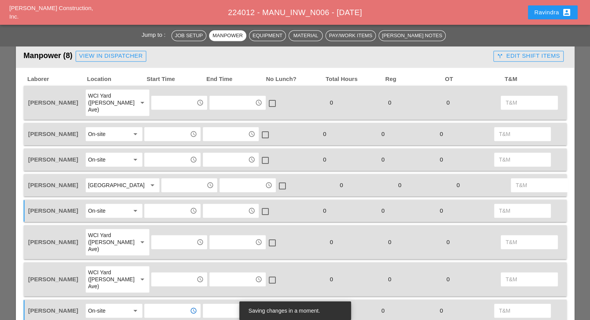
click at [291, 152] on div "check_box_outline_blank" at bounding box center [289, 160] width 58 height 16
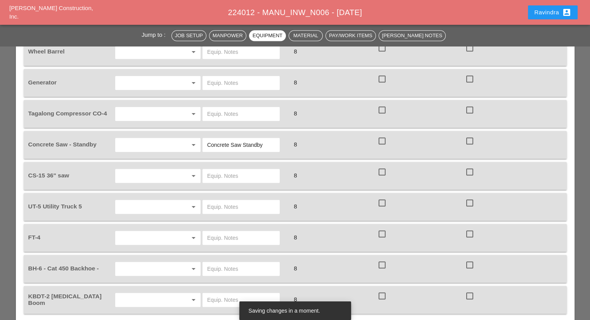
scroll to position [815, 0]
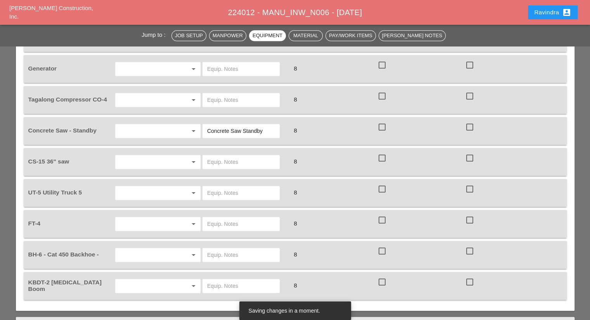
click at [137, 280] on input "text" at bounding box center [147, 286] width 59 height 12
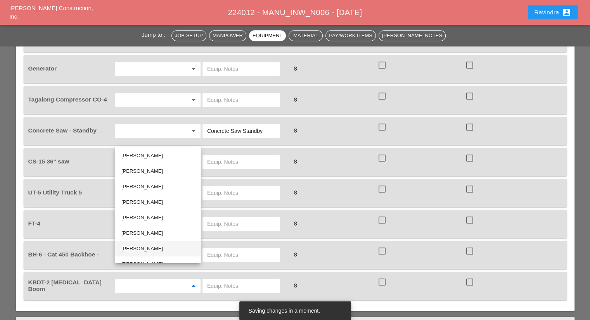
click at [137, 250] on div "Oscar Padilla" at bounding box center [157, 248] width 73 height 9
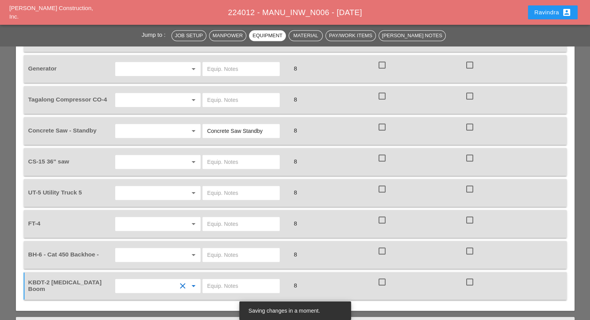
click at [226, 280] on input "text" at bounding box center [241, 286] width 68 height 12
click at [154, 249] on input "text" at bounding box center [147, 255] width 59 height 12
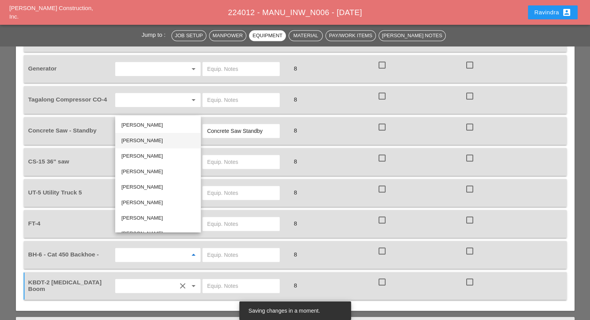
click at [143, 140] on div "Sal Barbieri" at bounding box center [157, 140] width 73 height 9
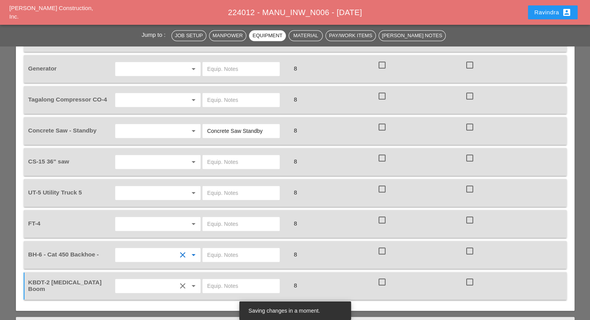
click at [215, 249] on input "text" at bounding box center [241, 255] width 68 height 12
type input "OVER THE ROAD"
click at [147, 218] on input "text" at bounding box center [147, 224] width 59 height 12
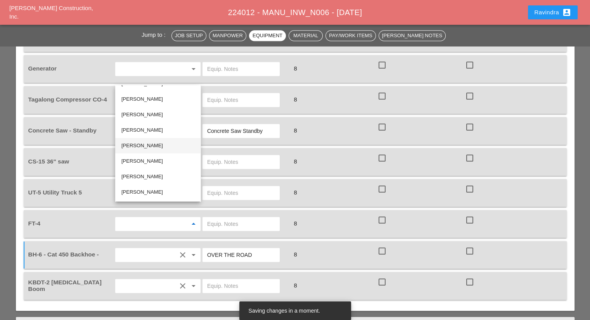
scroll to position [0, 0]
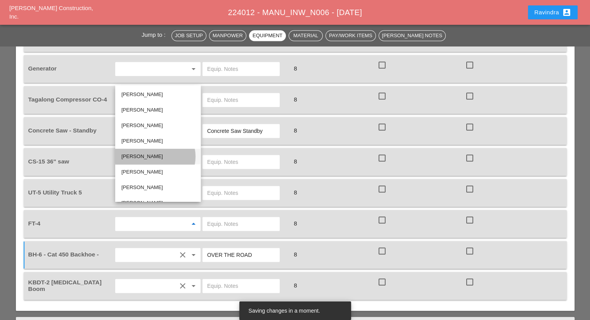
click at [140, 153] on div "Andon Lala" at bounding box center [157, 156] width 73 height 9
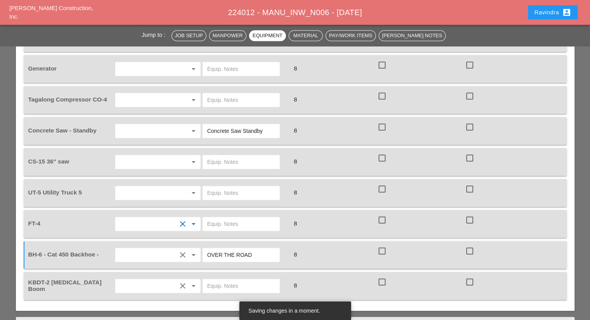
click at [231, 213] on div at bounding box center [246, 224] width 88 height 22
click at [231, 218] on input "text" at bounding box center [241, 224] width 68 height 12
drag, startPoint x: 216, startPoint y: 210, endPoint x: 330, endPoint y: 211, distance: 114.5
click at [330, 213] on div "FT-4 clear arrow_drop_down W/ MATERIALS / EXTRA COMPRESSOR 8 check_box_outline_…" at bounding box center [289, 224] width 525 height 22
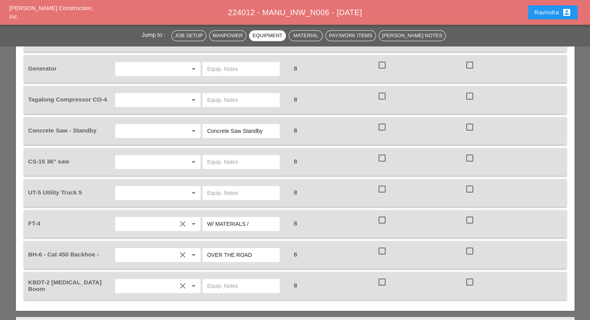
drag, startPoint x: 246, startPoint y: 208, endPoint x: 360, endPoint y: 216, distance: 113.9
click at [360, 216] on div "FT-4 clear arrow_drop_down W/ MATERIALS / 8 check_box_outline_blank check_box_o…" at bounding box center [289, 224] width 525 height 22
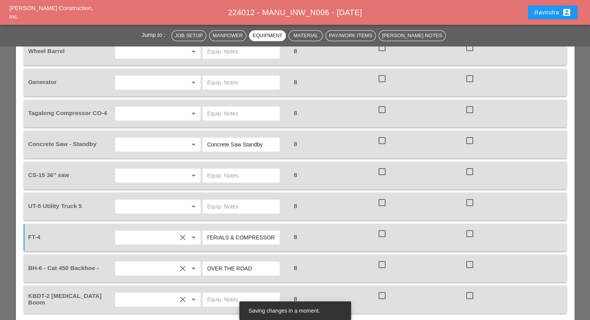
scroll to position [815, 0]
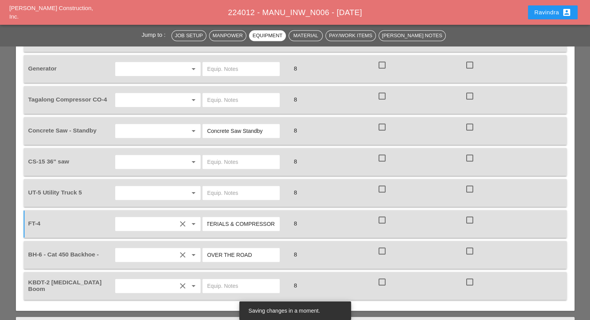
type input "W/ MATERIALS & COMPRESSOR"
click at [163, 187] on input "text" at bounding box center [147, 193] width 59 height 12
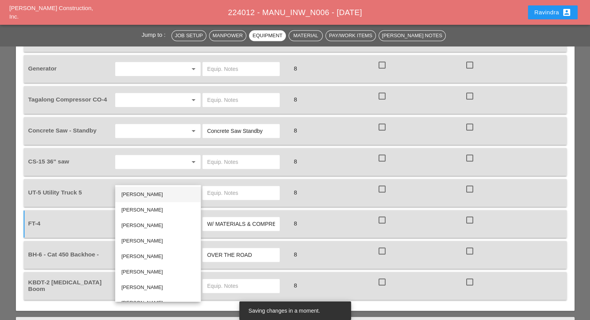
click at [154, 192] on div "Jorge Barajas" at bounding box center [157, 194] width 73 height 9
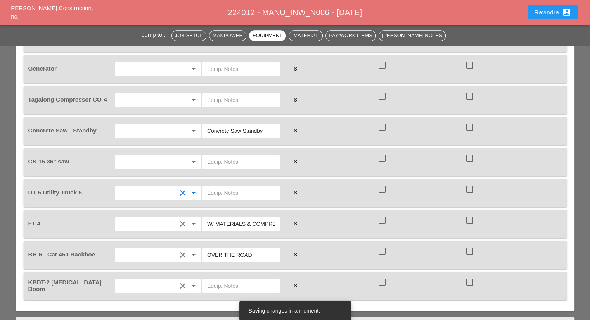
click at [230, 187] on input "text" at bounding box center [241, 193] width 68 height 12
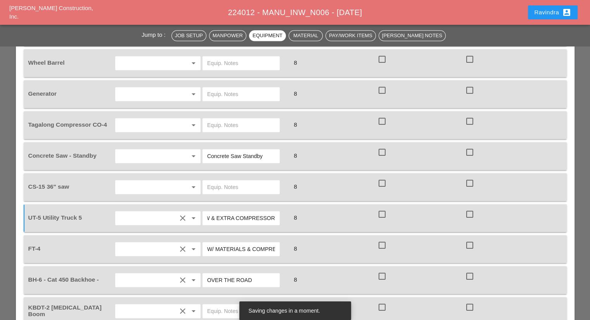
scroll to position [776, 0]
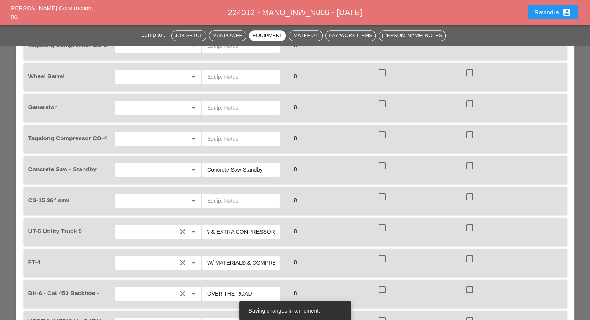
type input "W/ CONCRETE SAW & EXTRA COMPRESSOR"
click at [159, 195] on input "text" at bounding box center [147, 201] width 59 height 12
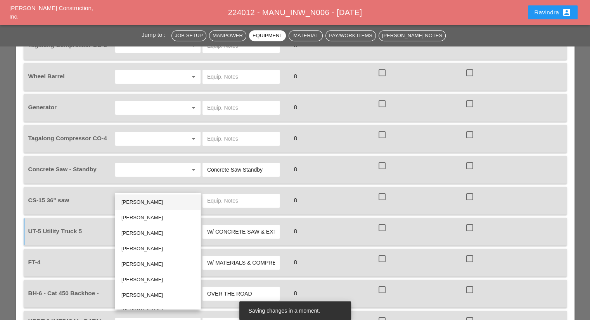
click at [151, 199] on div "Jorge Barajas" at bounding box center [157, 202] width 73 height 9
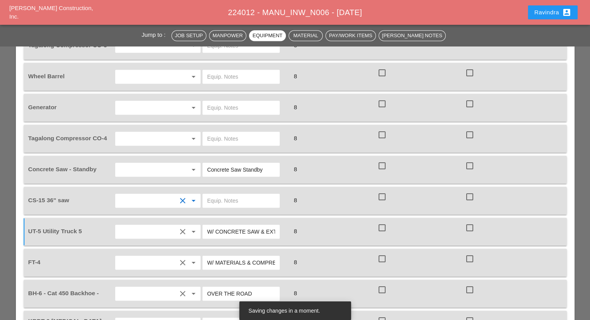
click at [226, 195] on input "text" at bounding box center [241, 201] width 68 height 12
type input "FULL SETUP"
click at [170, 164] on input "text" at bounding box center [147, 170] width 59 height 12
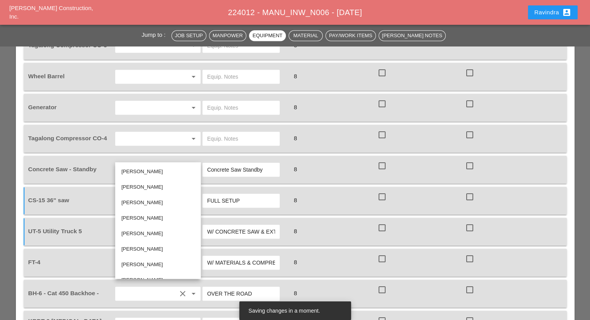
click at [157, 168] on div "Jorge Barajas" at bounding box center [157, 171] width 73 height 9
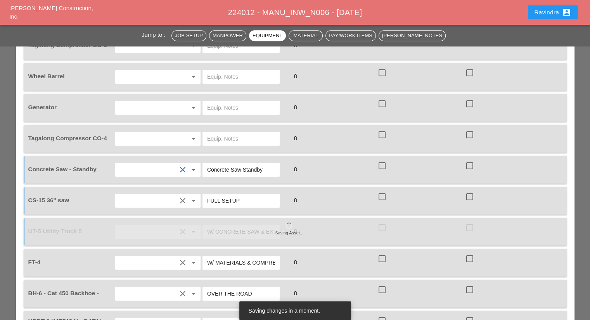
drag, startPoint x: 271, startPoint y: 158, endPoint x: 179, endPoint y: 155, distance: 92.0
click at [179, 159] on div "Concrete Saw - Standby clear arrow_drop_down Concrete Saw Standby 8 check_box_o…" at bounding box center [289, 170] width 525 height 22
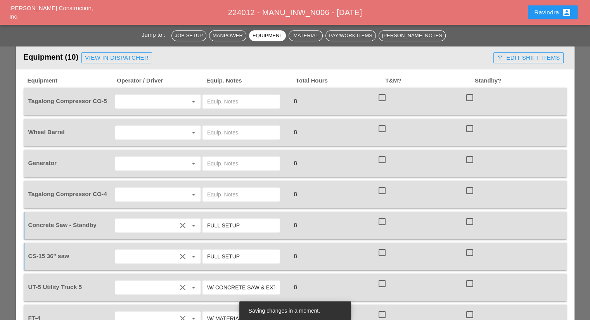
scroll to position [737, 0]
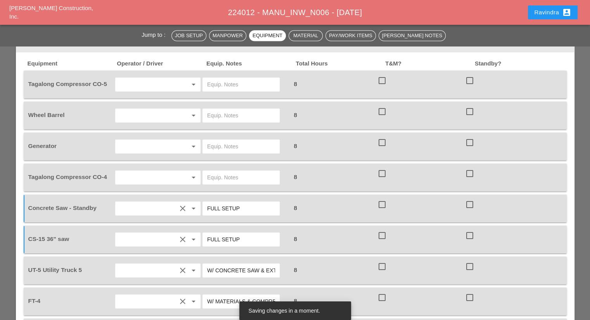
type input "FULL SETUP"
click at [158, 171] on input "text" at bounding box center [147, 177] width 59 height 12
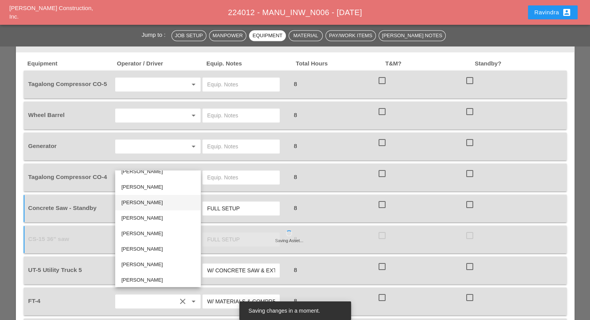
scroll to position [11, 0]
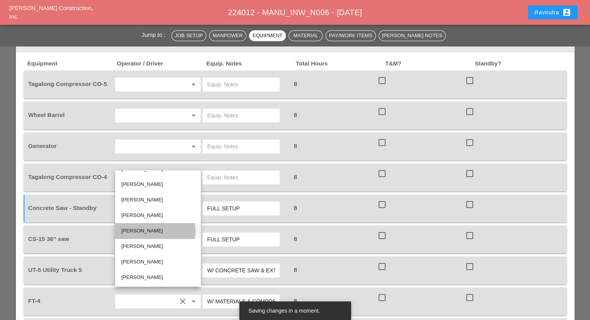
click at [147, 235] on div "Andon Lala" at bounding box center [157, 231] width 73 height 9
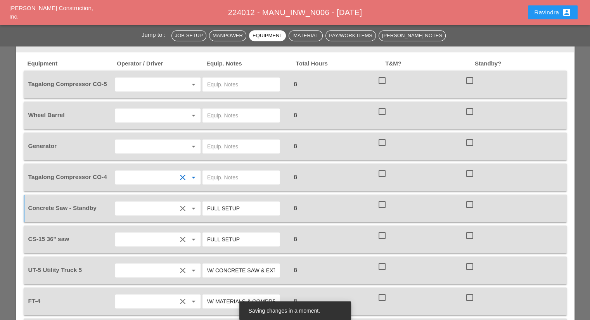
click at [232, 171] on input "text" at bounding box center [241, 177] width 68 height 12
type input "START"
click at [170, 140] on input "text" at bounding box center [147, 146] width 59 height 12
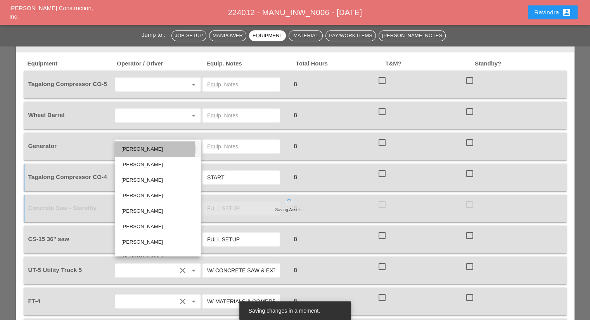
click at [145, 151] on div "Jorge Barajas" at bounding box center [157, 149] width 73 height 9
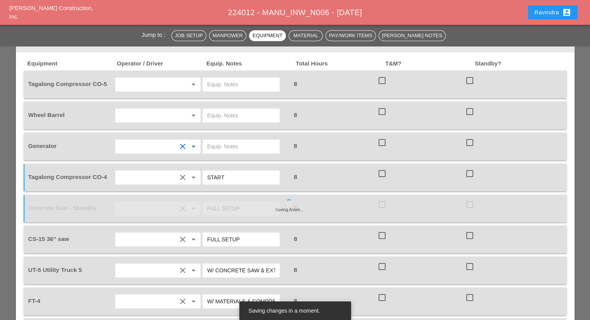
click at [236, 140] on input "text" at bounding box center [241, 146] width 68 height 12
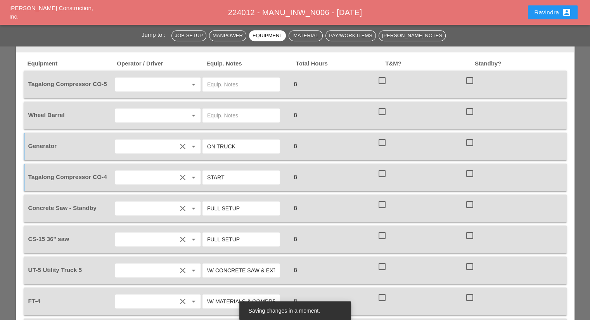
type input "ON TRUCK"
click at [160, 109] on input "text" at bounding box center [147, 115] width 59 height 12
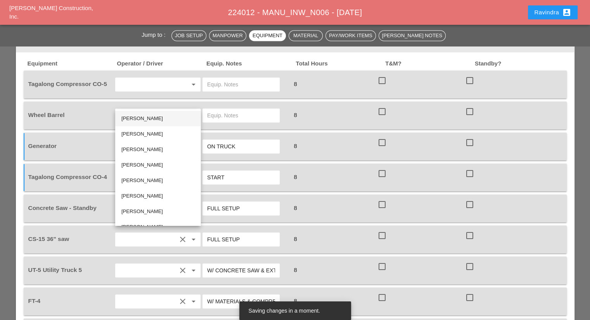
click at [138, 116] on div "Jorge Barajas" at bounding box center [157, 118] width 73 height 9
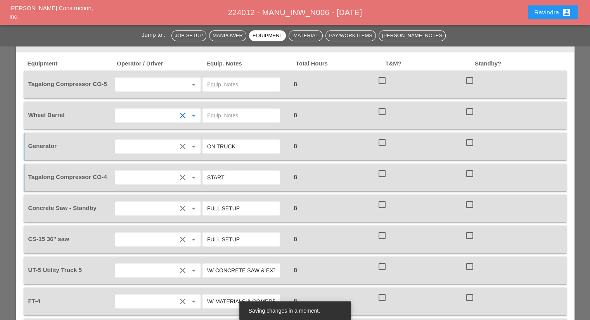
click at [224, 109] on input "text" at bounding box center [241, 115] width 68 height 12
type input "ON TRUCK"
click at [173, 78] on input "text" at bounding box center [147, 84] width 59 height 12
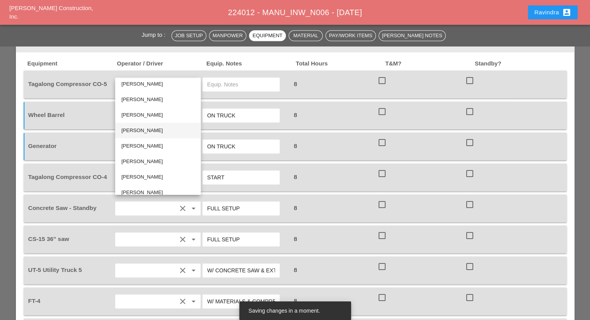
scroll to position [0, 0]
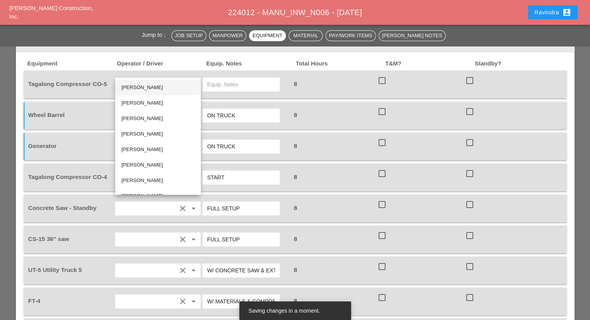
click at [141, 90] on div "Jorge Barajas" at bounding box center [157, 87] width 73 height 9
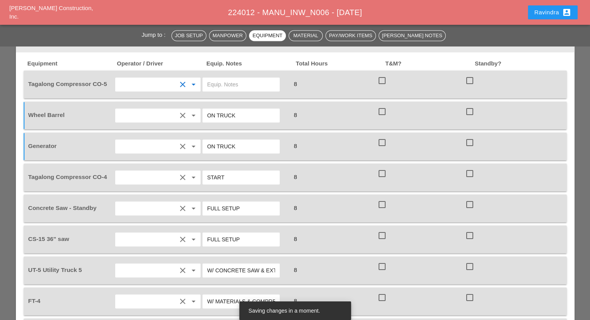
click at [240, 78] on input "text" at bounding box center [241, 84] width 68 height 12
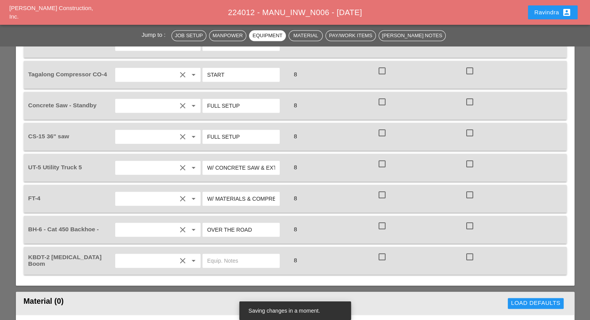
scroll to position [853, 0]
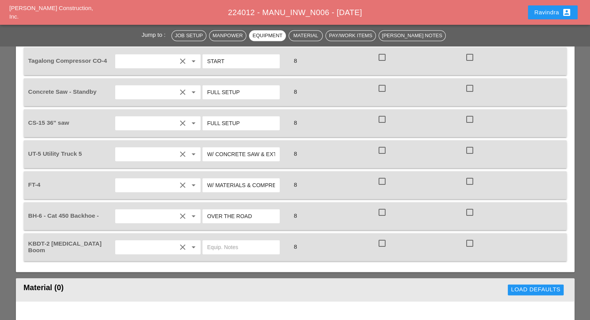
type input "EXTRA COMPRESSOR"
click at [227, 241] on div at bounding box center [241, 248] width 77 height 14
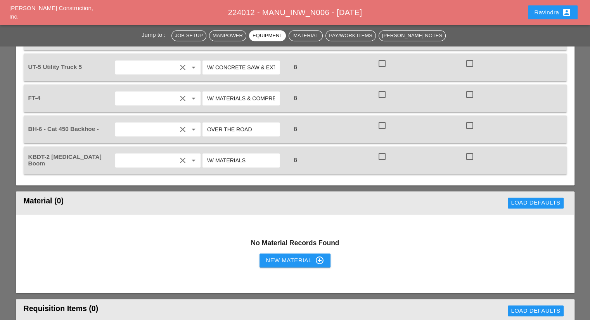
scroll to position [1086, 0]
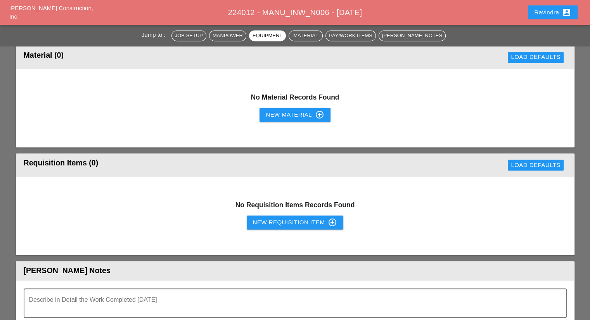
type input "W/ MATERIALS"
click at [543, 16] on div "Ravindra account_box" at bounding box center [552, 12] width 37 height 9
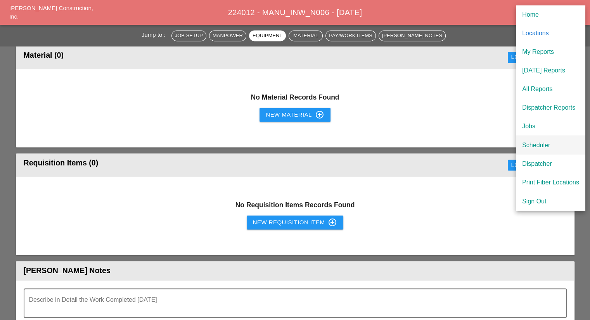
click at [539, 142] on div "Scheduler" at bounding box center [550, 145] width 57 height 9
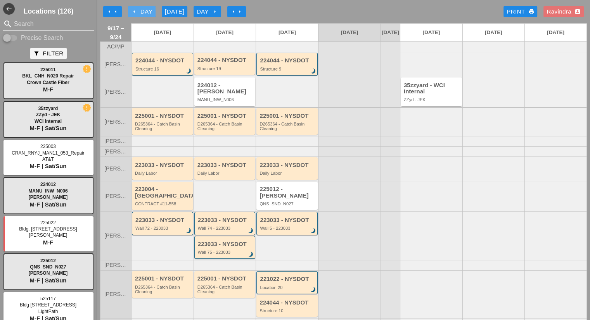
click at [139, 8] on div "arrow_left Day" at bounding box center [141, 11] width 21 height 9
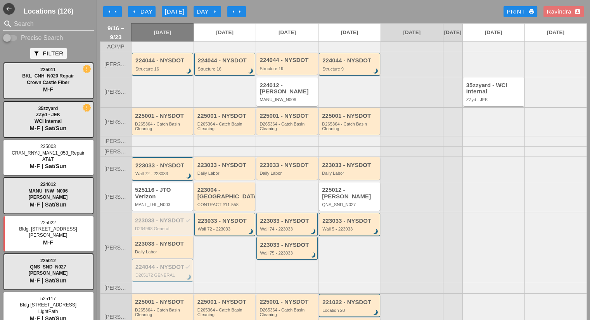
click at [144, 16] on button "arrow_left Day" at bounding box center [142, 11] width 28 height 11
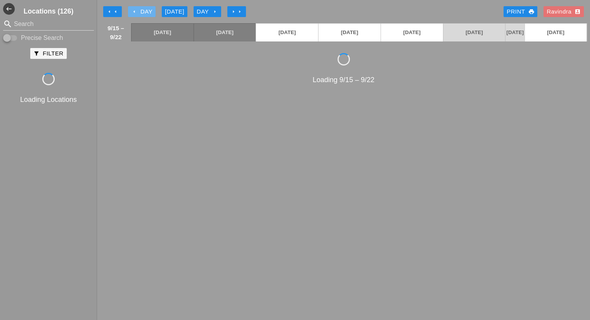
click at [144, 16] on button "arrow_left Day" at bounding box center [142, 11] width 28 height 11
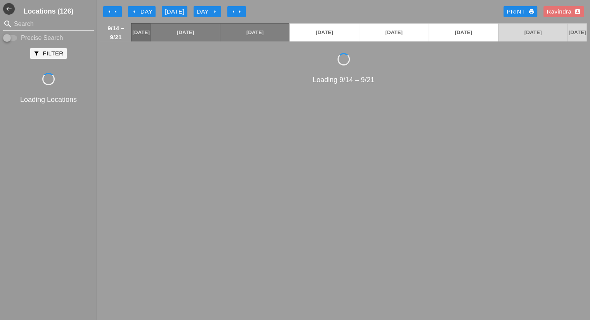
click at [208, 13] on div "Day arrow_right" at bounding box center [207, 11] width 21 height 9
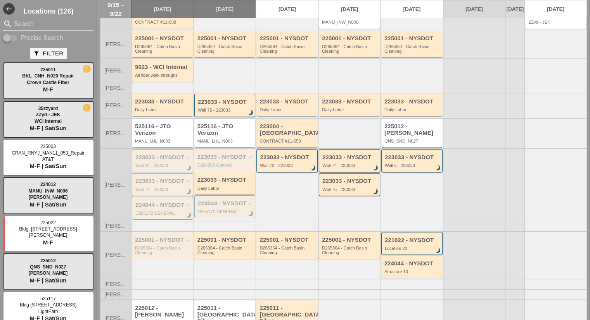
scroll to position [112, 0]
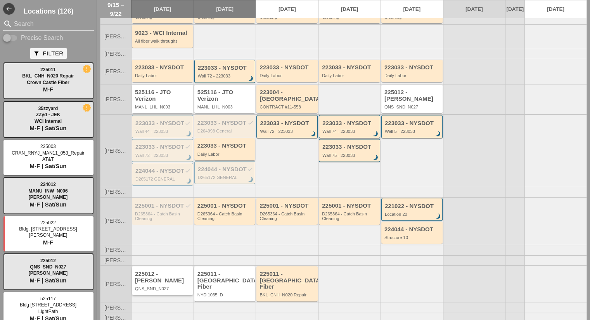
click at [165, 287] on div "QNS_SND_N027" at bounding box center [163, 289] width 56 height 5
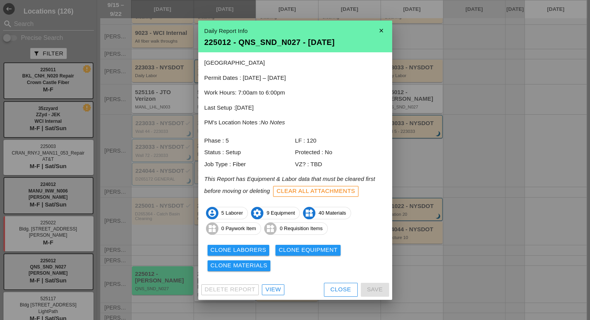
click at [327, 290] on button "Close" at bounding box center [341, 290] width 34 height 14
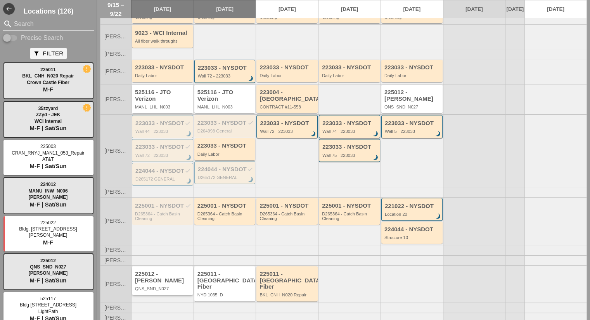
click at [163, 277] on div "225012 - [PERSON_NAME]" at bounding box center [163, 277] width 56 height 13
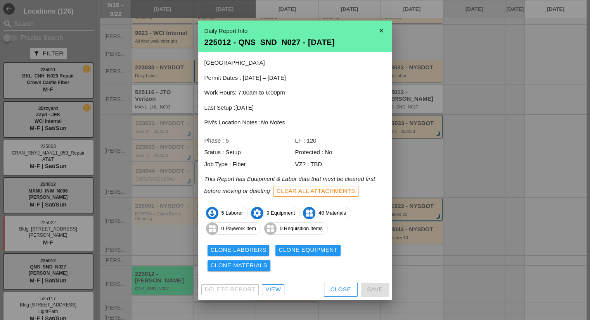
click at [240, 266] on div "Clone Materials" at bounding box center [239, 265] width 57 height 9
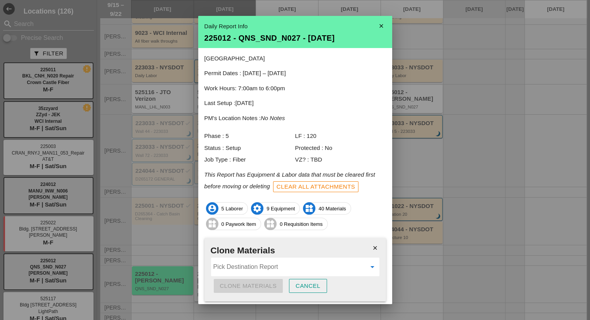
click at [244, 267] on input "Pick Destination Report" at bounding box center [289, 267] width 153 height 12
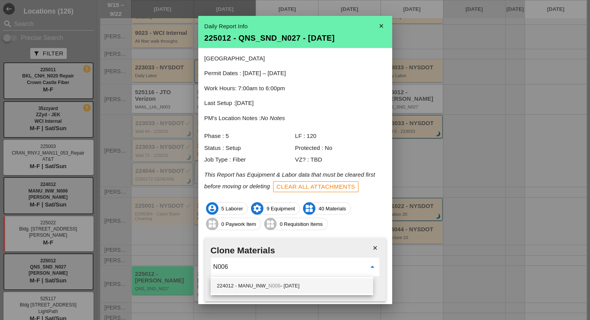
click at [289, 287] on div "224012 - MANU_INW_ N006 - 09/18/2025" at bounding box center [292, 286] width 150 height 9
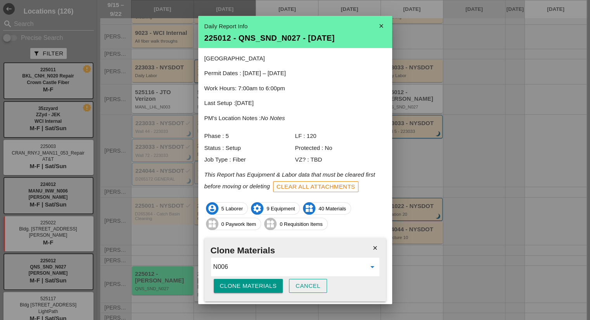
type input "224012 - MANU_INW_N006 - 09/18/2025"
click at [262, 287] on div "Clone Materials" at bounding box center [248, 286] width 57 height 9
click at [262, 287] on div "Are you sure?" at bounding box center [244, 286] width 49 height 9
click at [374, 24] on icon "close" at bounding box center [382, 26] width 16 height 16
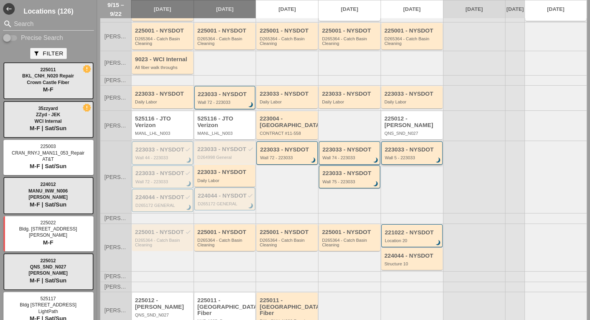
scroll to position [34, 0]
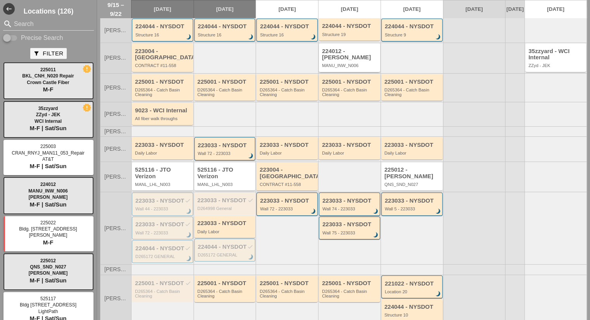
click at [341, 67] on div "MANU_INW_N006" at bounding box center [350, 65] width 56 height 5
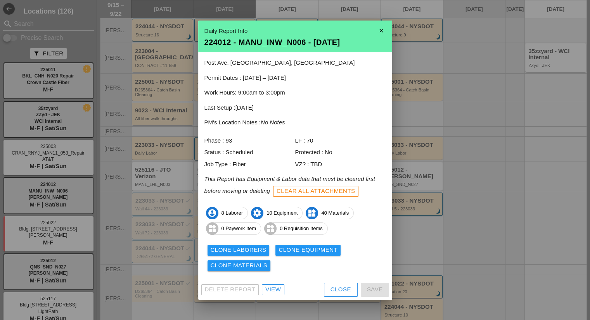
click at [277, 290] on div "View" at bounding box center [273, 290] width 16 height 9
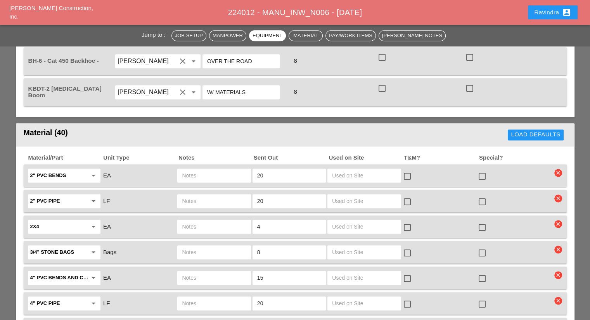
scroll to position [1047, 0]
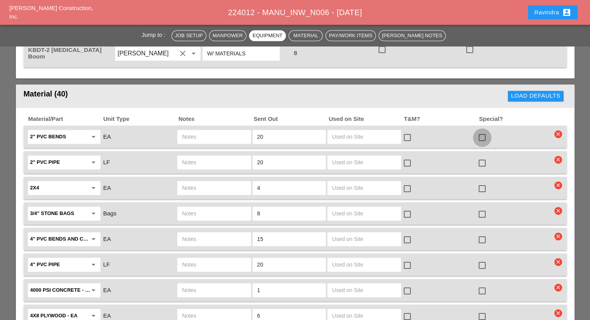
click at [480, 131] on div at bounding box center [482, 137] width 13 height 13
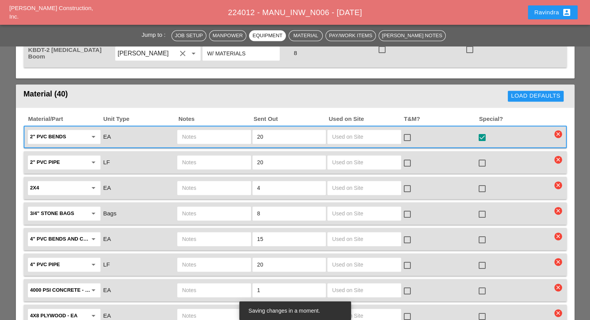
drag, startPoint x: 304, startPoint y: 121, endPoint x: 237, endPoint y: 120, distance: 66.7
click at [237, 129] on div "2" PVC bends arrow_drop_down EA 20 check_box_outline_blank check_box" at bounding box center [289, 137] width 525 height 16
type input "10"
drag, startPoint x: 265, startPoint y: 145, endPoint x: 252, endPoint y: 145, distance: 13.6
click at [253, 156] on div "20" at bounding box center [289, 163] width 73 height 14
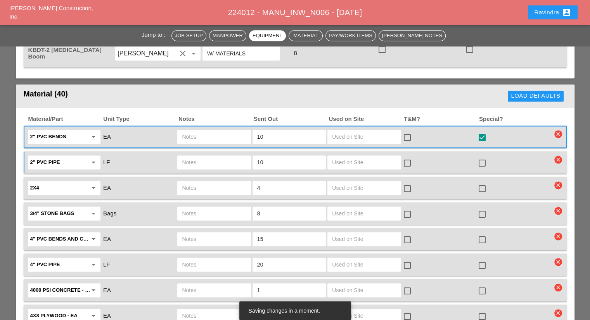
type input "10"
click at [481, 157] on div at bounding box center [482, 163] width 13 height 13
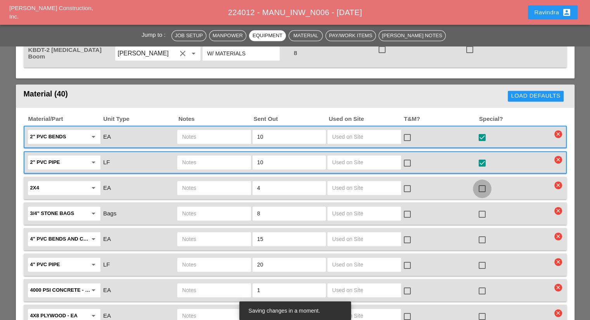
click at [481, 182] on div at bounding box center [482, 188] width 13 height 13
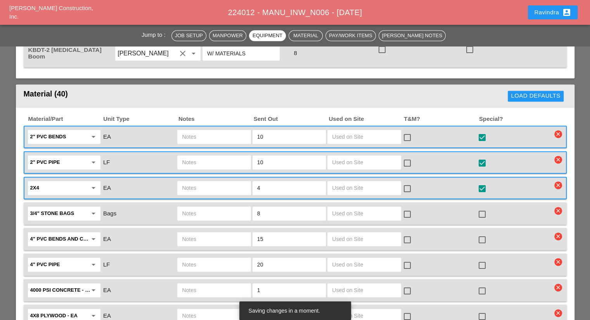
scroll to position [1086, 0]
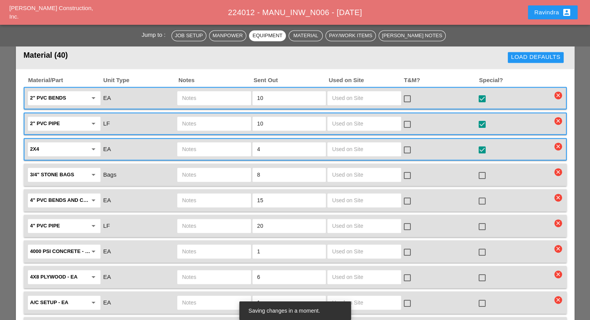
drag, startPoint x: 307, startPoint y: 151, endPoint x: 230, endPoint y: 152, distance: 77.2
click at [230, 167] on div "3/4" stone bags arrow_drop_down Bags 8 check_box_outline_blank check_box_outlin…" at bounding box center [289, 175] width 525 height 16
type input "4"
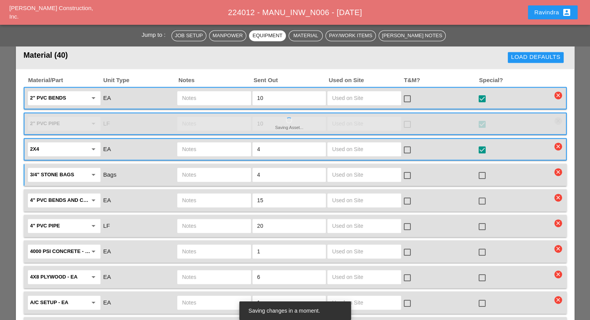
click at [482, 169] on div at bounding box center [482, 175] width 13 height 13
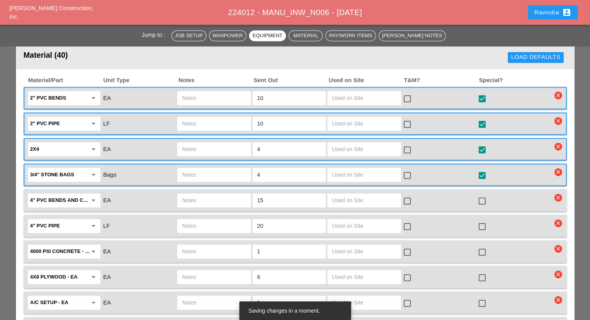
scroll to position [1125, 0]
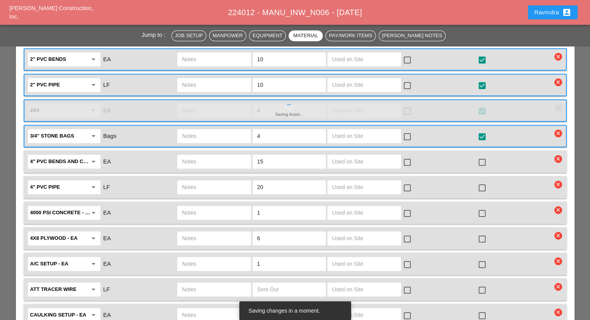
click at [483, 156] on div at bounding box center [482, 162] width 13 height 13
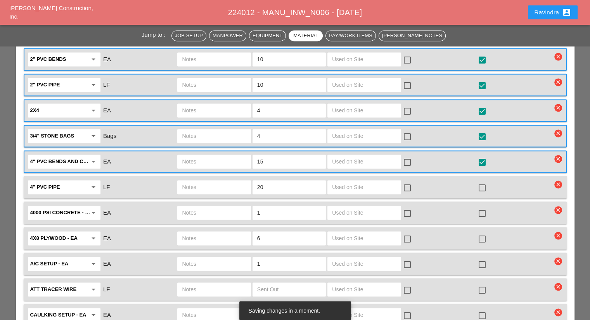
drag, startPoint x: 281, startPoint y: 143, endPoint x: 234, endPoint y: 143, distance: 46.9
click at [234, 154] on div "4" PVC bends and couplings arrow_drop_down EA 15 check_box_outline_blank check_…" at bounding box center [289, 162] width 525 height 16
type input "25"
drag, startPoint x: 281, startPoint y: 165, endPoint x: 189, endPoint y: 166, distance: 92.7
click at [189, 179] on div "4" PVC pipe arrow_drop_down LF 20 check_box_outline_blank check_box_outline_bla…" at bounding box center [289, 187] width 525 height 16
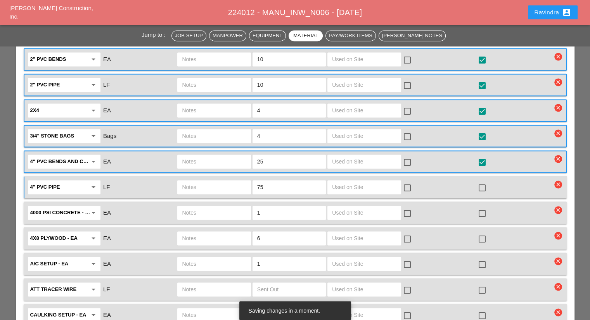
type input "75"
click at [480, 182] on div at bounding box center [482, 188] width 13 height 13
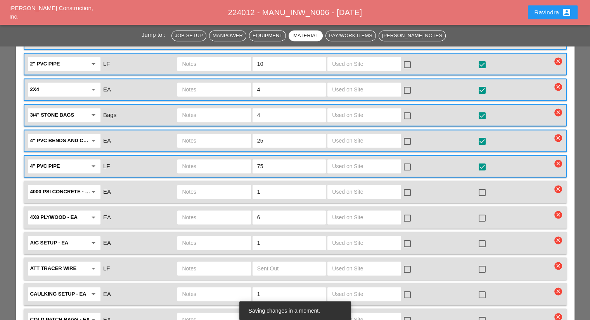
scroll to position [1164, 0]
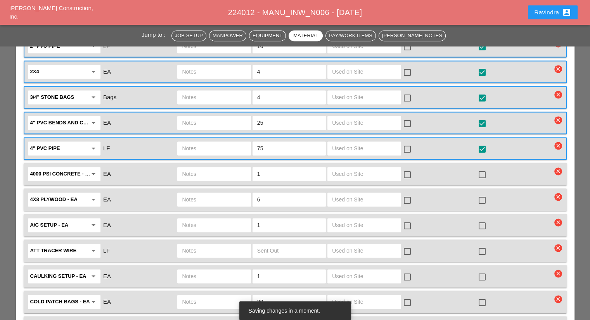
click at [483, 194] on div at bounding box center [482, 200] width 13 height 13
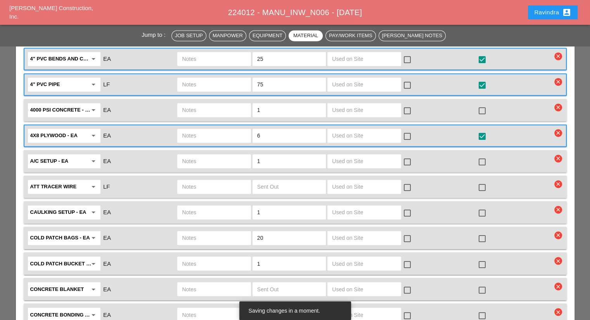
scroll to position [1241, 0]
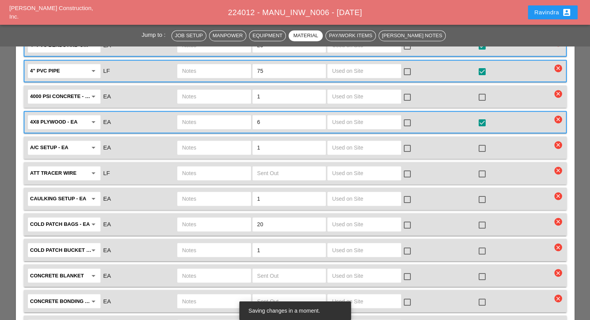
click at [480, 219] on div at bounding box center [482, 225] width 13 height 13
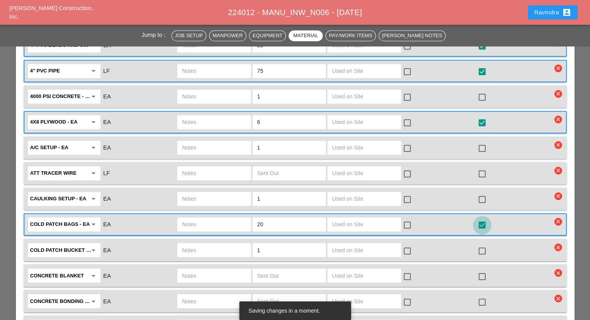
click at [480, 219] on div at bounding box center [482, 225] width 13 height 13
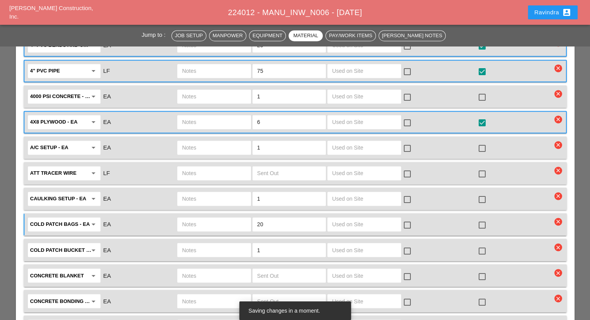
scroll to position [1280, 0]
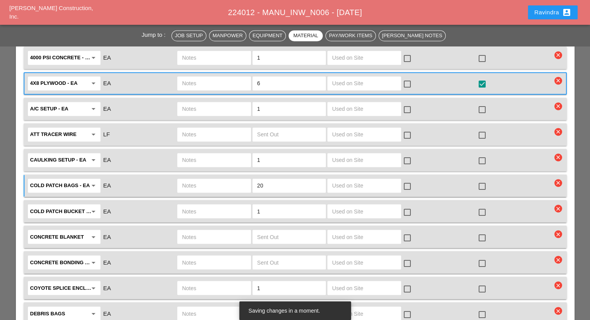
drag, startPoint x: 265, startPoint y: 190, endPoint x: 232, endPoint y: 194, distance: 33.5
click at [232, 203] on div "Cold Patch Bucket - EA arrow_drop_down EA 1 check_box_outline_blank check_box_o…" at bounding box center [289, 211] width 525 height 16
type input "2"
click at [486, 206] on div at bounding box center [482, 212] width 13 height 13
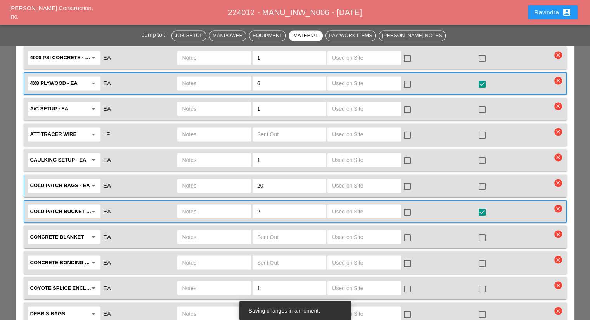
click at [228, 205] on input "text" at bounding box center [214, 211] width 64 height 12
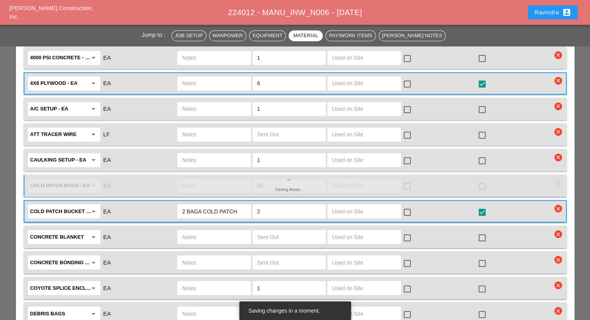
click at [202, 205] on input "2 BAGA COLD PATCH" at bounding box center [214, 211] width 64 height 12
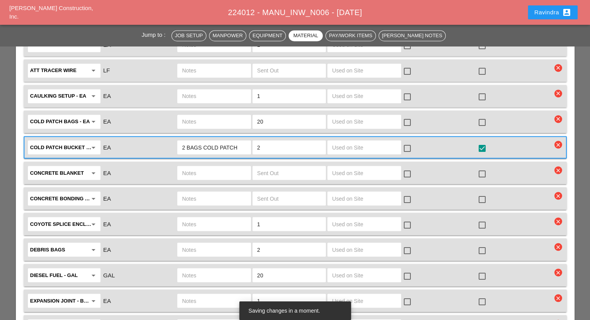
scroll to position [1358, 0]
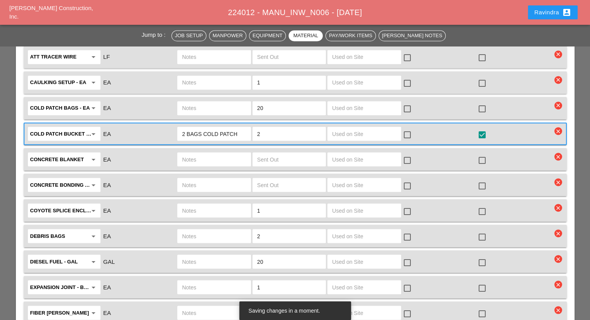
type input "2 BAGS COLD PATCH"
click at [480, 230] on div at bounding box center [482, 236] width 13 height 13
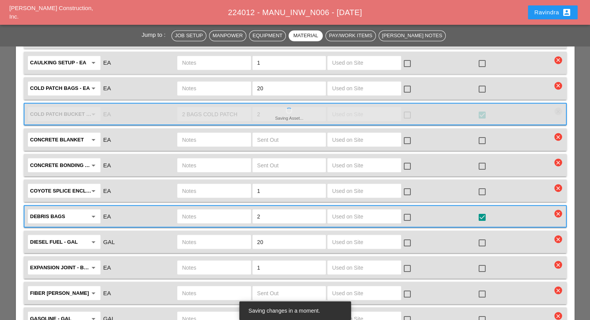
scroll to position [1397, 0]
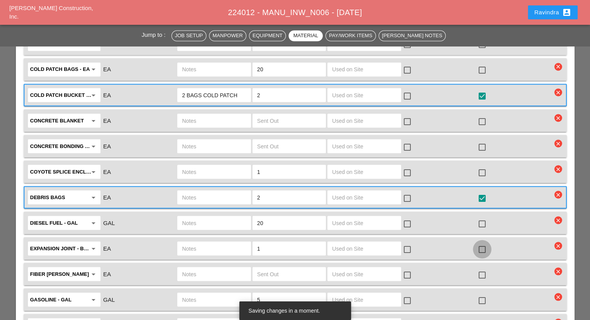
click at [482, 243] on div at bounding box center [482, 249] width 13 height 13
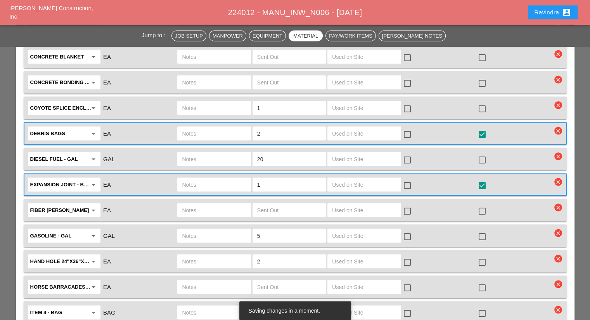
scroll to position [1474, 0]
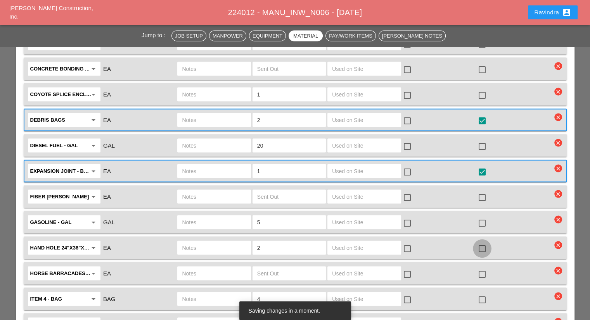
click at [483, 242] on div at bounding box center [482, 248] width 13 height 13
drag, startPoint x: 274, startPoint y: 225, endPoint x: 210, endPoint y: 222, distance: 63.7
click at [216, 240] on div "Hand Hole 24"X36"X24" arrow_drop_down EA 2 check_box_outline_blank check_box" at bounding box center [289, 248] width 525 height 16
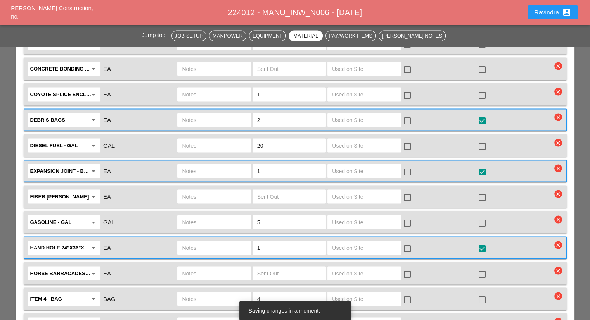
type input "1"
click at [208, 242] on input "text" at bounding box center [214, 248] width 64 height 12
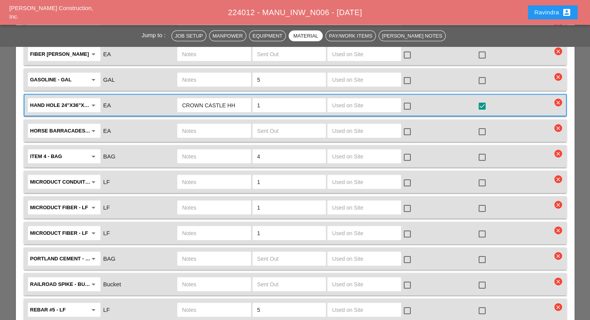
scroll to position [1629, 0]
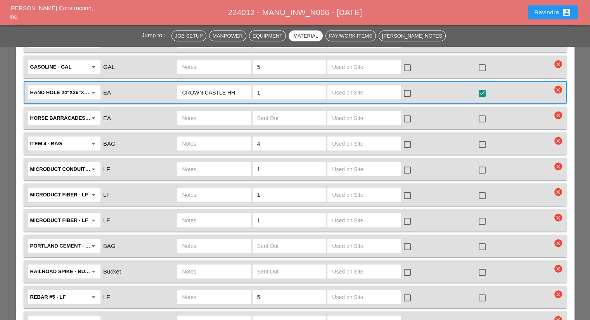
type input "CROWN CASTLE HH"
click at [480, 292] on div at bounding box center [482, 298] width 13 height 13
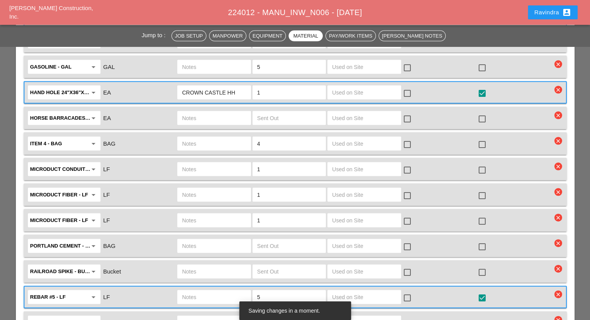
click at [222, 291] on input "text" at bounding box center [214, 297] width 64 height 12
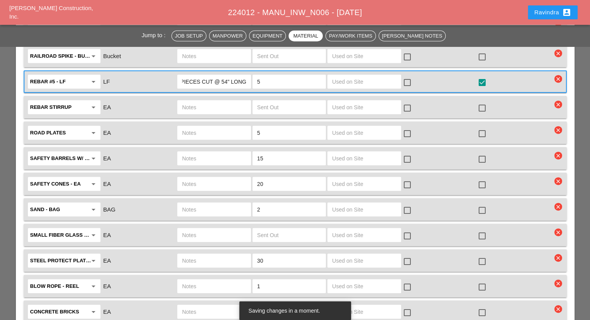
scroll to position [1862, 0]
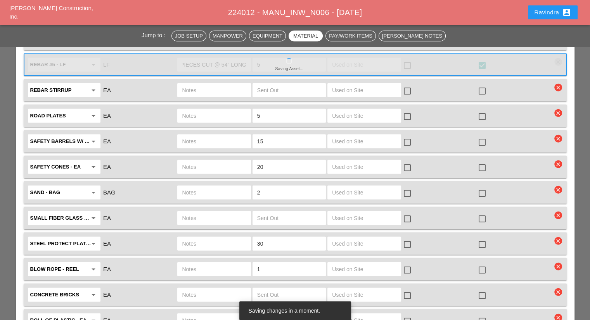
type input "5 PIECES CUT @ 54" LONG"
click at [486, 313] on div "check_box_outline_blank" at bounding box center [514, 321] width 75 height 16
click at [483, 315] on div at bounding box center [482, 321] width 13 height 13
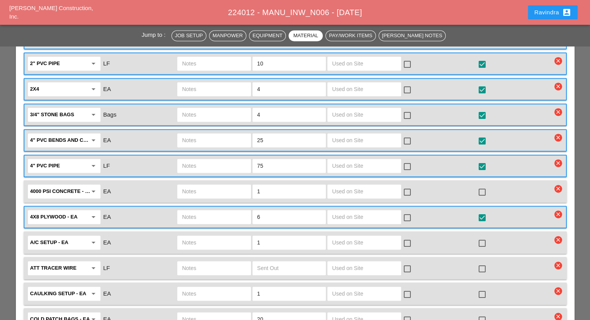
scroll to position [1164, 0]
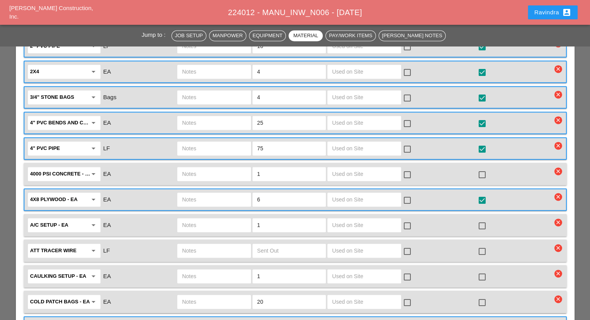
click at [481, 168] on div at bounding box center [482, 174] width 13 height 13
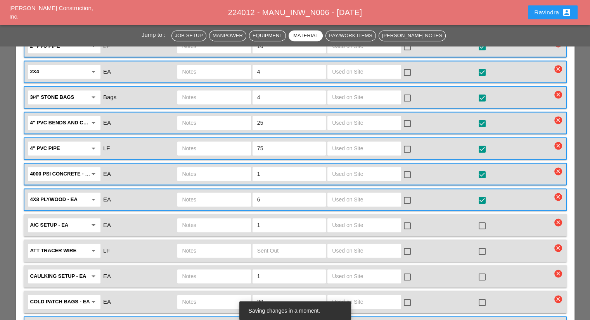
click at [220, 168] on input "text" at bounding box center [214, 174] width 64 height 12
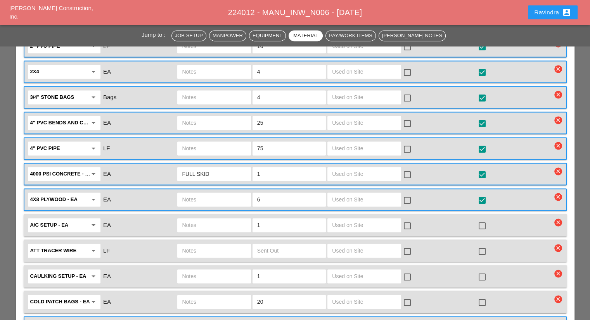
type input "FULL SKID"
click at [552, 19] on button "Ravindra account_box" at bounding box center [553, 12] width 50 height 14
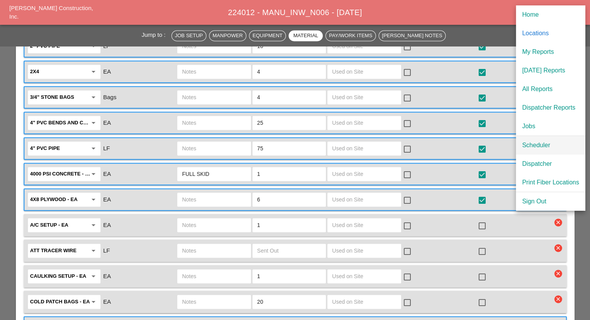
click at [533, 143] on div "Scheduler" at bounding box center [550, 145] width 57 height 9
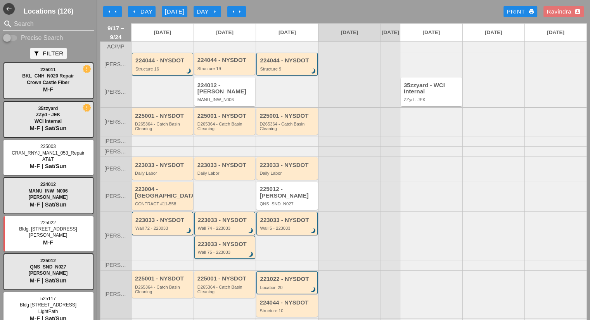
click at [138, 10] on div "arrow_left Day" at bounding box center [141, 11] width 21 height 9
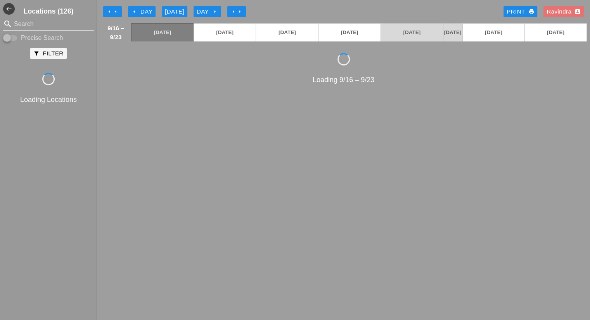
click at [138, 10] on div "arrow_left Day" at bounding box center [141, 11] width 21 height 9
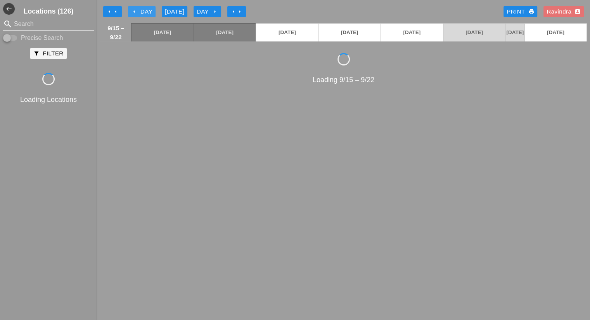
click at [138, 10] on div "arrow_left Day" at bounding box center [141, 11] width 21 height 9
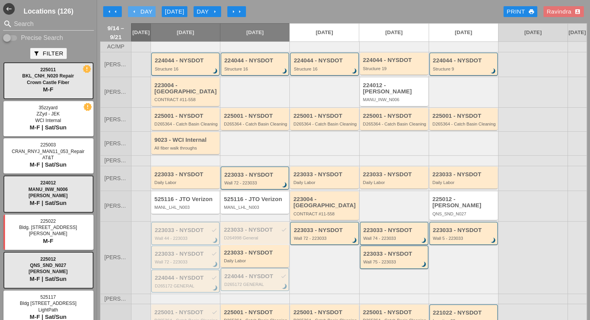
click at [138, 10] on div "arrow_left Day" at bounding box center [141, 11] width 21 height 9
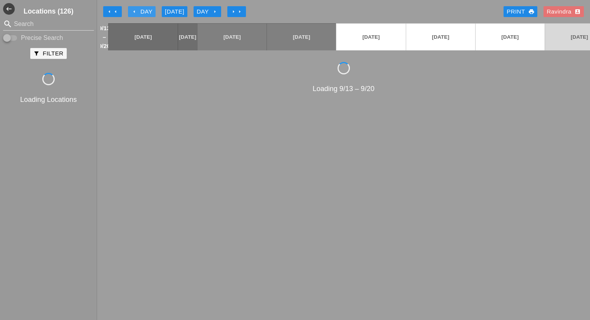
click at [138, 10] on div "arrow_left Day" at bounding box center [141, 11] width 21 height 9
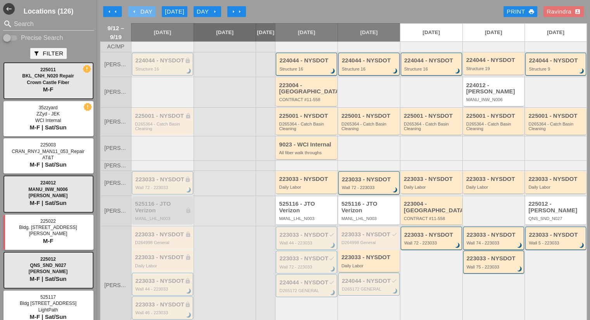
click at [138, 10] on div "arrow_left Day" at bounding box center [141, 11] width 21 height 9
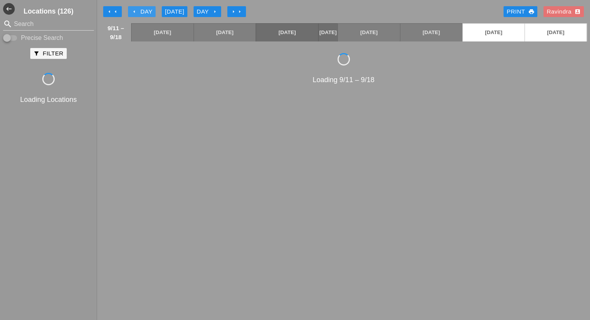
click at [138, 10] on div "arrow_left Day" at bounding box center [141, 11] width 21 height 9
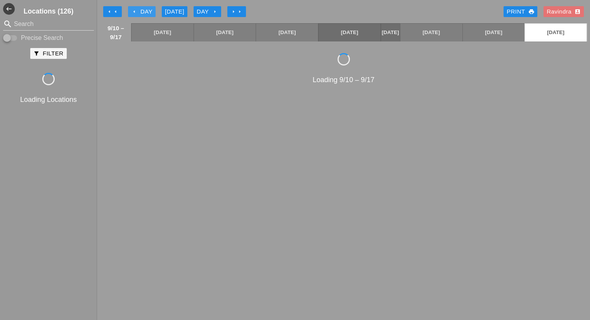
click at [138, 10] on div "arrow_left Day" at bounding box center [141, 11] width 21 height 9
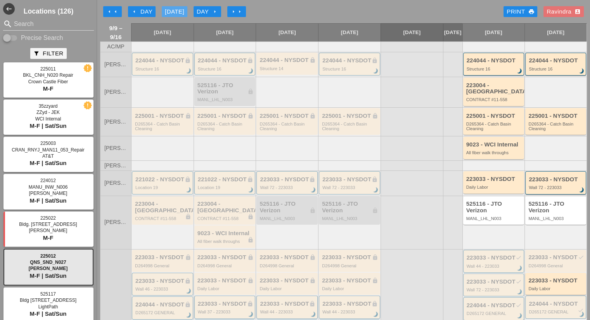
click at [183, 11] on div "[DATE]" at bounding box center [174, 11] width 19 height 9
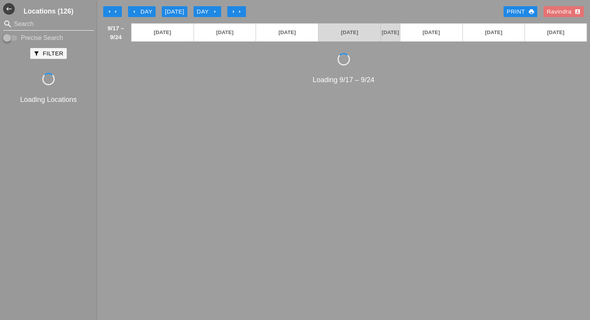
click at [47, 21] on input "Search" at bounding box center [48, 24] width 69 height 12
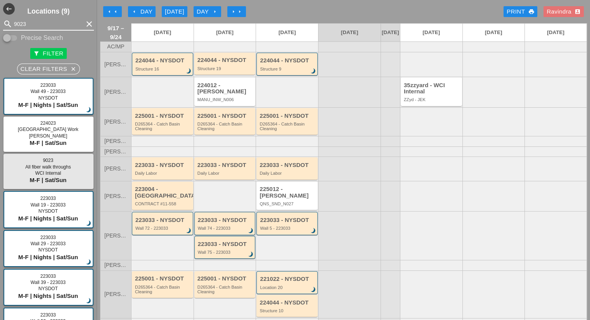
type input "9023"
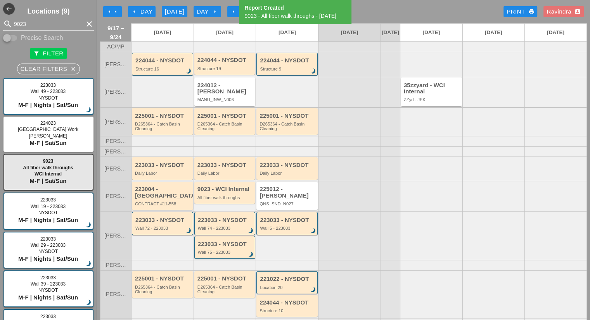
click at [149, 11] on div "arrow_left Day" at bounding box center [141, 11] width 21 height 9
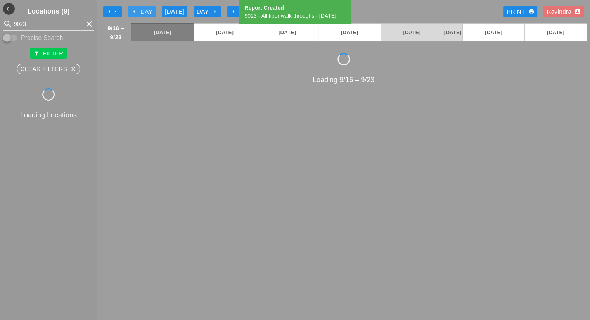
click at [149, 11] on div "arrow_left Day" at bounding box center [141, 11] width 21 height 9
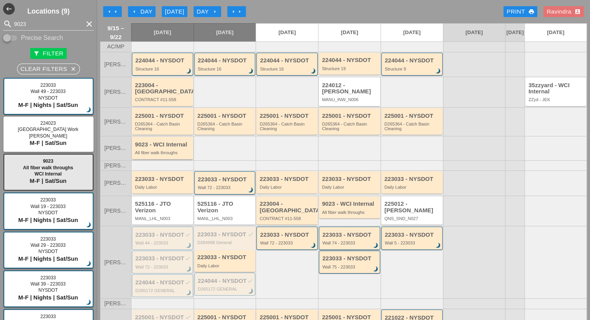
click at [178, 155] on div "9023 - WCI Internal All fiber walk throughs" at bounding box center [163, 149] width 56 height 14
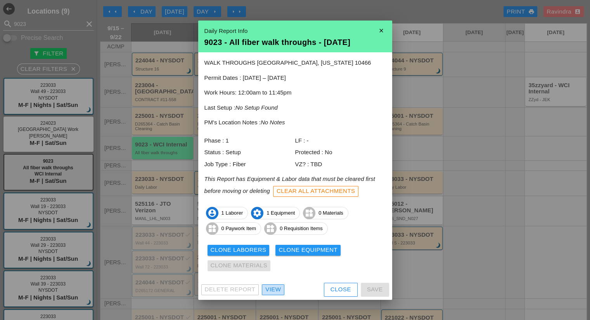
click at [279, 292] on div "View" at bounding box center [273, 290] width 16 height 9
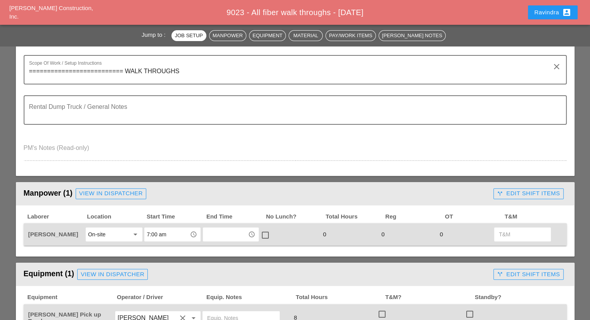
scroll to position [310, 0]
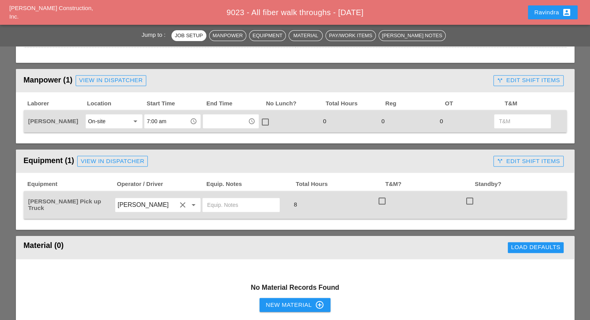
click at [540, 19] on button "Ravindra account_box" at bounding box center [553, 12] width 50 height 14
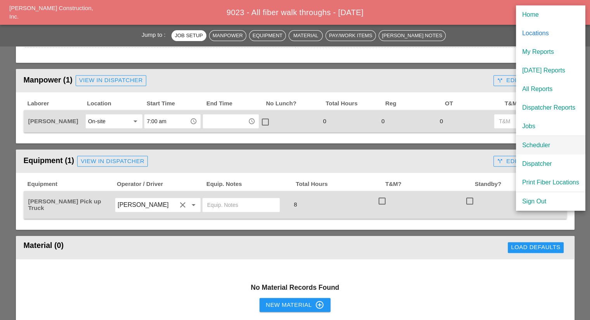
click at [532, 147] on div "Scheduler" at bounding box center [550, 145] width 57 height 9
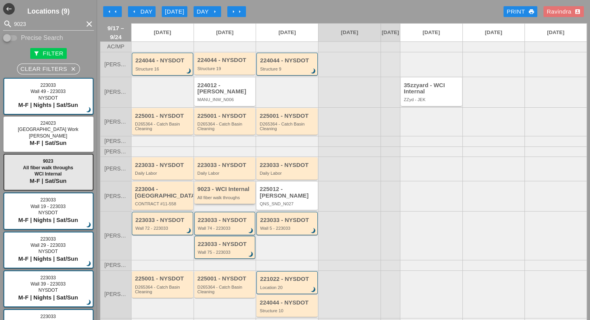
click at [239, 197] on div "9023 - WCI Internal All fiber walk throughs" at bounding box center [225, 193] width 56 height 14
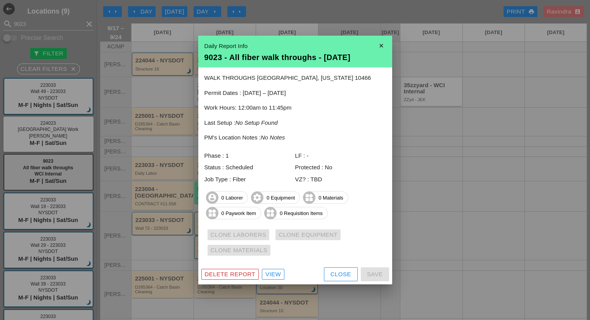
click at [277, 272] on div "View" at bounding box center [273, 274] width 16 height 9
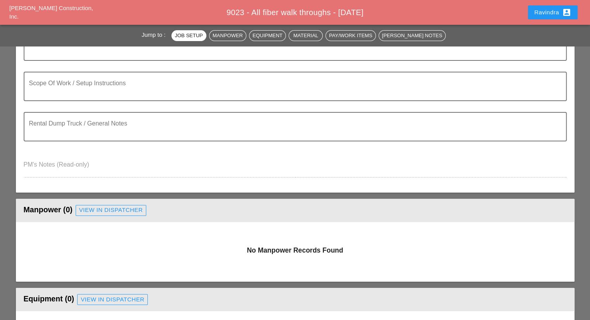
scroll to position [194, 0]
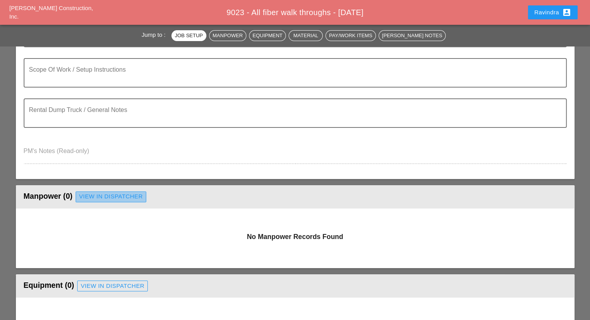
click at [127, 200] on link "View in Dispatcher" at bounding box center [111, 197] width 71 height 11
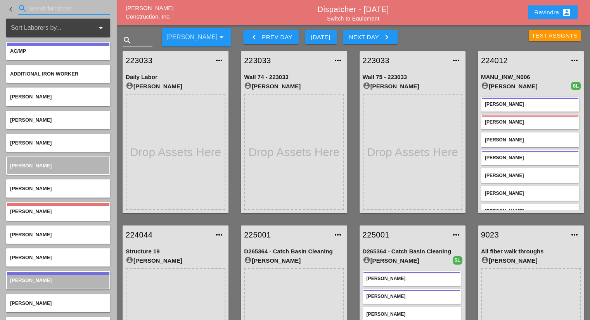
click at [45, 11] on input "Search for laborer" at bounding box center [64, 8] width 71 height 12
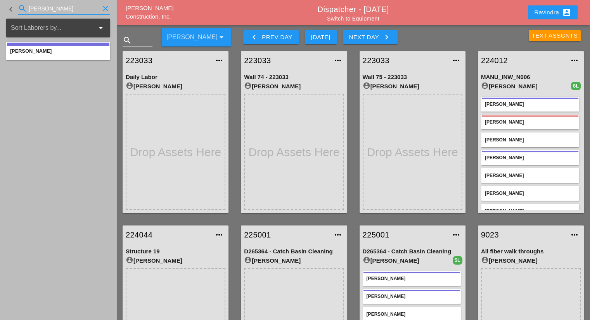
type input "GILLIE"
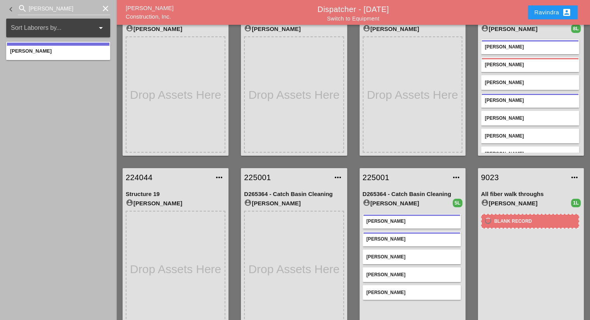
scroll to position [74, 0]
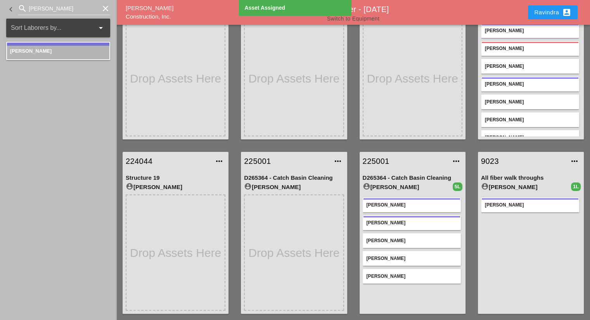
click at [362, 17] on link "Switch to Equipment" at bounding box center [353, 19] width 52 height 6
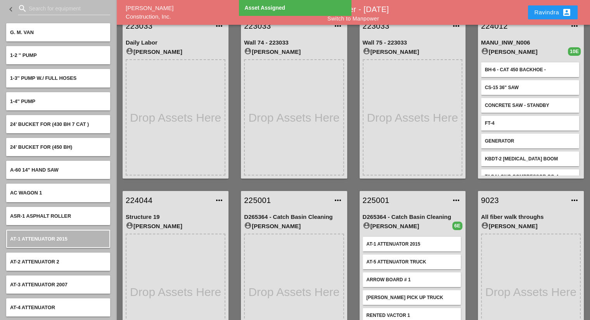
scroll to position [74, 0]
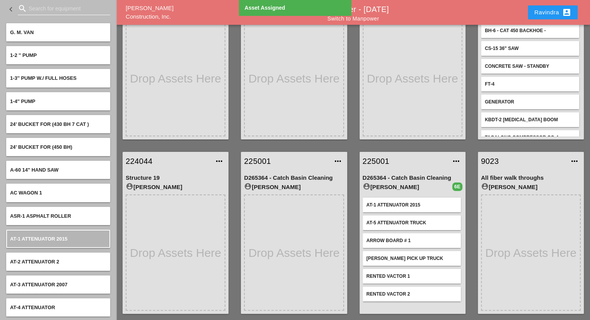
click at [29, 10] on input "Search for equipment" at bounding box center [64, 8] width 71 height 12
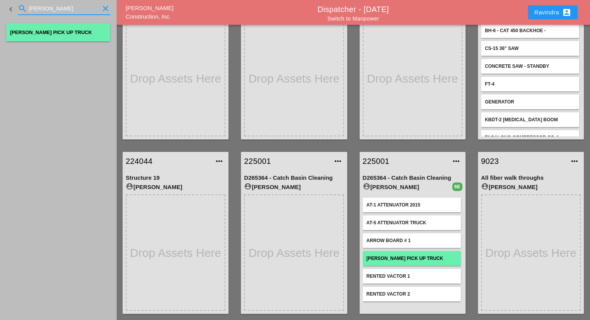
type input "FOREMAN"
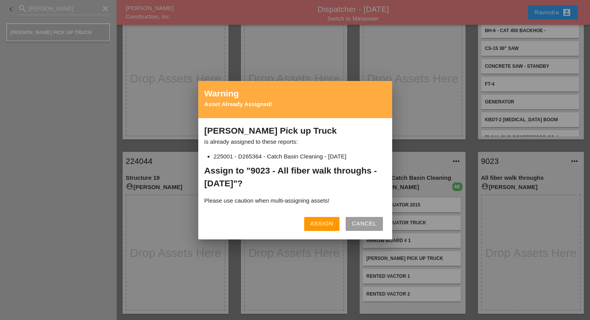
click at [316, 220] on div "Assign" at bounding box center [321, 224] width 23 height 9
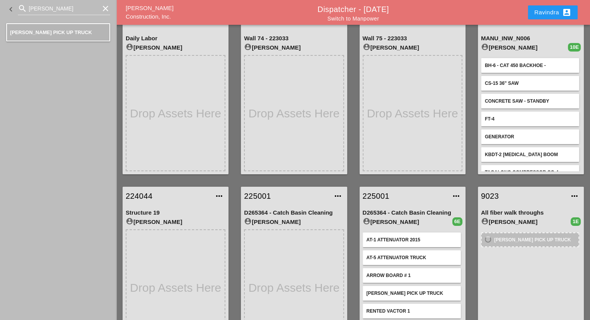
scroll to position [0, 0]
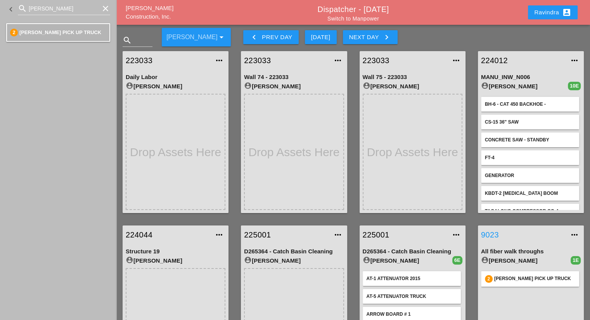
click at [492, 236] on link "9023" at bounding box center [523, 235] width 84 height 12
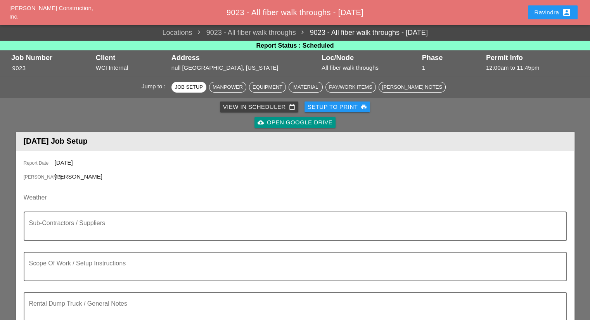
click at [85, 187] on div "Weather" at bounding box center [295, 199] width 543 height 25
click at [84, 192] on input "Weather" at bounding box center [290, 198] width 532 height 12
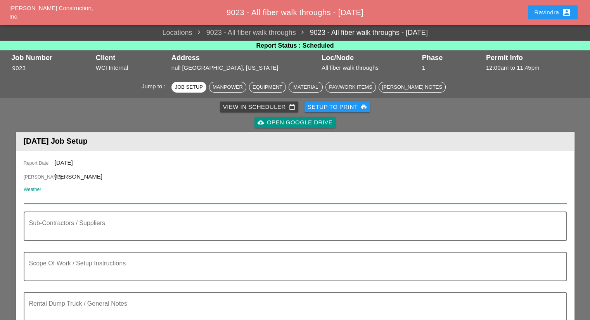
paste input "Thu 18 Day 82° 18% NW 6 mph Chance of a morning shower. Cloudy skies early, fol…"
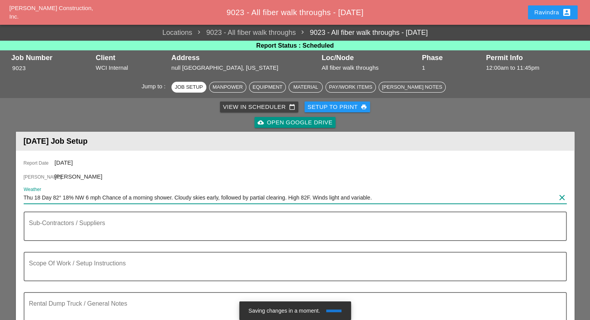
type input "Thu 18 Day 82° 18% NW 6 mph Chance of a morning shower. Cloudy skies early, fol…"
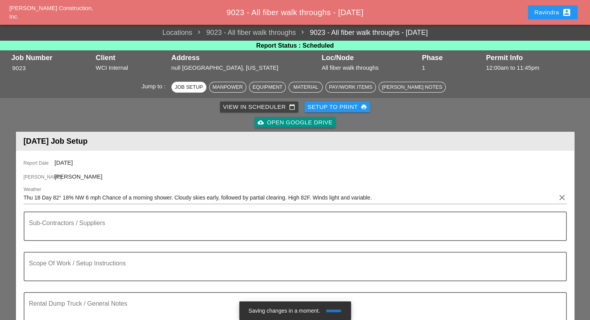
click at [93, 250] on div "Sub-Contractors / Suppliers" at bounding box center [295, 232] width 543 height 40
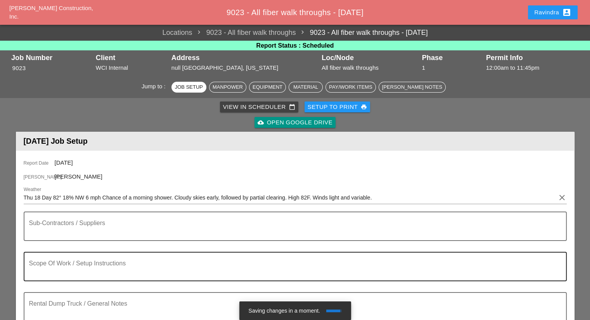
click at [92, 258] on div "Scope Of Work / Setup Instructions" at bounding box center [292, 267] width 526 height 28
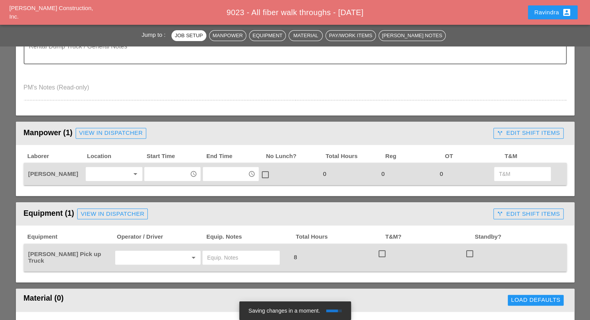
scroll to position [272, 0]
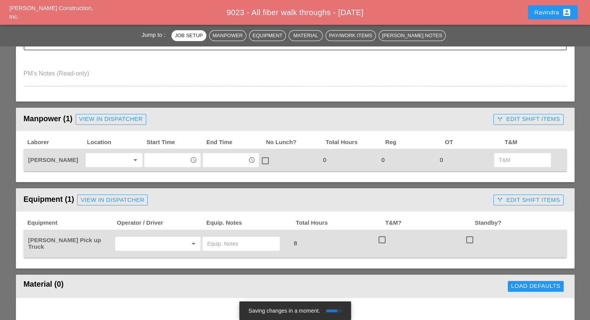
type textarea "========================== WALKTHROUGHS"
click at [102, 161] on div at bounding box center [108, 160] width 41 height 12
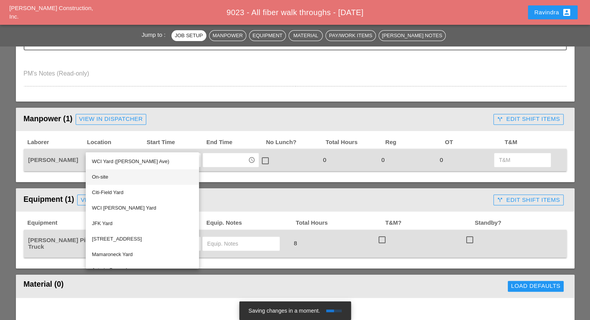
click at [102, 176] on div "On-site" at bounding box center [142, 177] width 101 height 9
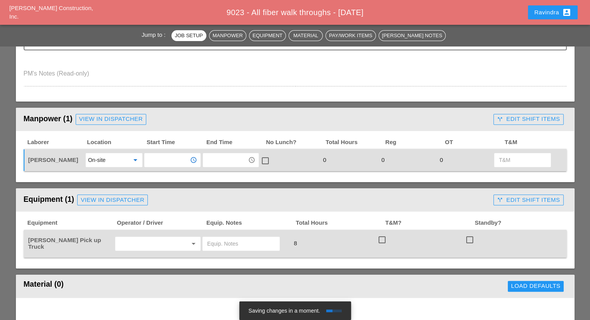
click at [147, 158] on input "text" at bounding box center [167, 160] width 40 height 12
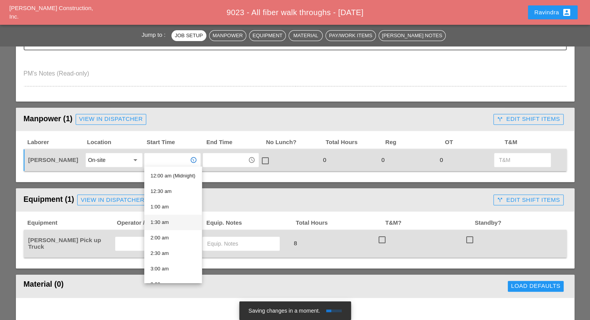
scroll to position [155, 0]
click at [169, 239] on div "7:00 am" at bounding box center [173, 238] width 45 height 9
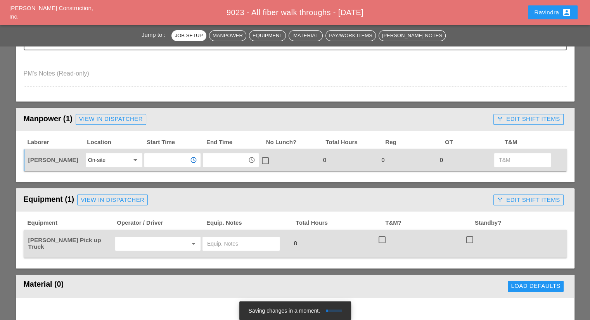
click at [140, 242] on input "text" at bounding box center [147, 244] width 59 height 12
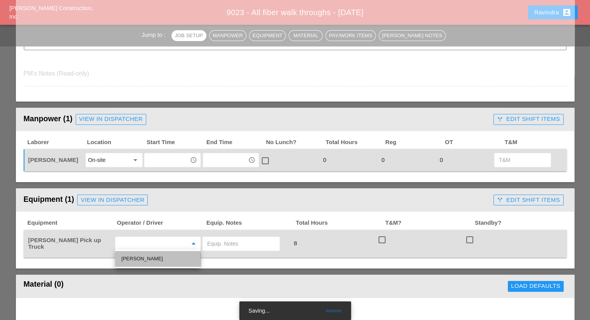
click at [151, 256] on div "Gillie Etnel" at bounding box center [157, 258] width 73 height 9
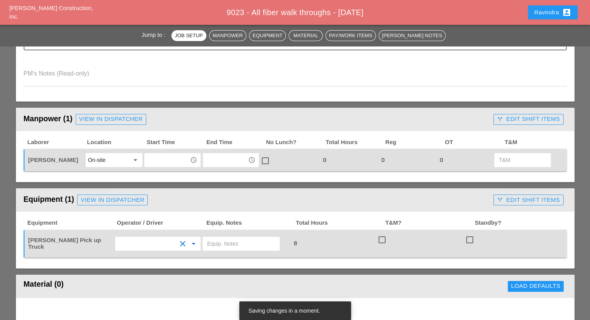
click at [176, 261] on div "Equipment Operator / Driver Equip. Notes Total Hours T&M? Standby? Foreman's Pi…" at bounding box center [295, 240] width 559 height 57
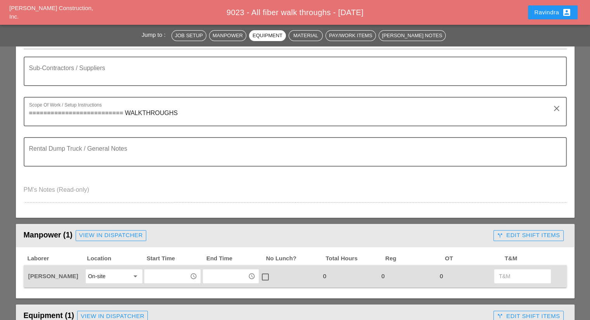
scroll to position [0, 0]
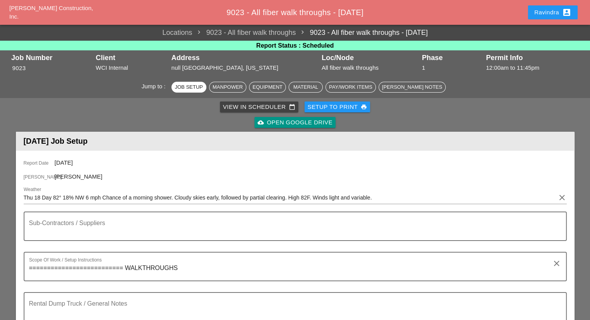
click at [543, 12] on div "Ravindra account_box" at bounding box center [552, 12] width 37 height 9
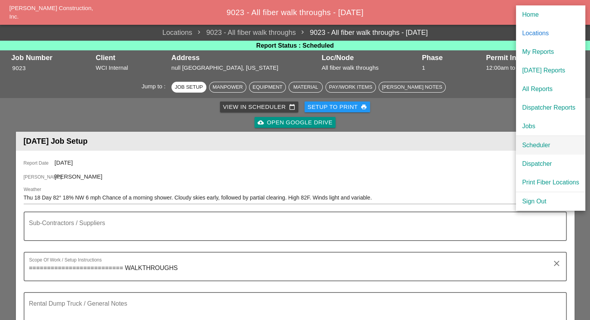
click at [527, 143] on div "Scheduler" at bounding box center [550, 145] width 57 height 9
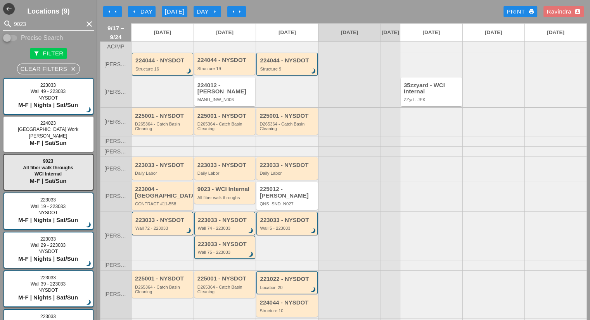
drag, startPoint x: 34, startPoint y: 24, endPoint x: 0, endPoint y: 23, distance: 34.1
click at [0, 23] on div "search 9023 clear" at bounding box center [48, 24] width 97 height 12
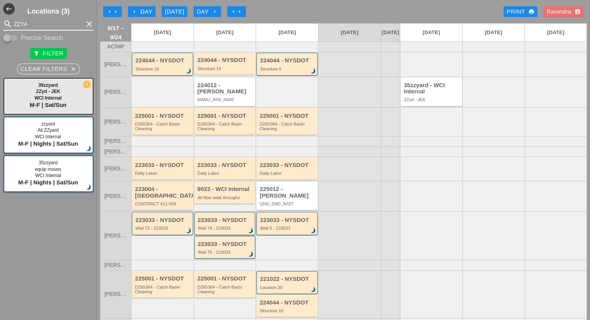
type input "ZZYA"
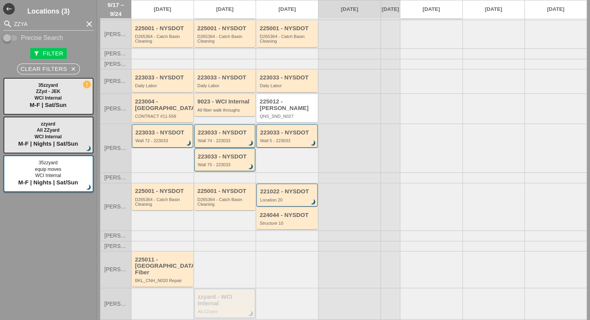
scroll to position [88, 0]
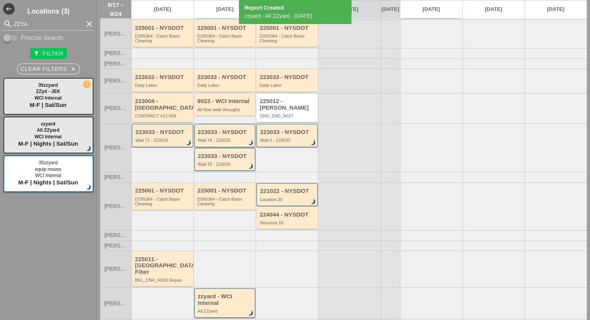
click at [206, 294] on div "zzyard - WCI Internal" at bounding box center [225, 300] width 55 height 13
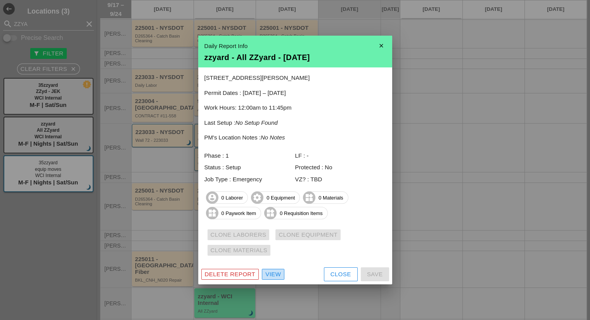
click at [270, 277] on div "View" at bounding box center [273, 274] width 16 height 9
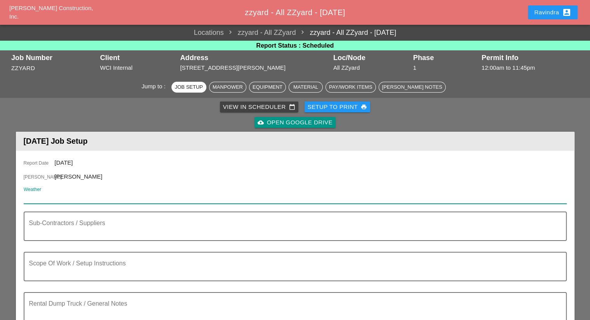
click at [76, 198] on input "Weather" at bounding box center [290, 198] width 532 height 12
paste input "Thu 18 Day 82° 18% NW 6 mph Chance of a morning shower. Cloudy skies early, fol…"
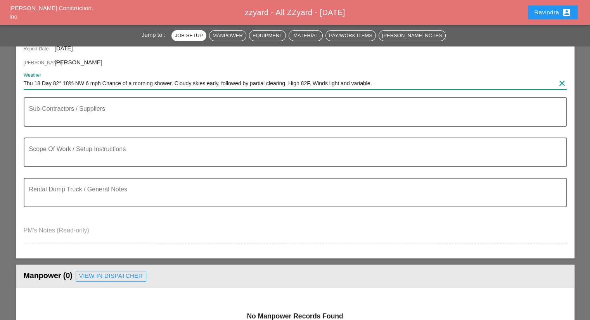
scroll to position [116, 0]
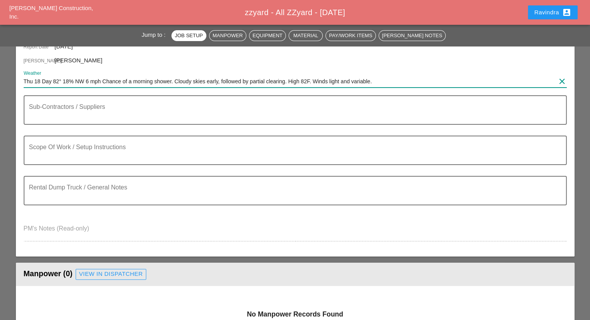
type input "Thu 18 Day 82° 18% NW 6 mph Chance of a morning shower. Cloudy skies early, fol…"
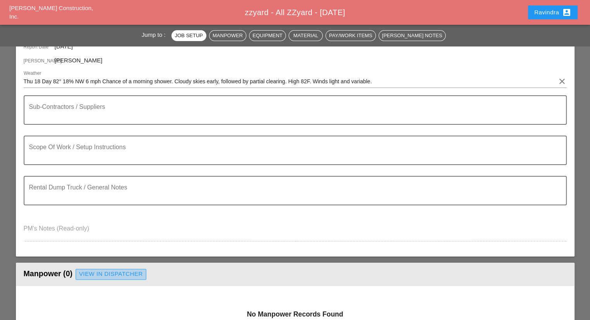
click at [111, 271] on div "View in Dispatcher" at bounding box center [111, 274] width 64 height 9
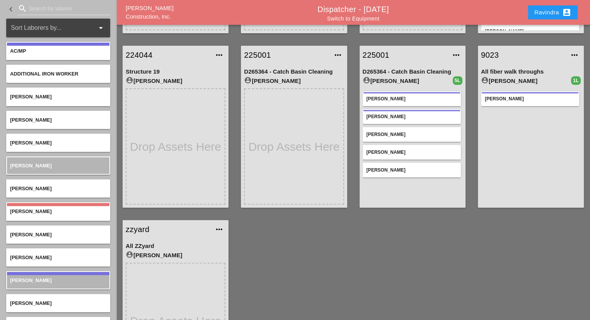
scroll to position [233, 0]
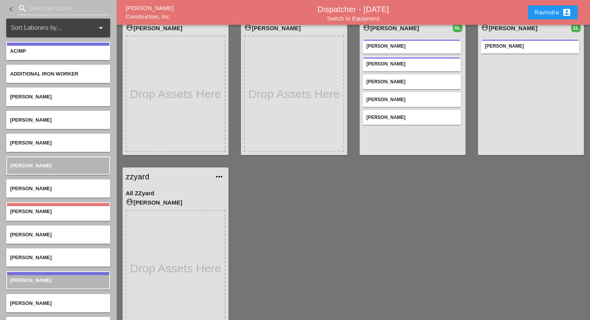
click at [48, 3] on input "Search for laborer" at bounding box center [64, 8] width 71 height 12
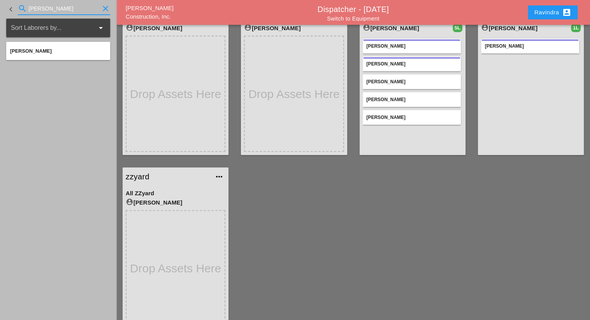
type input "JIM"
drag, startPoint x: 47, startPoint y: 9, endPoint x: 0, endPoint y: 13, distance: 47.1
click at [0, 13] on div "keyboard_arrow_left search JIM clear" at bounding box center [58, 9] width 116 height 19
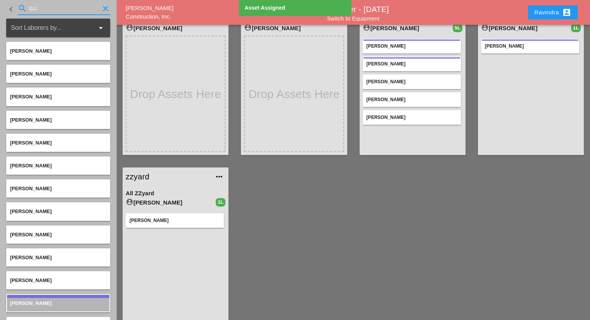
type input "G"
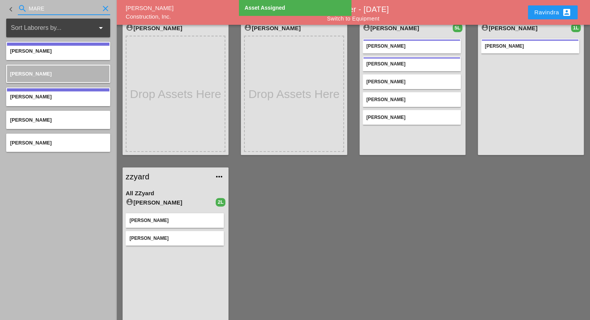
drag, startPoint x: 53, startPoint y: 12, endPoint x: 3, endPoint y: 13, distance: 49.3
click at [3, 13] on div "keyboard_arrow_left search MARE clear" at bounding box center [58, 9] width 116 height 19
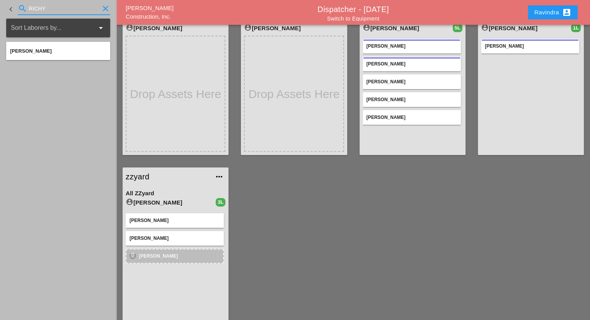
drag, startPoint x: 47, startPoint y: 10, endPoint x: 0, endPoint y: 12, distance: 47.4
click at [0, 12] on div "keyboard_arrow_left search RICHY clear" at bounding box center [58, 9] width 116 height 19
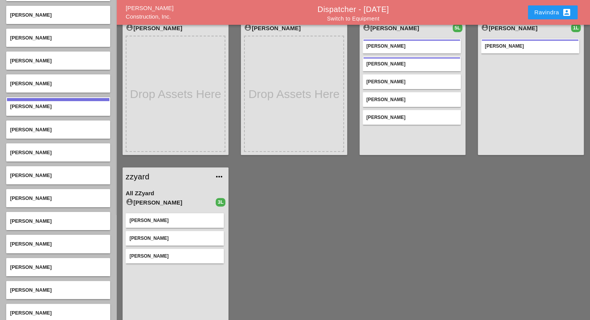
scroll to position [152, 0]
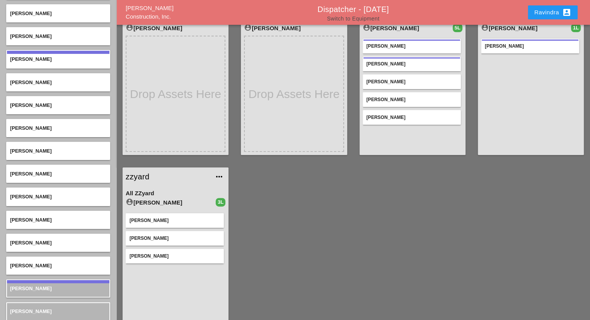
type input "G"
click at [358, 17] on link "Switch to Equipment" at bounding box center [353, 19] width 52 height 6
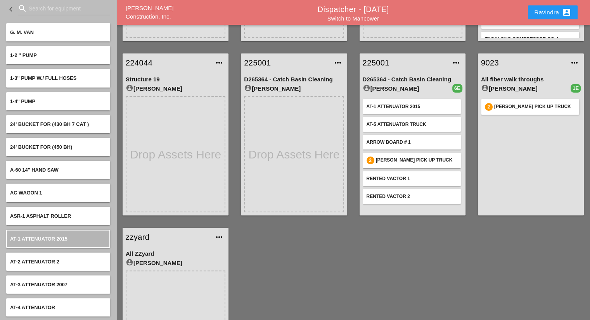
scroll to position [248, 0]
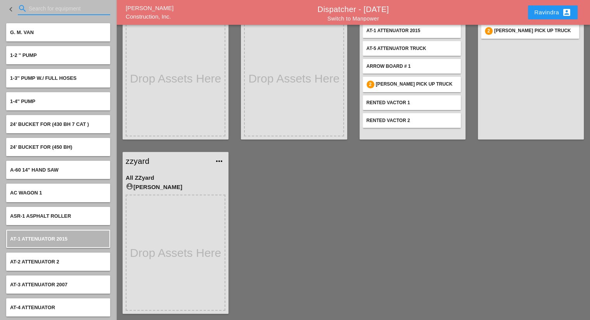
click at [40, 7] on input "Search for equipment" at bounding box center [64, 8] width 71 height 12
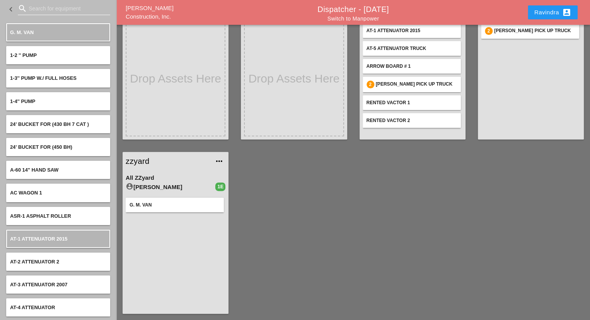
click at [41, 7] on input "Search for equipment" at bounding box center [64, 8] width 71 height 12
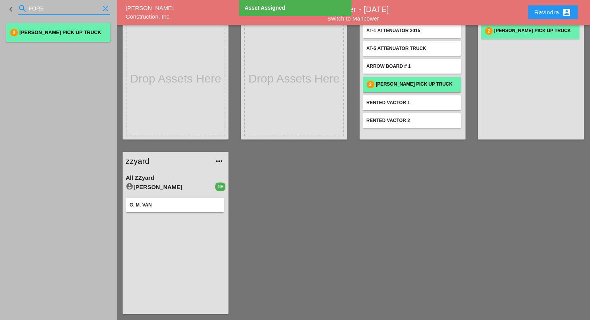
type input "FORE"
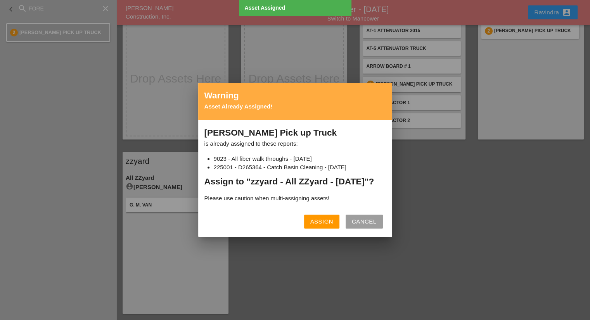
click at [323, 225] on div "Assign" at bounding box center [321, 222] width 23 height 9
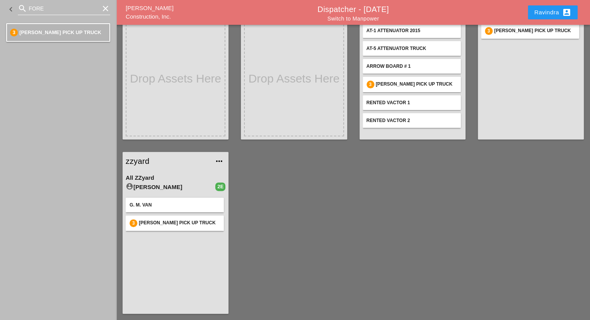
click at [107, 10] on icon "clear" at bounding box center [105, 8] width 9 height 9
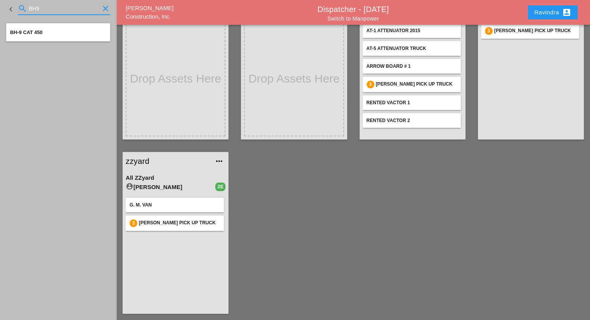
type input "BH9"
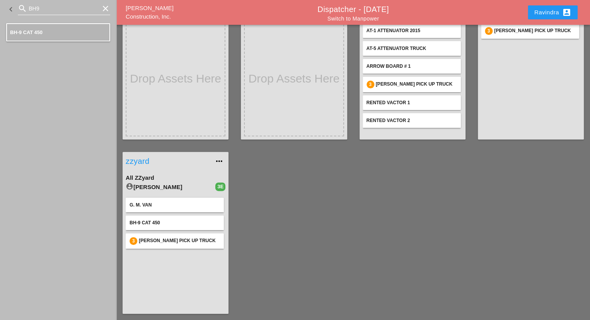
click at [139, 157] on link "zzyard" at bounding box center [168, 162] width 84 height 12
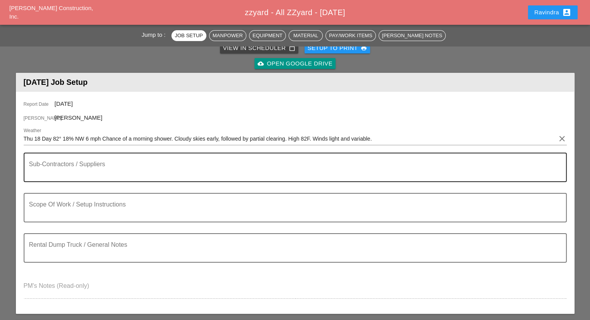
scroll to position [78, 0]
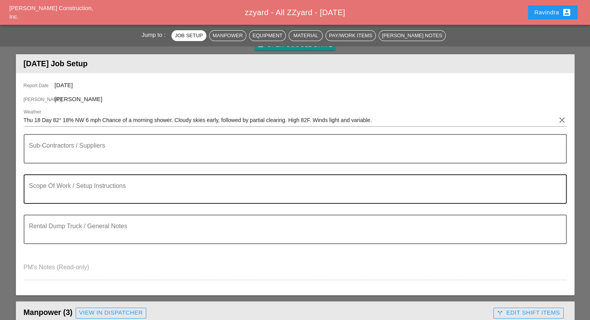
click at [85, 187] on textarea "Scope Of Work / Setup Instructions" at bounding box center [292, 194] width 526 height 19
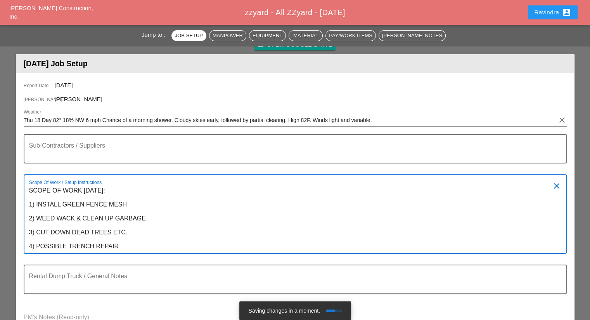
type textarea "SCOPE OF WORK THURSDAY 9/18: 1) INSTALL GREEN FENCE MESH 2) WEED WACK & CLEAN U…"
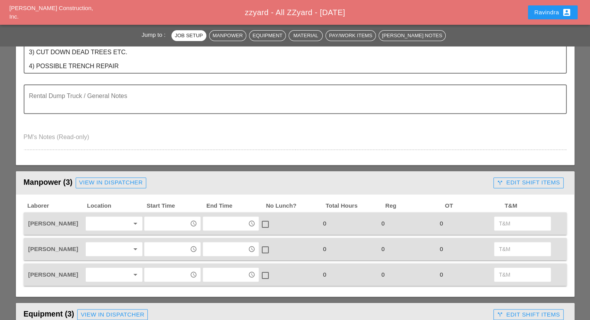
scroll to position [310, 0]
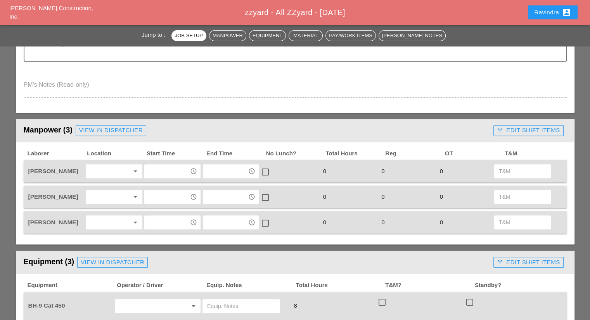
click at [89, 194] on div at bounding box center [108, 197] width 41 height 12
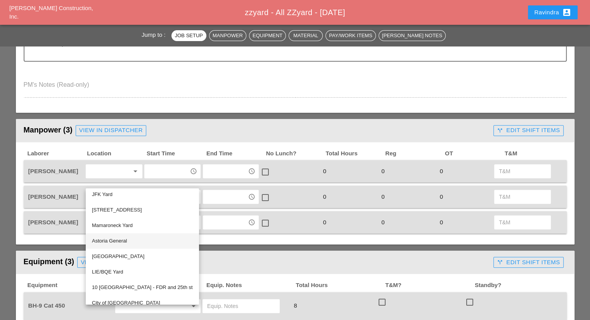
scroll to position [0, 0]
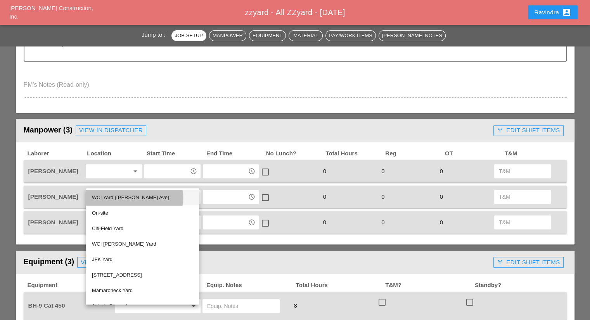
click at [119, 202] on div "WCI Yard (Provost Ave)" at bounding box center [142, 197] width 101 height 9
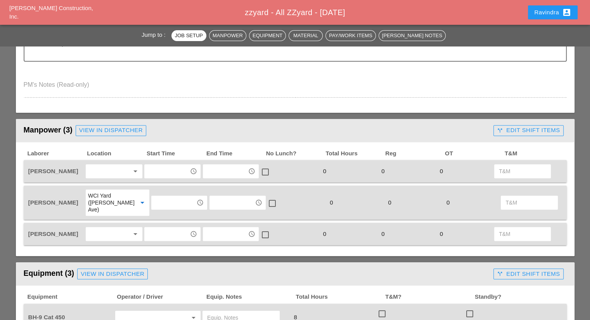
click at [156, 199] on input "text" at bounding box center [174, 203] width 40 height 12
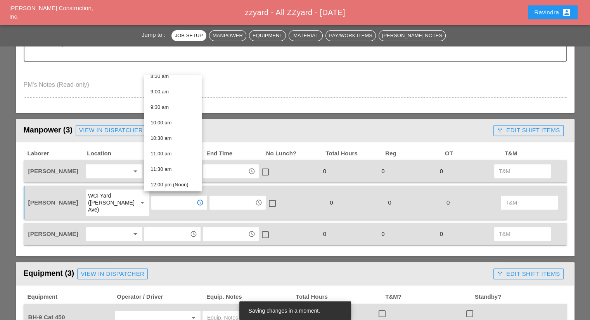
scroll to position [194, 0]
click at [169, 121] on div "7:30 am" at bounding box center [173, 122] width 45 height 9
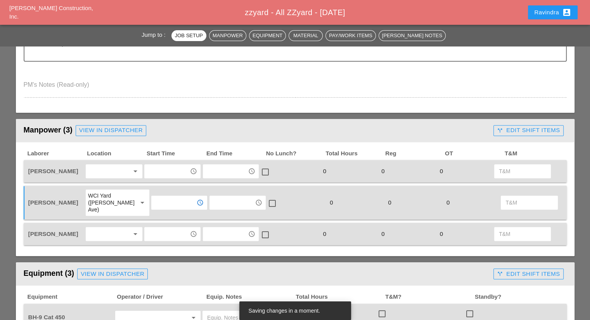
click at [94, 229] on div at bounding box center [108, 234] width 41 height 12
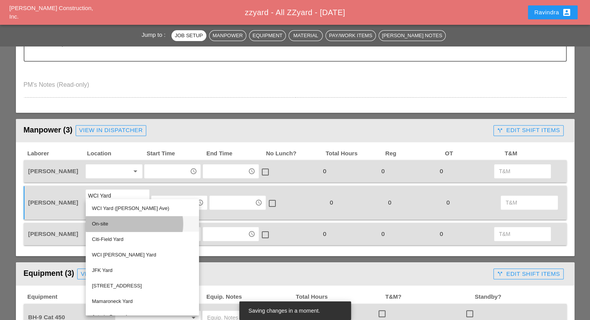
click at [102, 225] on div "On-site" at bounding box center [142, 224] width 101 height 9
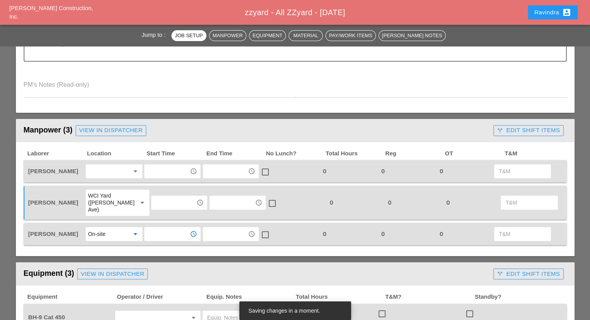
click at [153, 228] on input "text" at bounding box center [167, 234] width 40 height 12
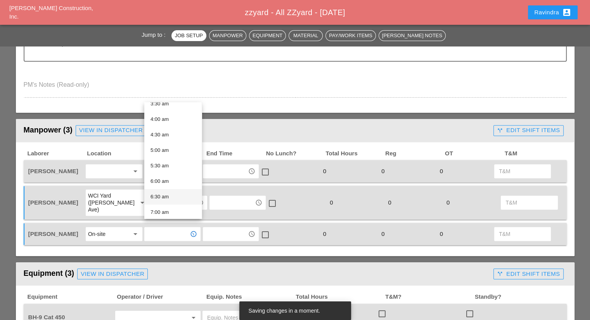
scroll to position [155, 0]
click at [161, 199] on div "8:00 am" at bounding box center [173, 205] width 45 height 16
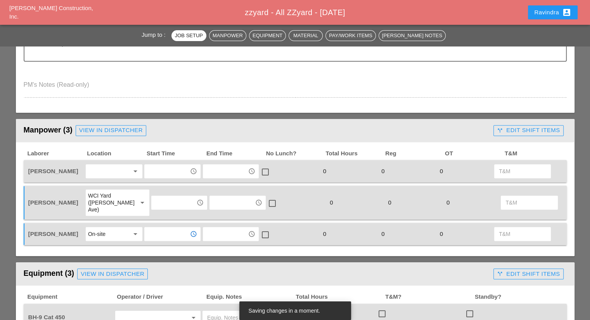
click at [118, 175] on div at bounding box center [108, 171] width 41 height 12
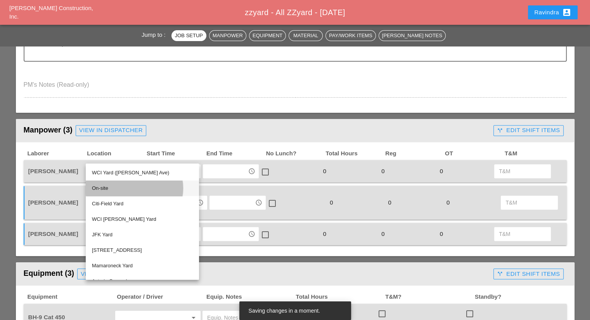
click at [112, 187] on div "On-site" at bounding box center [142, 188] width 101 height 9
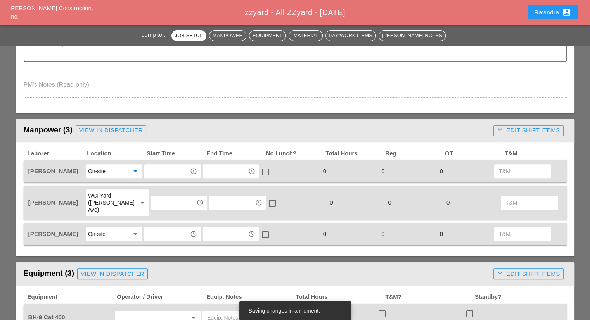
click at [156, 170] on input "text" at bounding box center [167, 171] width 40 height 12
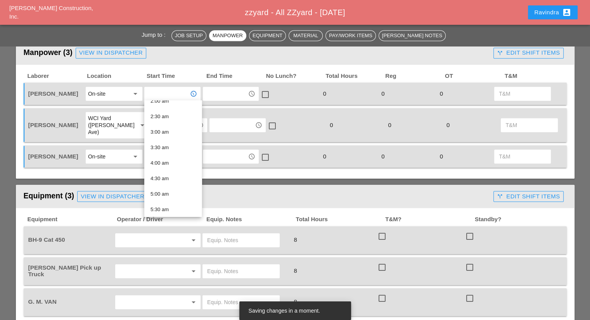
scroll to position [194, 0]
click at [163, 169] on div "8:00 am" at bounding box center [173, 164] width 45 height 16
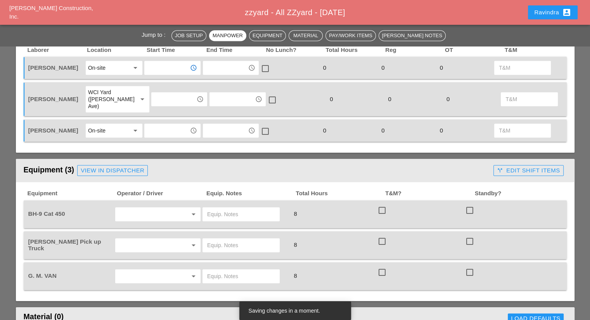
scroll to position [466, 0]
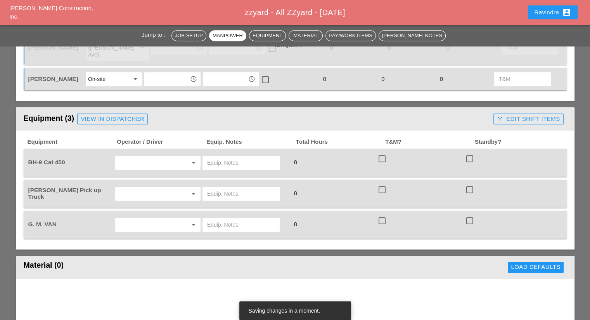
click at [163, 157] on input "text" at bounding box center [147, 163] width 59 height 12
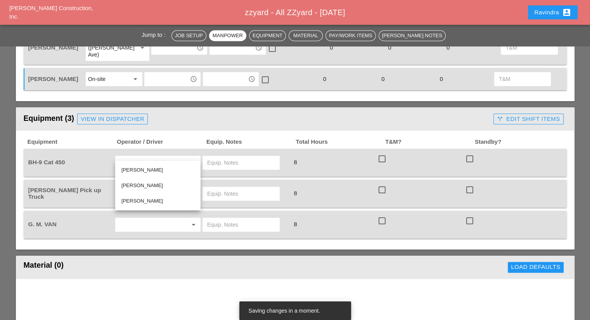
click at [226, 157] on input "text" at bounding box center [241, 163] width 68 height 12
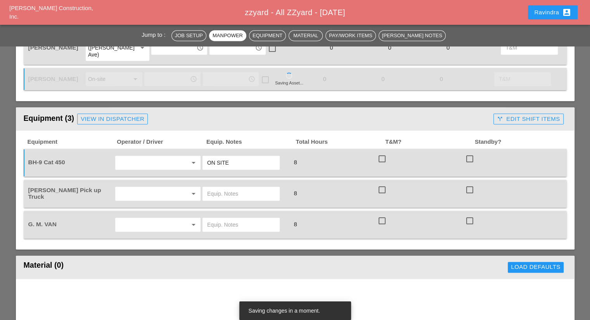
type input "ON SITE"
click at [189, 188] on div "arrow_drop_down" at bounding box center [158, 194] width 81 height 12
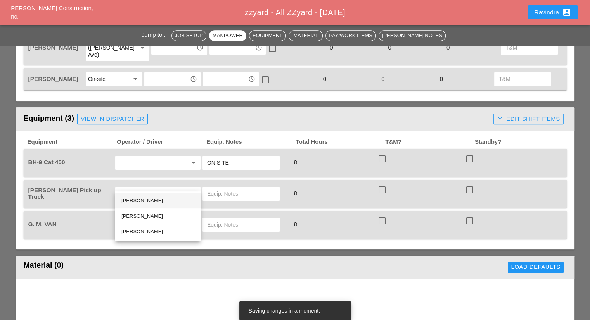
click at [167, 196] on div "Jim Gorman" at bounding box center [157, 201] width 73 height 16
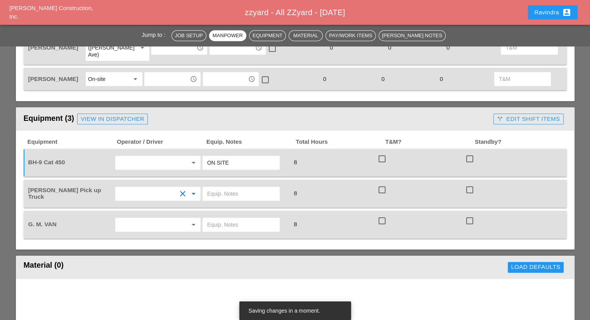
click at [211, 191] on div at bounding box center [246, 194] width 88 height 22
click at [224, 188] on input "text" at bounding box center [241, 194] width 68 height 12
drag, startPoint x: 275, startPoint y: 183, endPoint x: 249, endPoint y: 184, distance: 26.0
click at [249, 187] on div "W/ 8' STEP LADDER (2 IF HAVE)" at bounding box center [241, 194] width 77 height 14
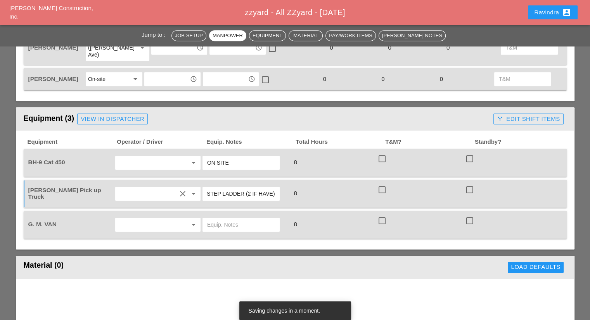
drag, startPoint x: 244, startPoint y: 184, endPoint x: 303, endPoint y: 187, distance: 58.3
click at [303, 187] on div "Foreman's Pick up Truck clear arrow_drop_down W/ 8' STEP LADDER (2 IF HAVE) 8 c…" at bounding box center [289, 194] width 525 height 22
drag, startPoint x: 261, startPoint y: 179, endPoint x: 171, endPoint y: 180, distance: 90.4
click at [171, 183] on div "Foreman's Pick up Truck clear arrow_drop_down W/ 8' STEP LADDER X2 8 check_box_…" at bounding box center [289, 194] width 525 height 22
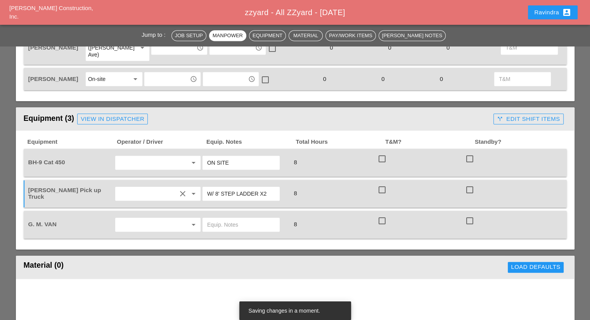
type input "W/ 8' STEP LADDER X2"
click at [141, 219] on input "text" at bounding box center [147, 225] width 59 height 12
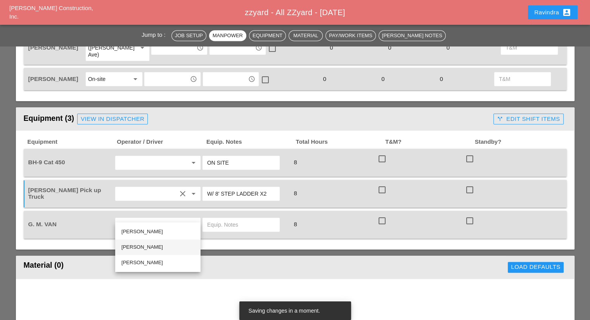
click at [156, 248] on div "Giuseppe Mareschi" at bounding box center [157, 247] width 73 height 9
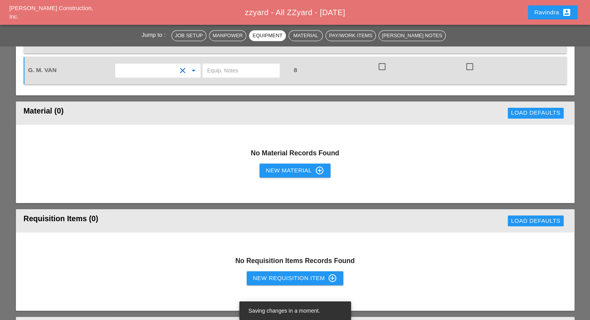
scroll to position [621, 0]
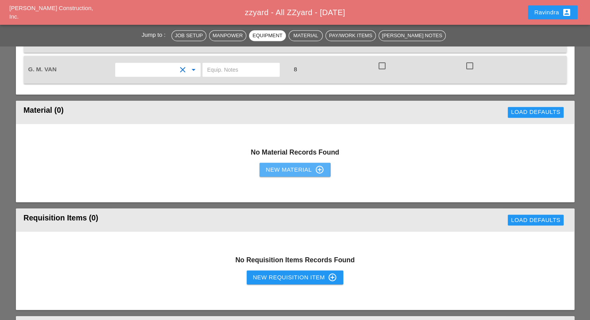
click at [282, 165] on div "New Material control_point" at bounding box center [295, 169] width 58 height 9
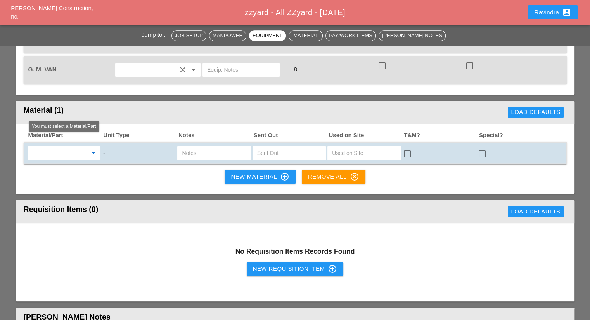
click at [79, 147] on input "text" at bounding box center [58, 153] width 57 height 12
type input "Z"
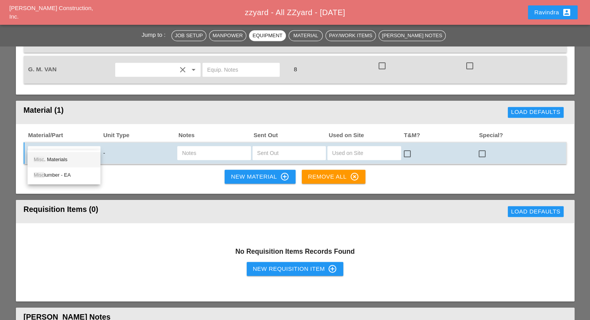
click at [64, 162] on div "Misc . Materials" at bounding box center [64, 159] width 61 height 9
type input "Misc. Materials"
click at [185, 147] on input "text" at bounding box center [214, 153] width 64 height 12
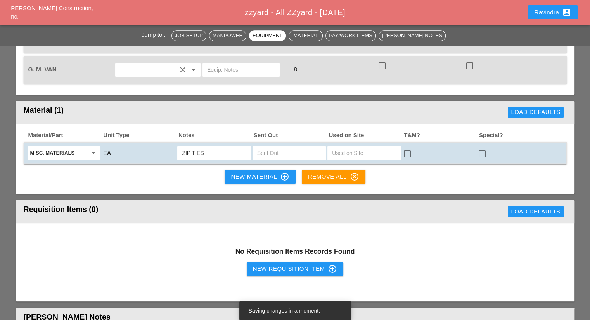
type input "ZIP TIES"
click at [481, 147] on div at bounding box center [482, 153] width 13 height 13
click at [261, 172] on div "New Material control_point" at bounding box center [260, 176] width 58 height 9
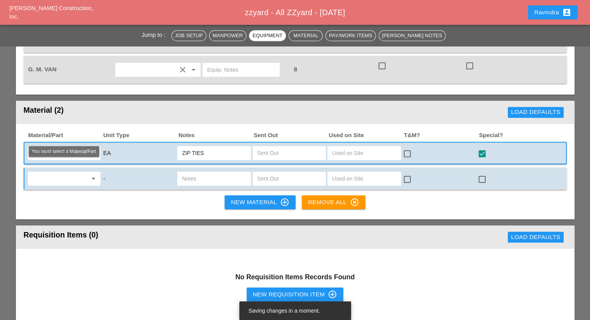
click at [64, 173] on input "text" at bounding box center [58, 179] width 57 height 12
type input "MESH"
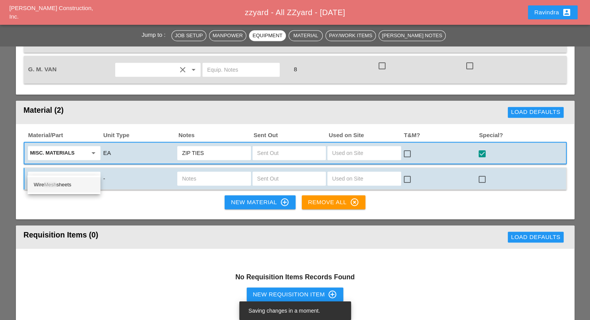
drag, startPoint x: 64, startPoint y: 169, endPoint x: 16, endPoint y: 167, distance: 48.5
click at [16, 167] on div "Material/Part Unit Type Notes Sent Out Used on Site T&M? Special? Misc. Materia…" at bounding box center [295, 172] width 559 height 96
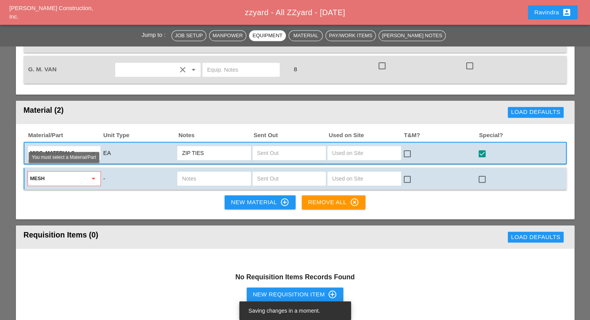
click at [36, 173] on input "MESH" at bounding box center [58, 179] width 57 height 12
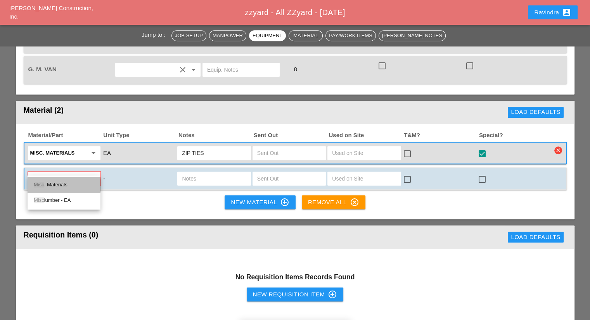
click at [51, 182] on div "Misc . Materials" at bounding box center [64, 184] width 61 height 9
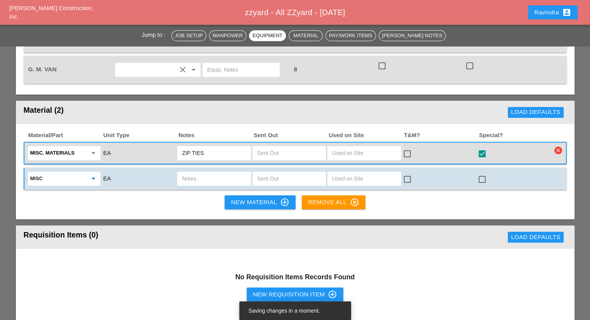
type input "Misc. Materials"
click at [192, 173] on input "text" at bounding box center [214, 179] width 64 height 12
type input "NEW MESH ROLLS"
click at [481, 173] on div at bounding box center [482, 179] width 13 height 13
click at [256, 198] on div "New Material control_point" at bounding box center [260, 202] width 58 height 9
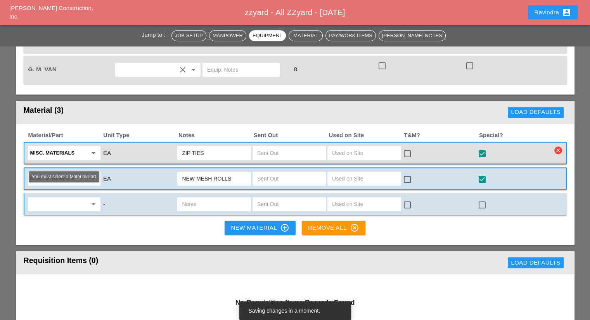
click at [57, 198] on input "text" at bounding box center [58, 204] width 57 height 12
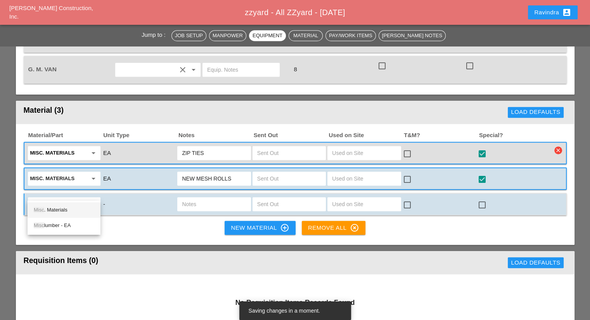
click at [54, 209] on div "Misc . Materials" at bounding box center [64, 210] width 61 height 9
type input "Misc. Materials"
click at [203, 198] on input "text" at bounding box center [214, 204] width 64 height 12
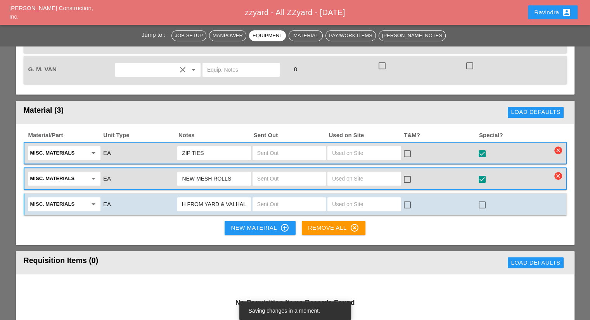
scroll to position [0, 31]
type input "OLD MESH FROM YARD & VALHALLA"
click at [482, 199] on div at bounding box center [482, 205] width 13 height 13
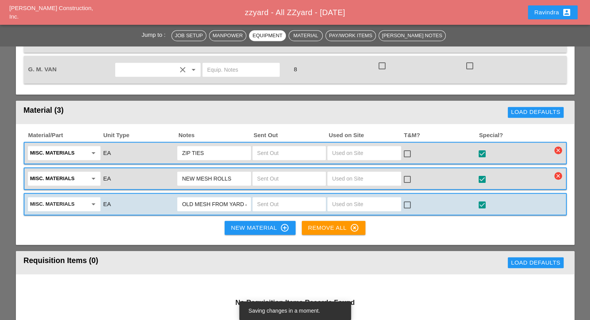
click at [243, 173] on input "NEW MESH ROLLS" at bounding box center [214, 179] width 64 height 12
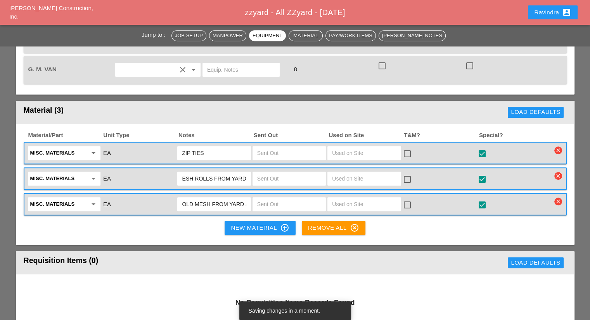
type input "NEW MESH ROLLS FROM YARD"
click at [246, 223] on div "New Material control_point" at bounding box center [260, 227] width 58 height 9
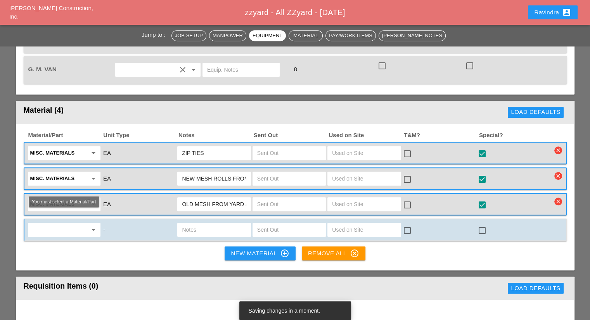
click at [41, 224] on input "text" at bounding box center [58, 230] width 57 height 12
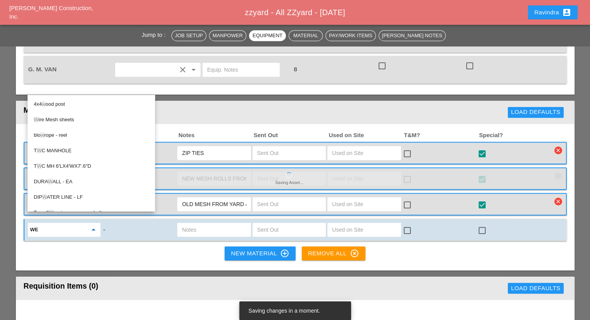
type input "WEE"
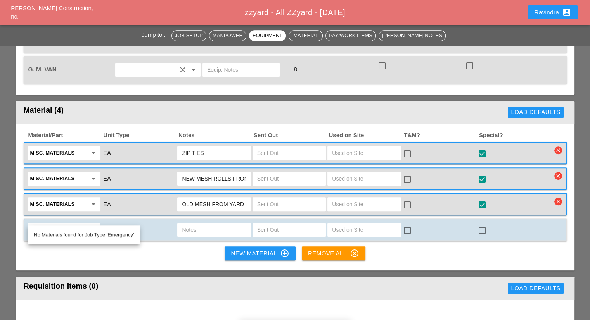
drag, startPoint x: 48, startPoint y: 218, endPoint x: 21, endPoint y: 218, distance: 27.2
click at [21, 218] on div "Material/Part Unit Type Notes Sent Out Used on Site T&M? Special? Misc. Materia…" at bounding box center [295, 197] width 559 height 147
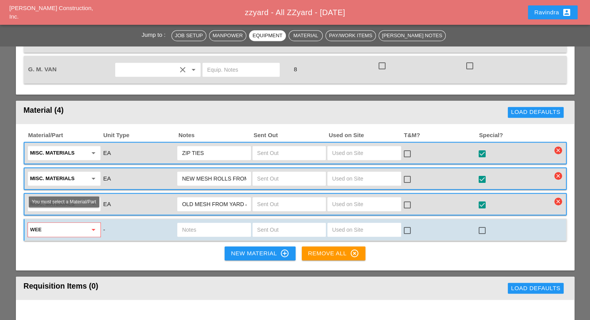
click at [60, 224] on input "WEE" at bounding box center [58, 230] width 57 height 12
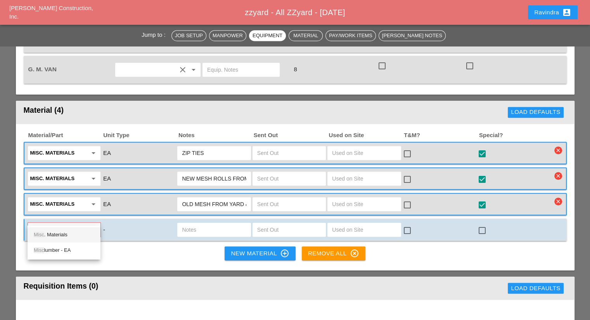
click at [64, 234] on div "Misc . Materials" at bounding box center [64, 234] width 61 height 9
type input "Misc. Materials"
click at [219, 224] on input "text" at bounding box center [214, 230] width 64 height 12
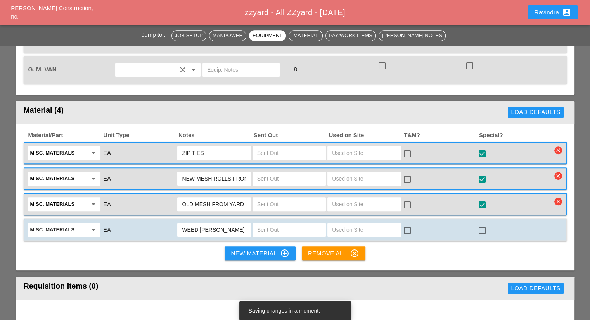
type input "WEED WACKER"
click at [482, 224] on div at bounding box center [482, 230] width 13 height 13
click at [241, 249] on div "New Material control_point" at bounding box center [260, 253] width 58 height 9
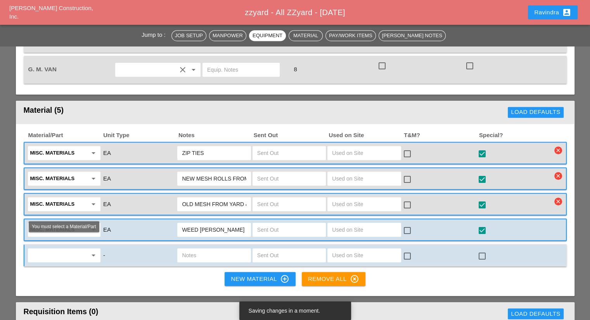
click at [77, 249] on input "text" at bounding box center [58, 255] width 57 height 12
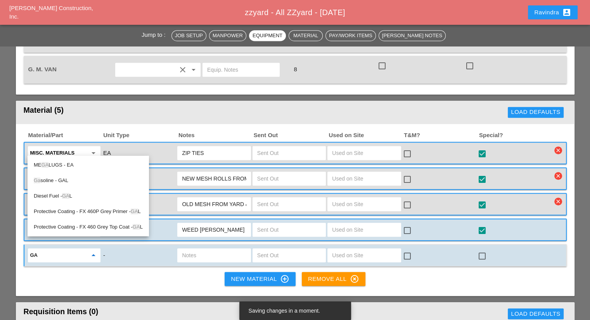
type input "GAR"
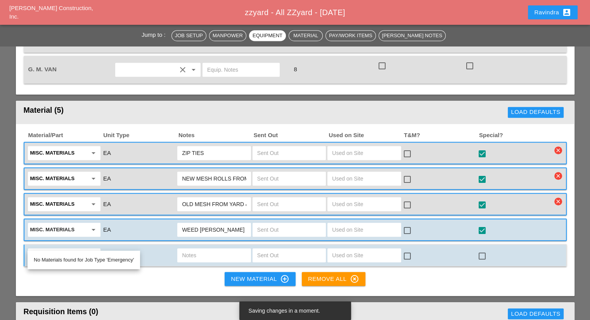
drag, startPoint x: 54, startPoint y: 245, endPoint x: 19, endPoint y: 241, distance: 35.9
click at [17, 244] on div "Material/Part Unit Type Notes Sent Out Used on Site T&M? Special? Misc. Materia…" at bounding box center [295, 210] width 559 height 173
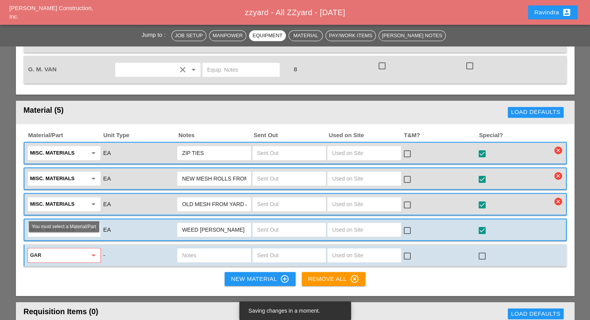
click at [49, 249] on input "GAR" at bounding box center [58, 255] width 57 height 12
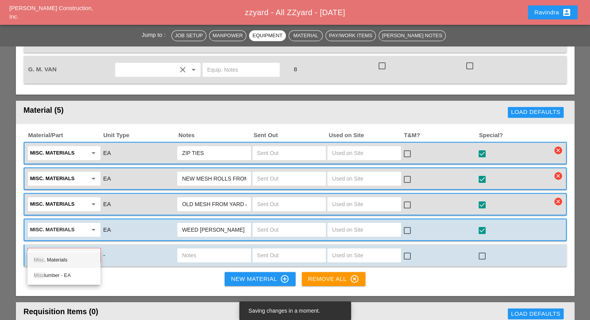
click at [55, 257] on div "Misc . Materials" at bounding box center [64, 260] width 61 height 9
type input "Misc. Materials"
click at [192, 249] on div at bounding box center [213, 256] width 73 height 14
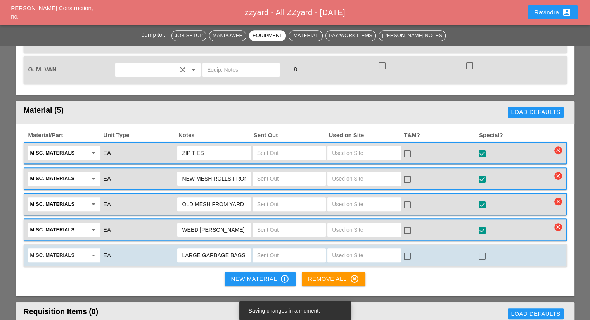
type input "LARGE GARBAGE BAGS"
click at [480, 250] on div at bounding box center [482, 256] width 13 height 13
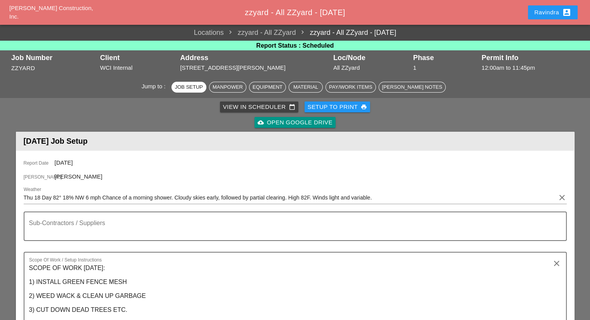
click at [554, 14] on div "Ravindra account_box" at bounding box center [552, 12] width 37 height 9
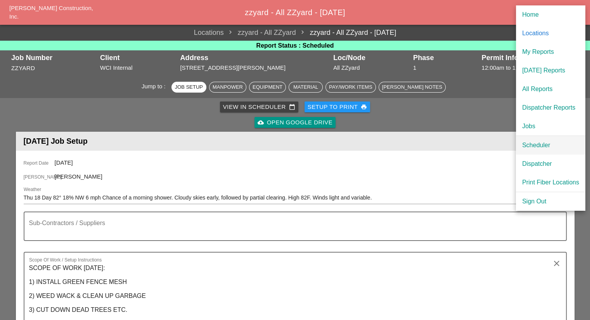
click at [523, 139] on link "Scheduler" at bounding box center [550, 145] width 69 height 19
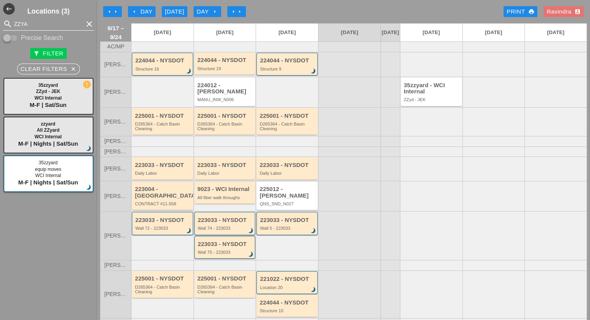
click at [85, 24] on icon "clear" at bounding box center [89, 23] width 9 height 9
